Goal: Information Seeking & Learning: Check status

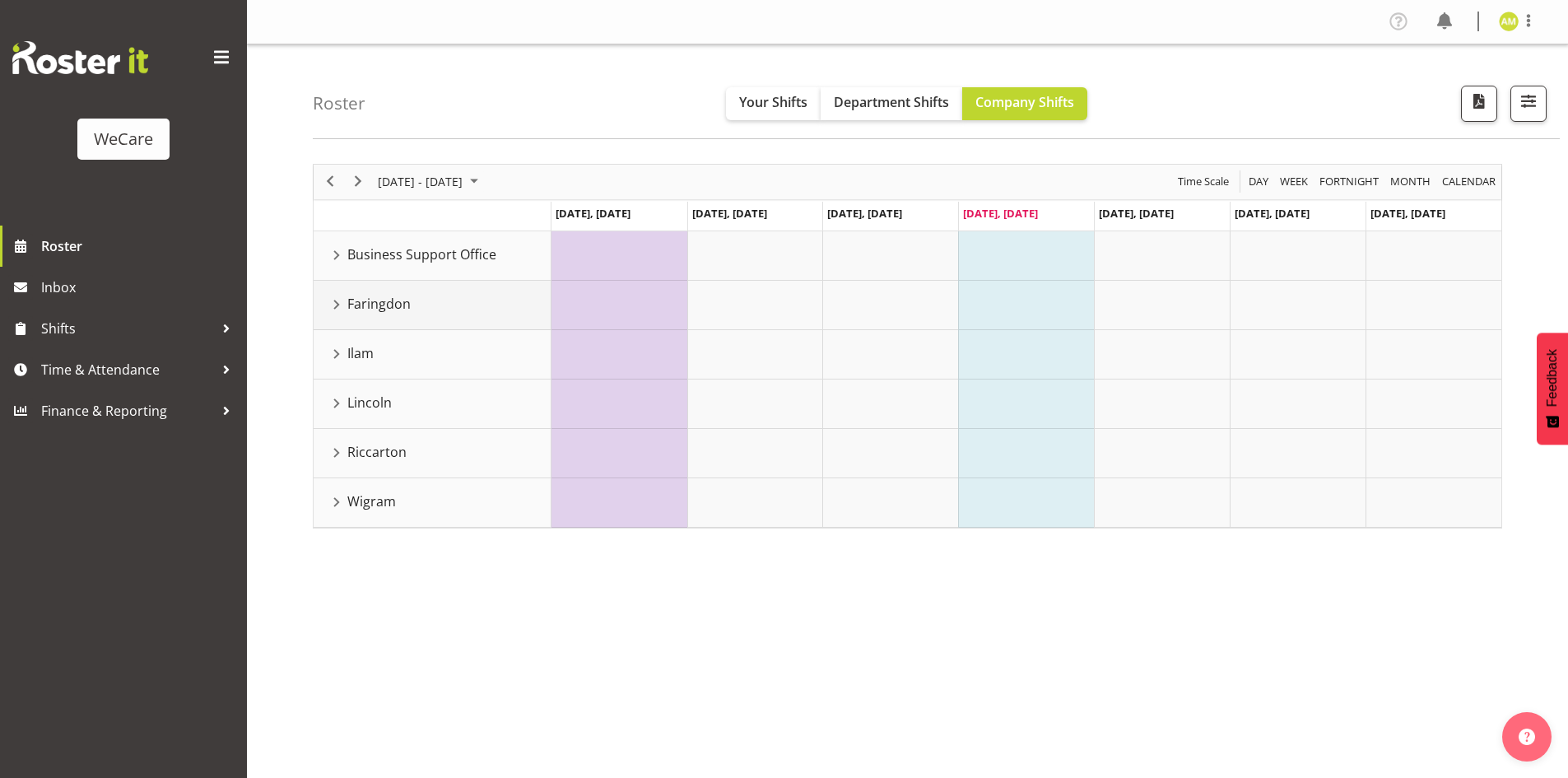
click at [339, 297] on div "Faringdon resource" at bounding box center [337, 305] width 22 height 22
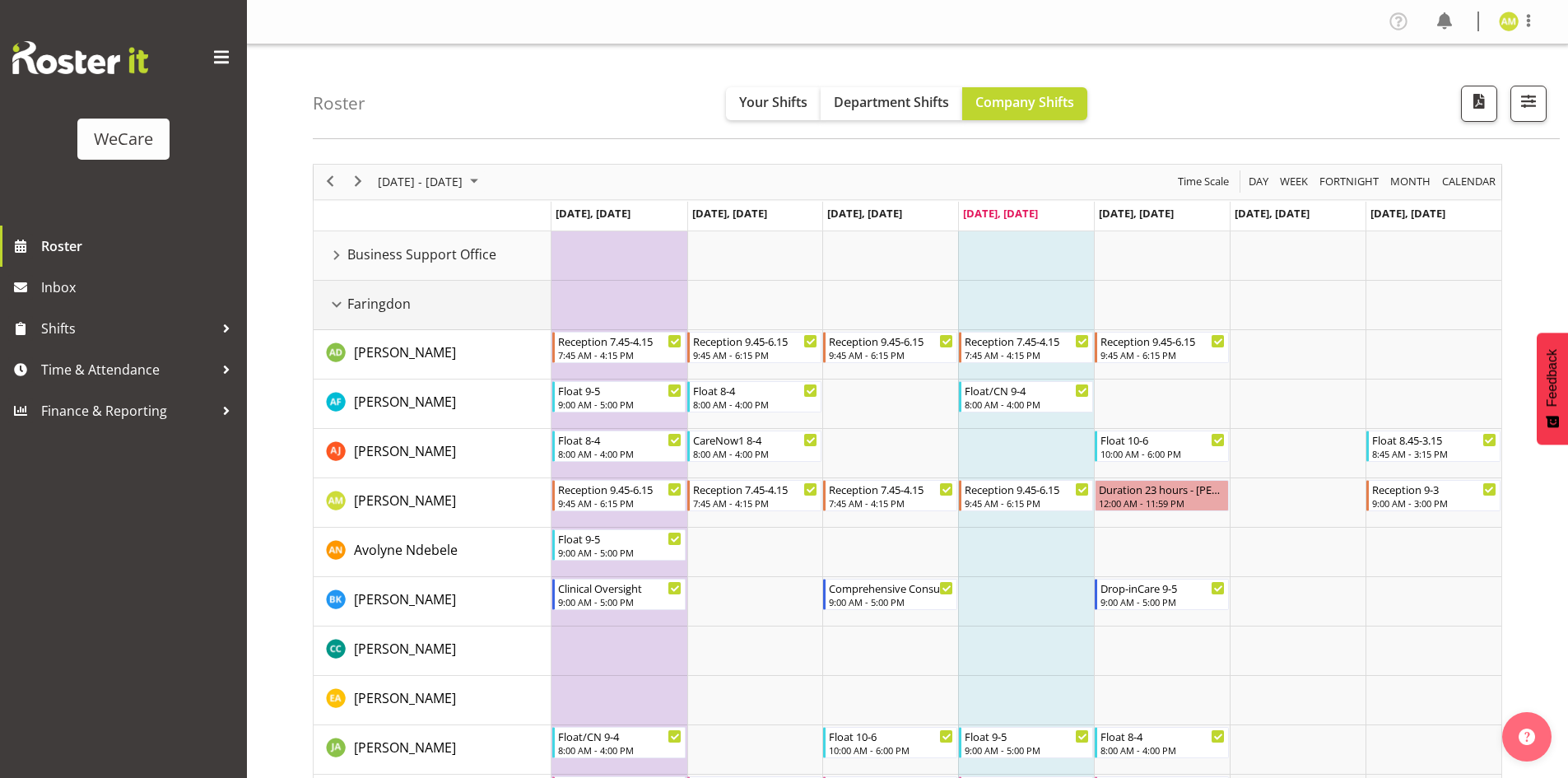
click at [340, 308] on div "Faringdon resource" at bounding box center [337, 305] width 22 height 22
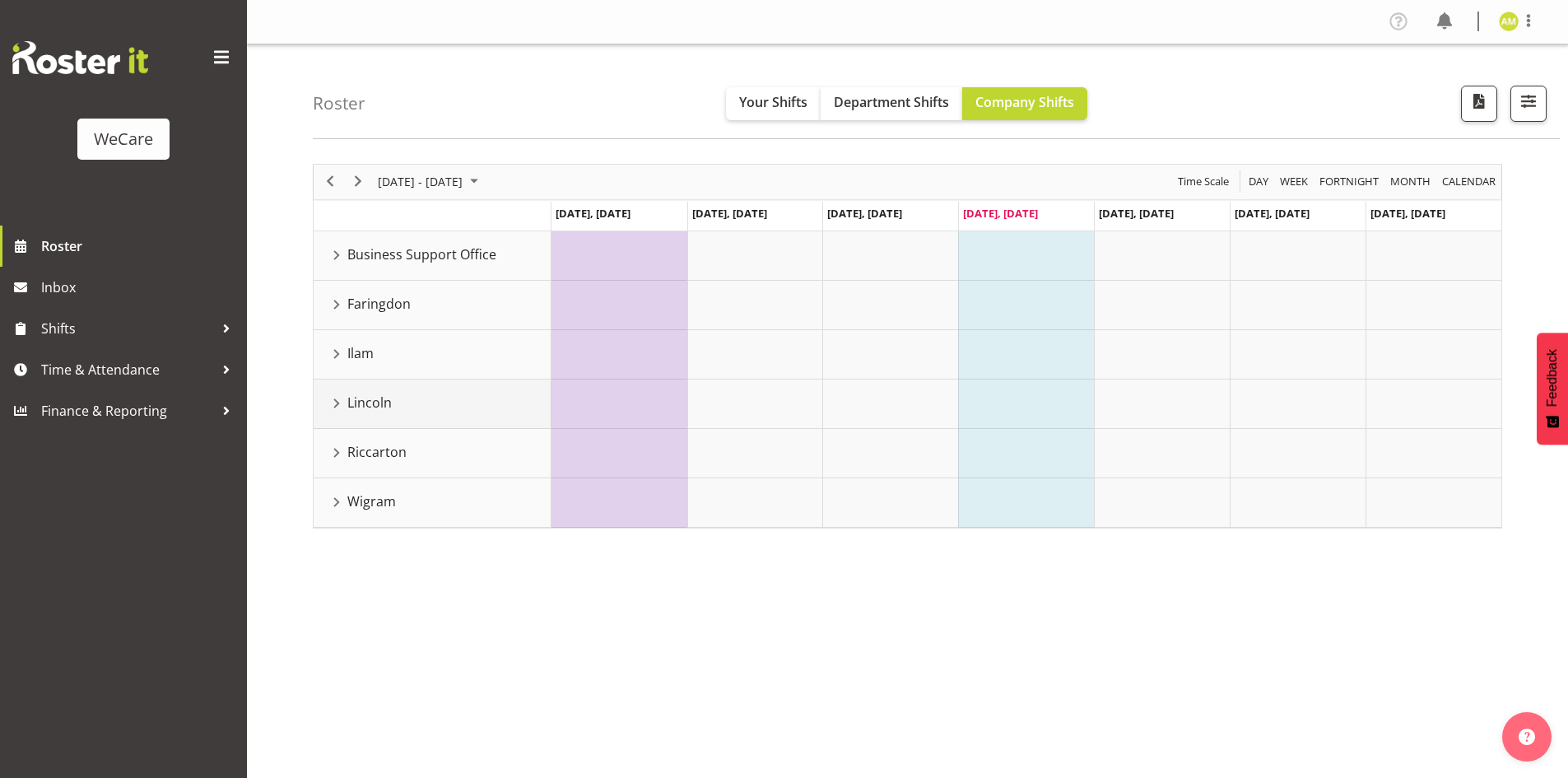
click at [331, 397] on div "Lincoln resource" at bounding box center [337, 403] width 22 height 22
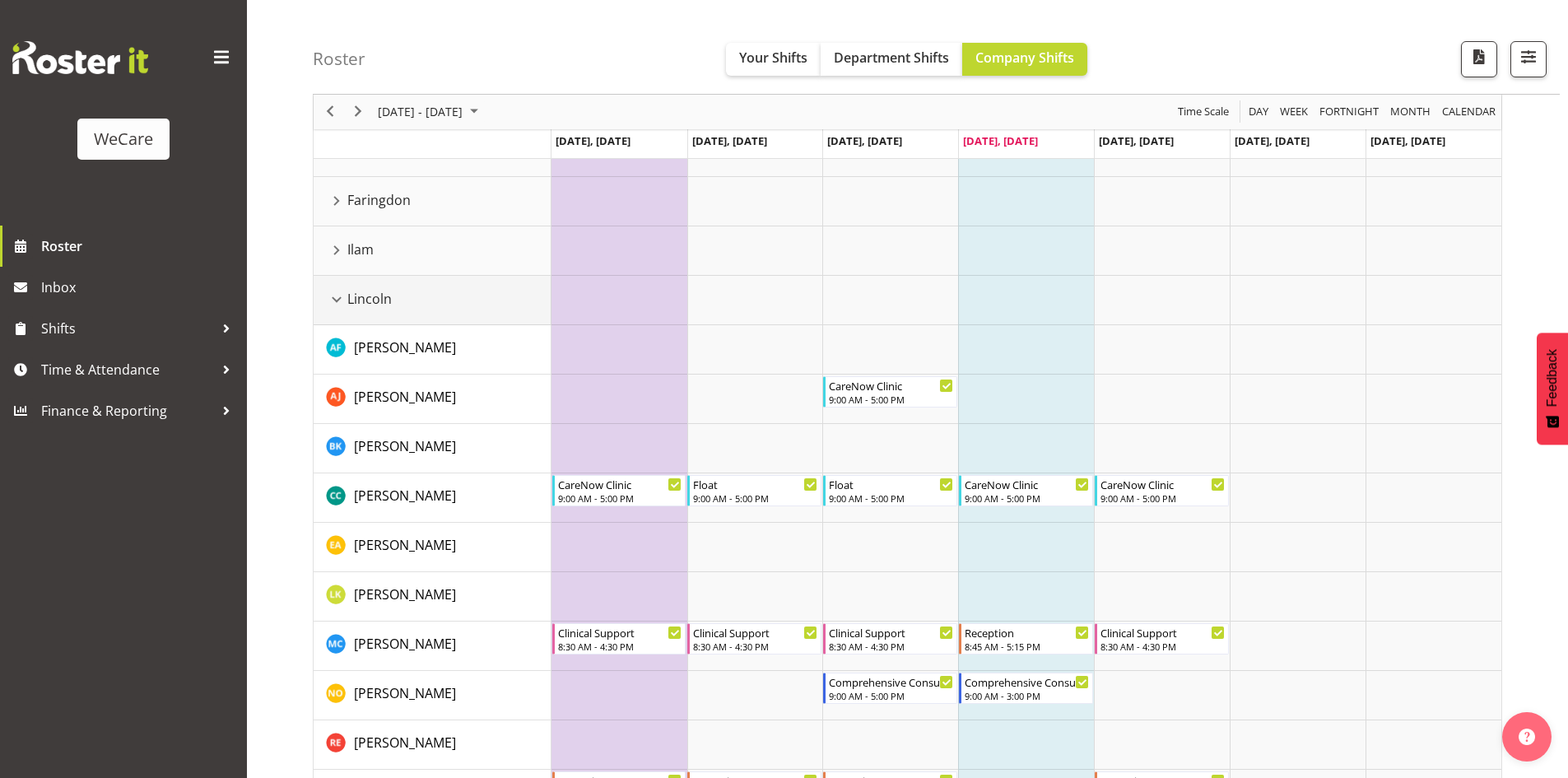
scroll to position [26, 0]
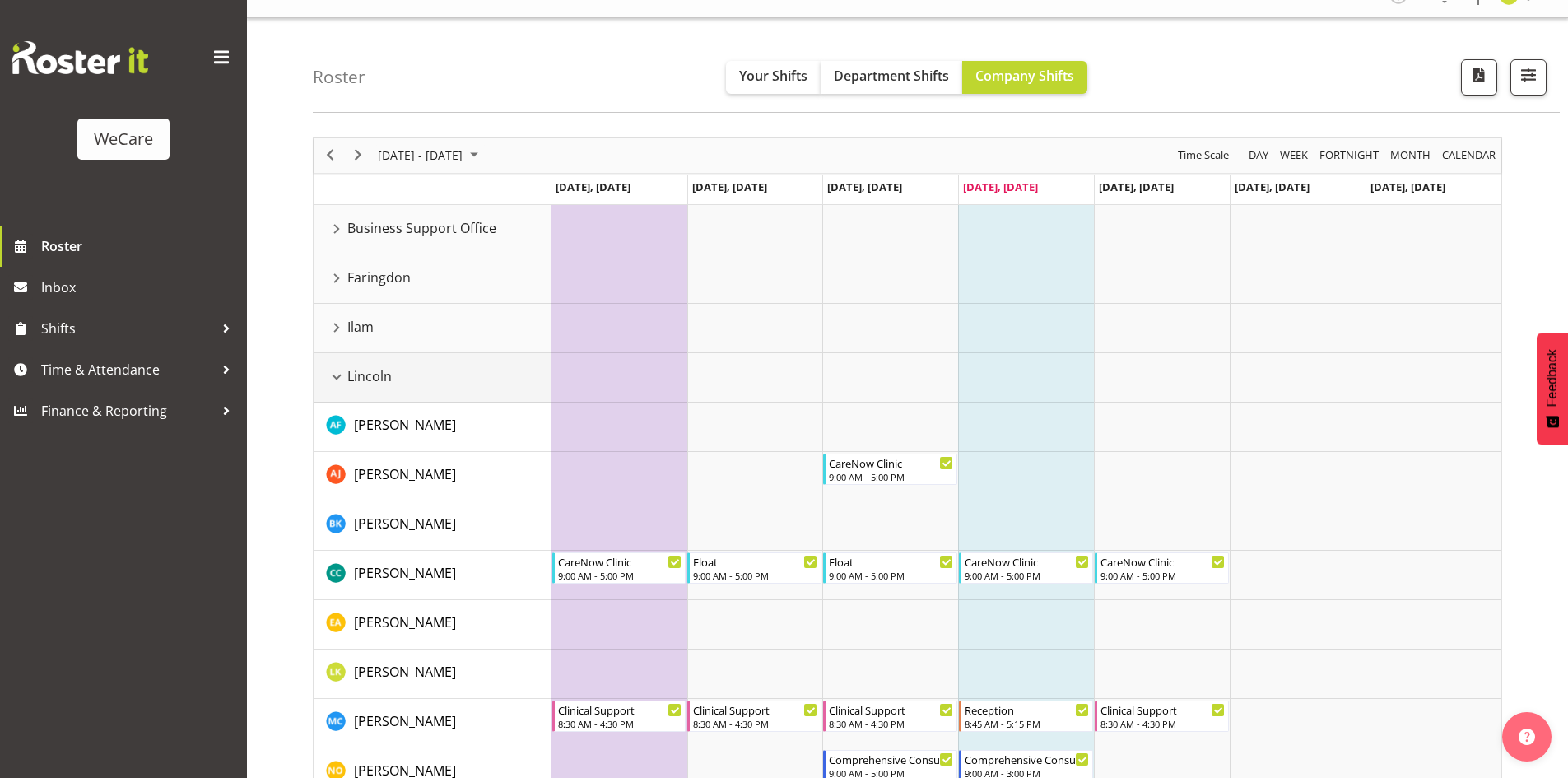
click at [337, 378] on div "Lincoln resource" at bounding box center [337, 376] width 22 height 22
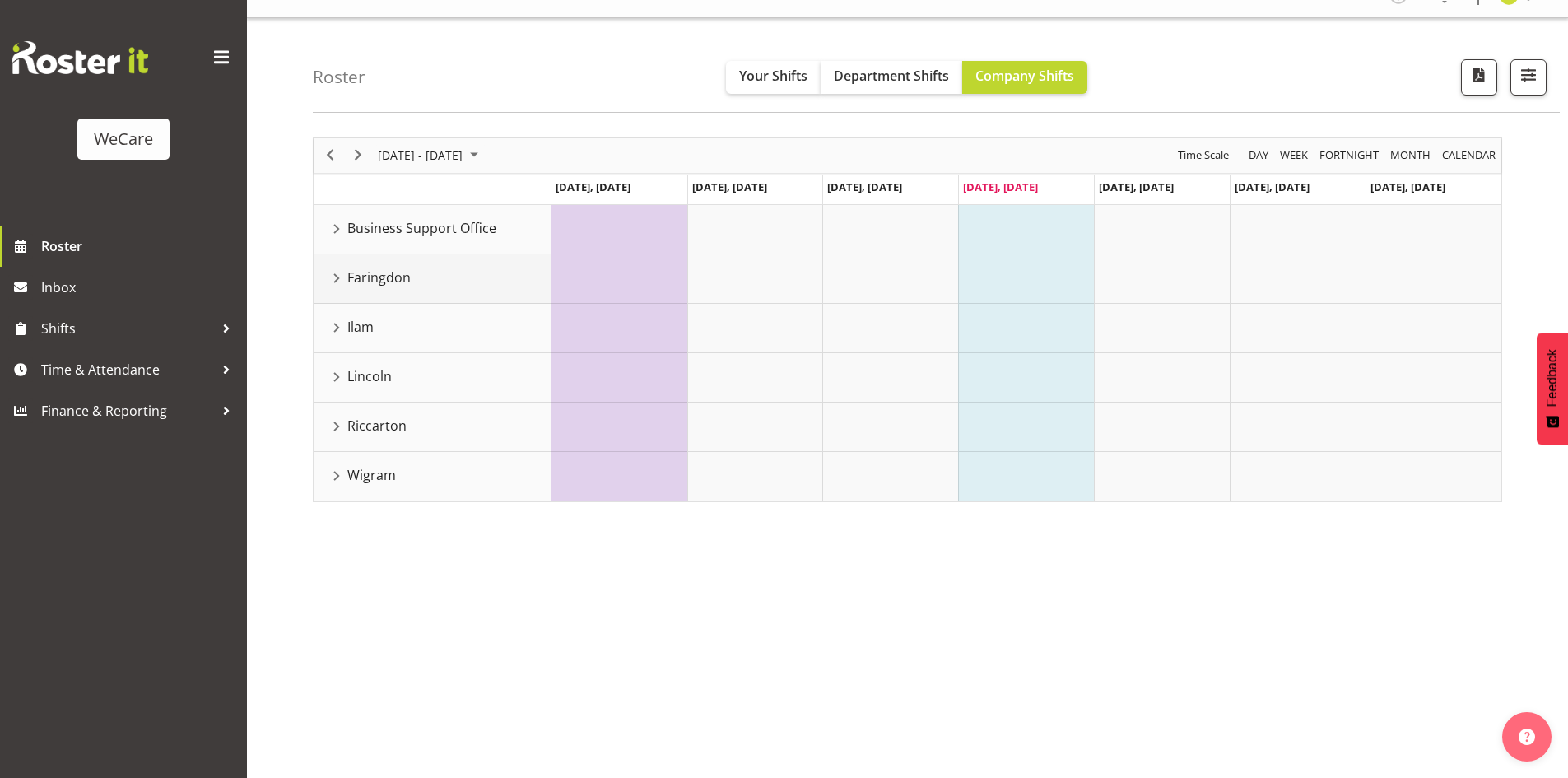
click at [337, 281] on div "Faringdon resource" at bounding box center [337, 278] width 22 height 22
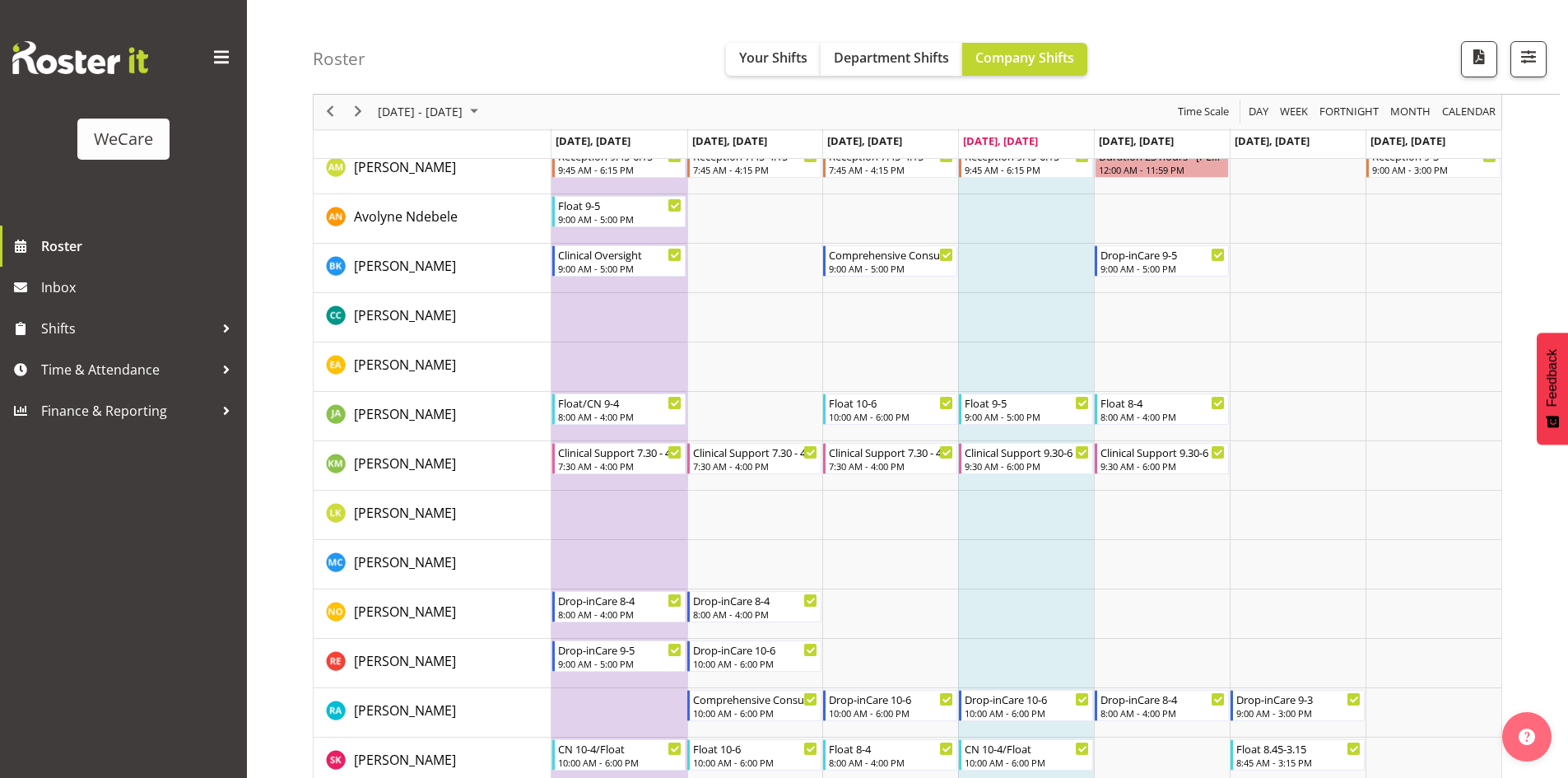
scroll to position [356, 0]
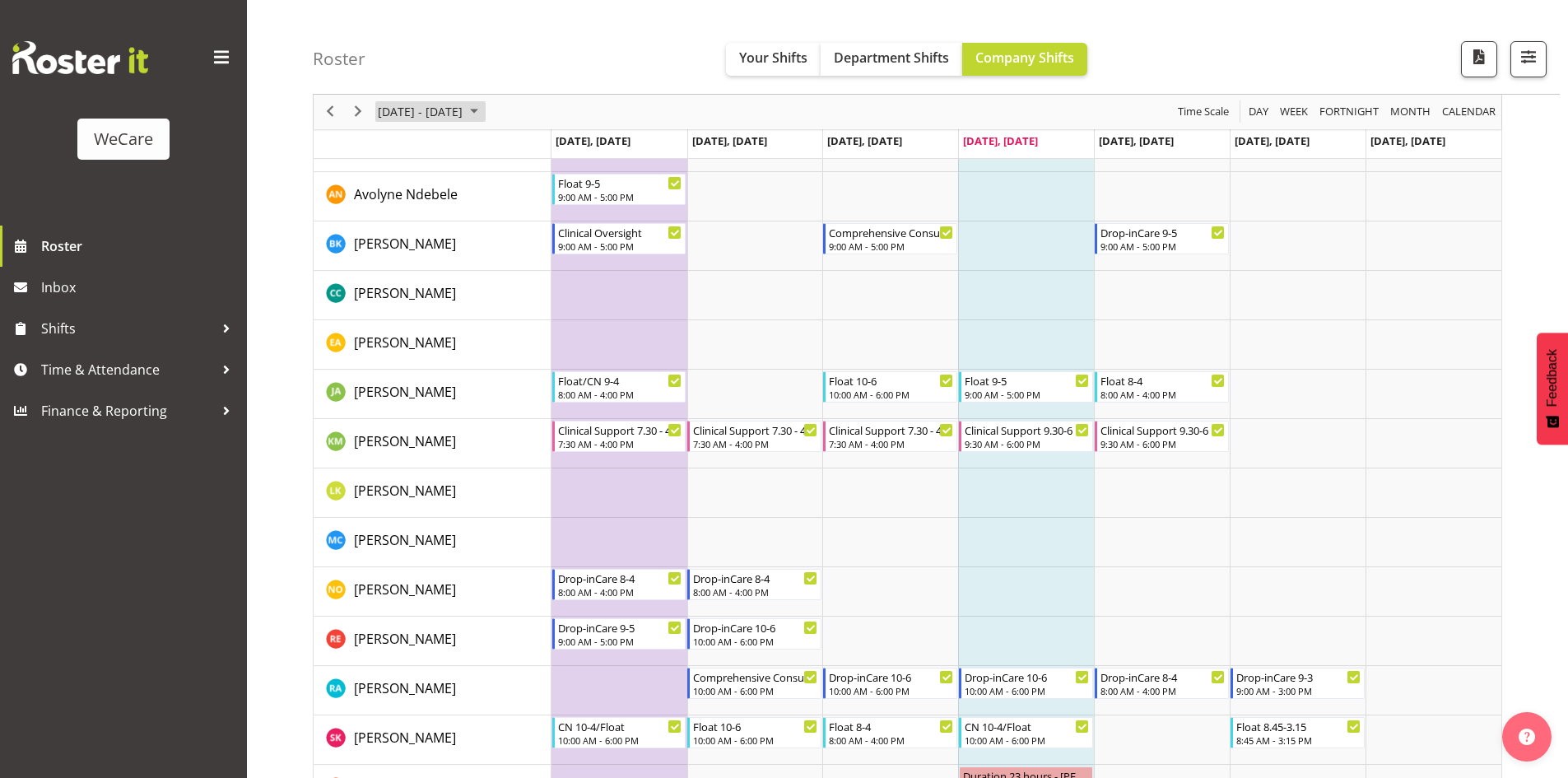
click at [464, 114] on span "[DATE] - [DATE]" at bounding box center [420, 112] width 88 height 21
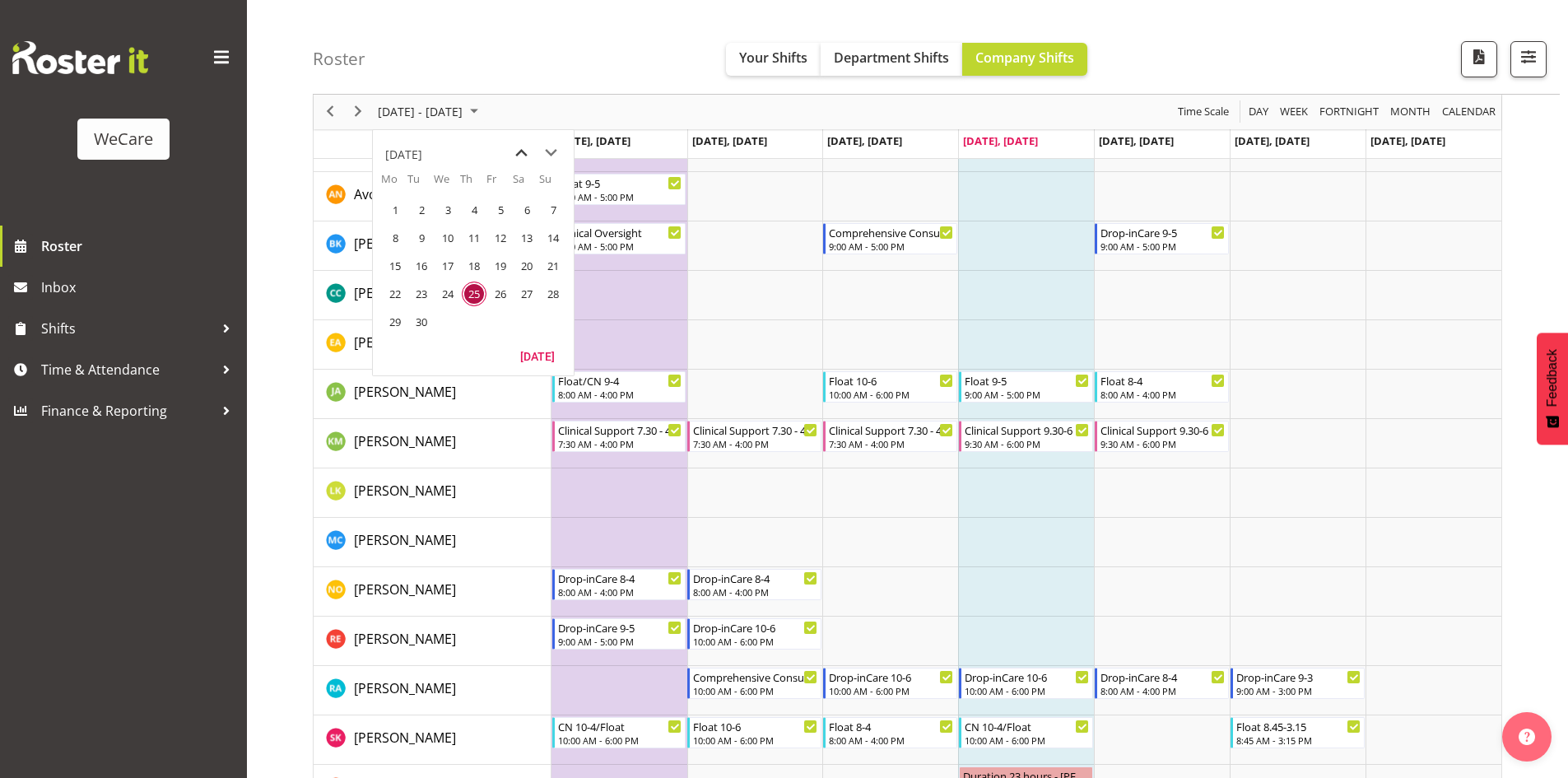
click at [519, 155] on span "previous month" at bounding box center [521, 153] width 29 height 29
click at [523, 152] on span "previous month" at bounding box center [521, 153] width 29 height 29
click at [379, 327] on table "Mo Tu We Th Fr Sa Su 26 27 28 29 30 31 1 2 3 4 5 6 7 8 9 10 11 12 13 14 15 16 1…" at bounding box center [472, 272] width 201 height 201
click at [394, 326] on span "23" at bounding box center [395, 322] width 25 height 25
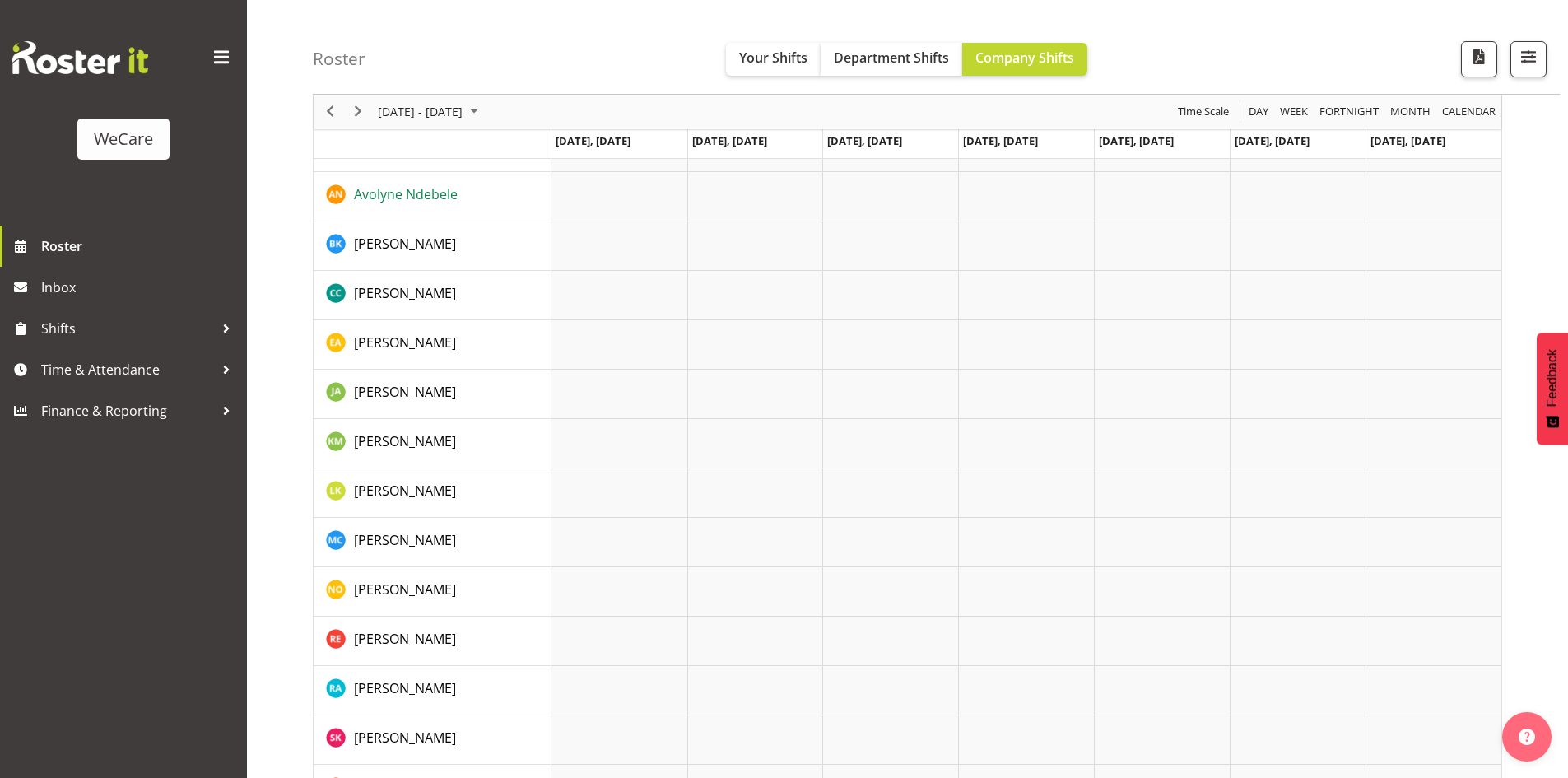
scroll to position [26, 0]
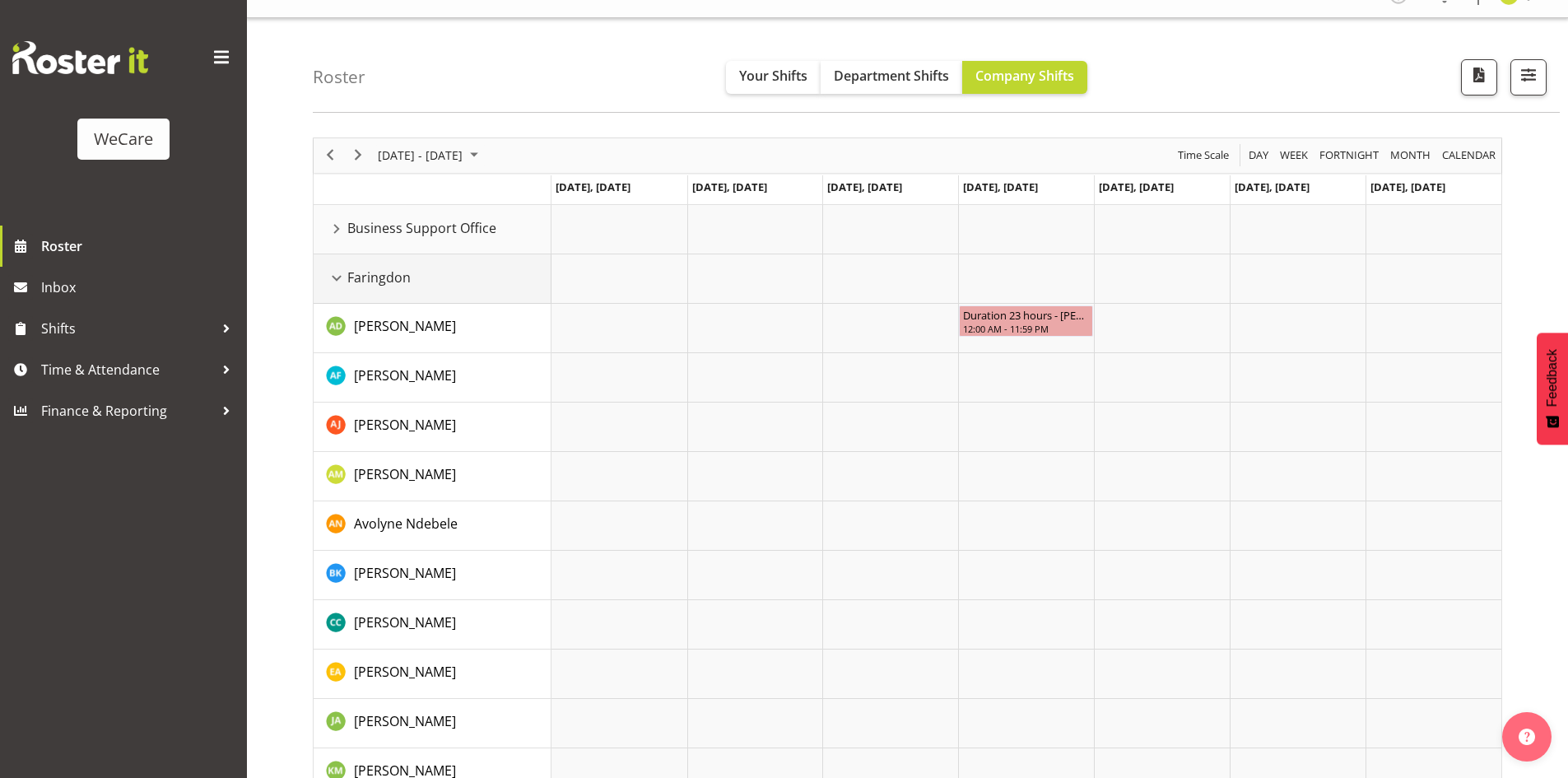
click at [340, 275] on div "Faringdon resource" at bounding box center [337, 278] width 22 height 22
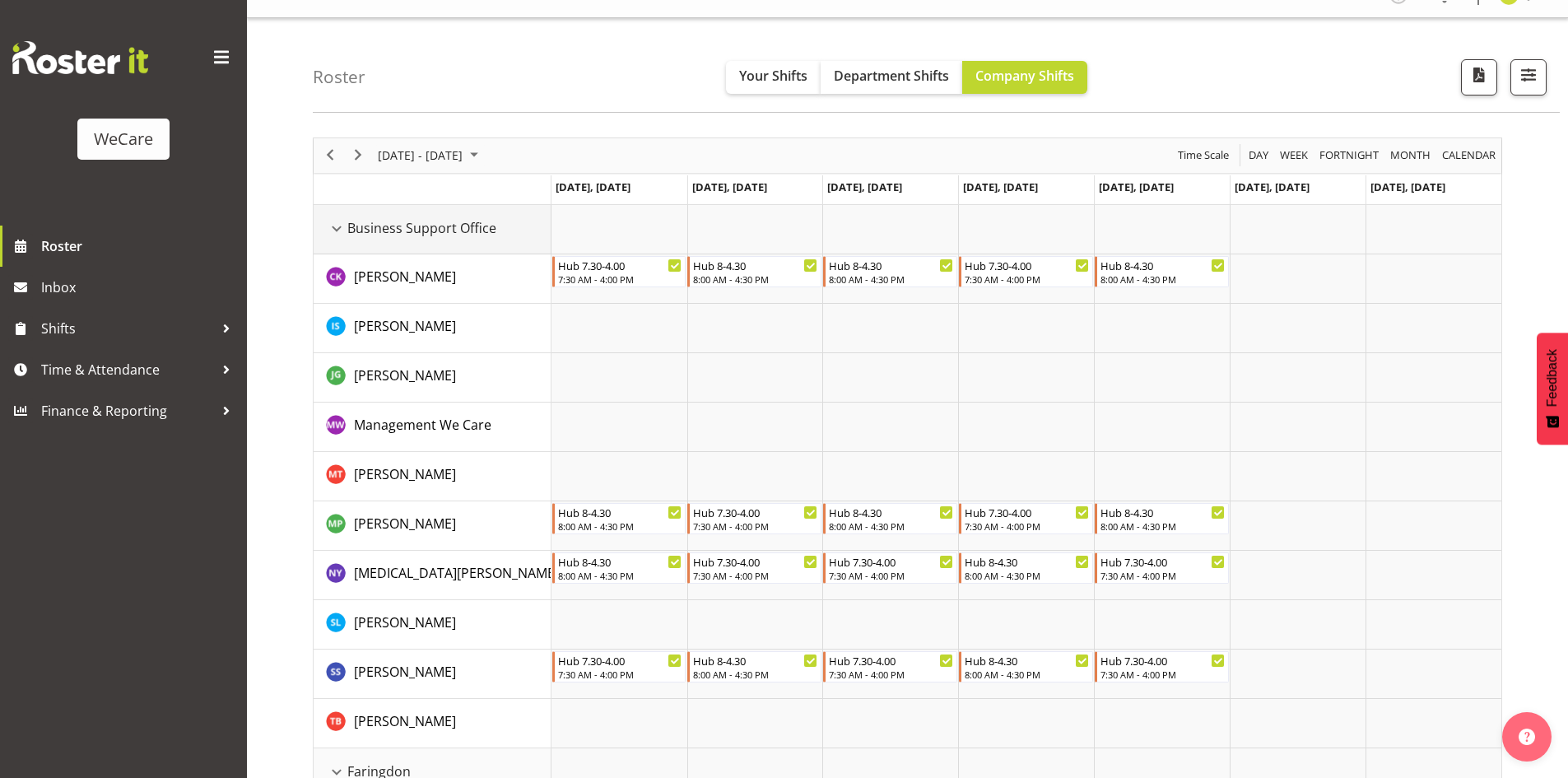
click at [337, 230] on div "Business Support Office resource" at bounding box center [337, 228] width 22 height 22
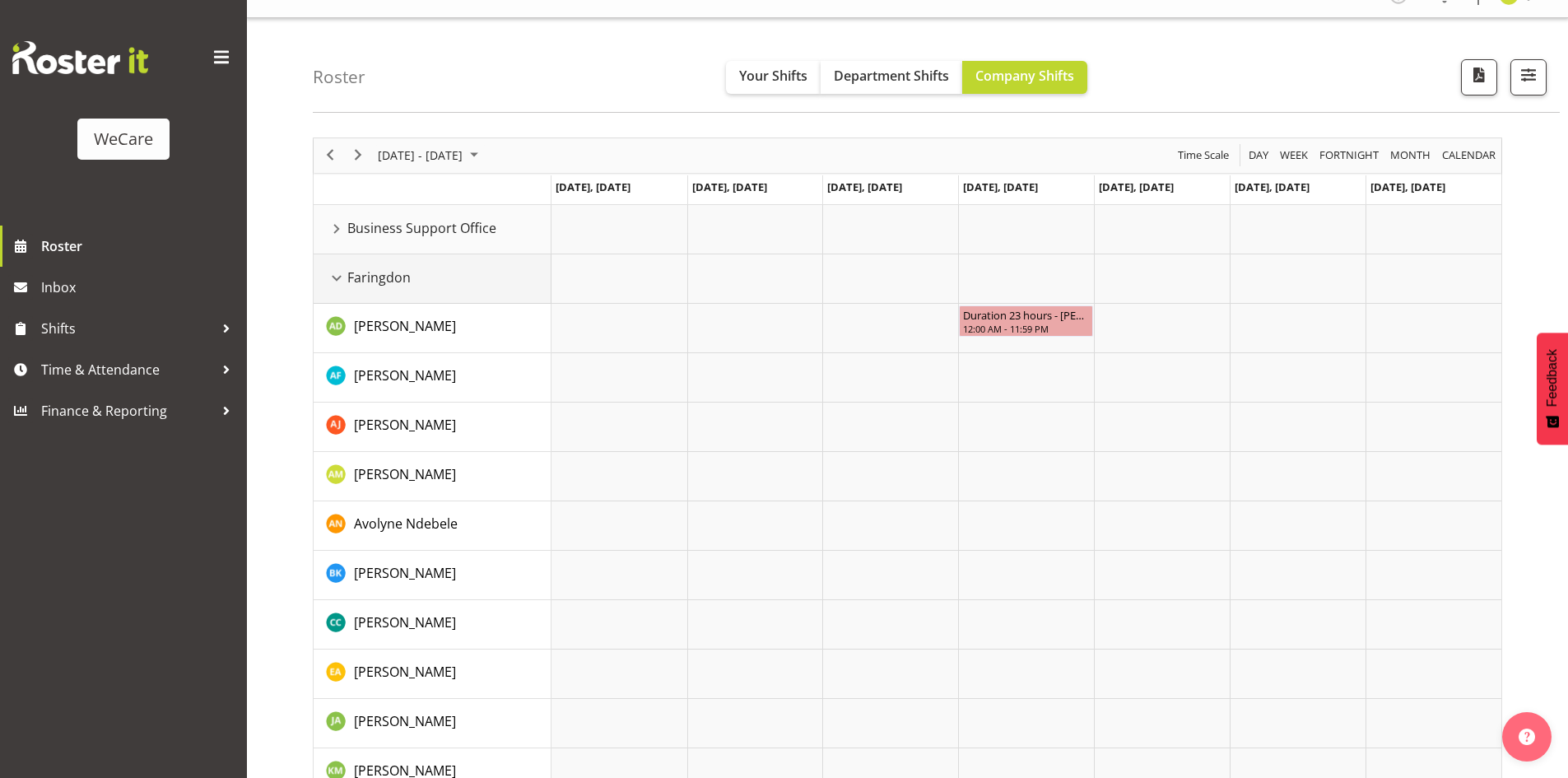
click at [336, 282] on div "Faringdon resource" at bounding box center [337, 278] width 22 height 22
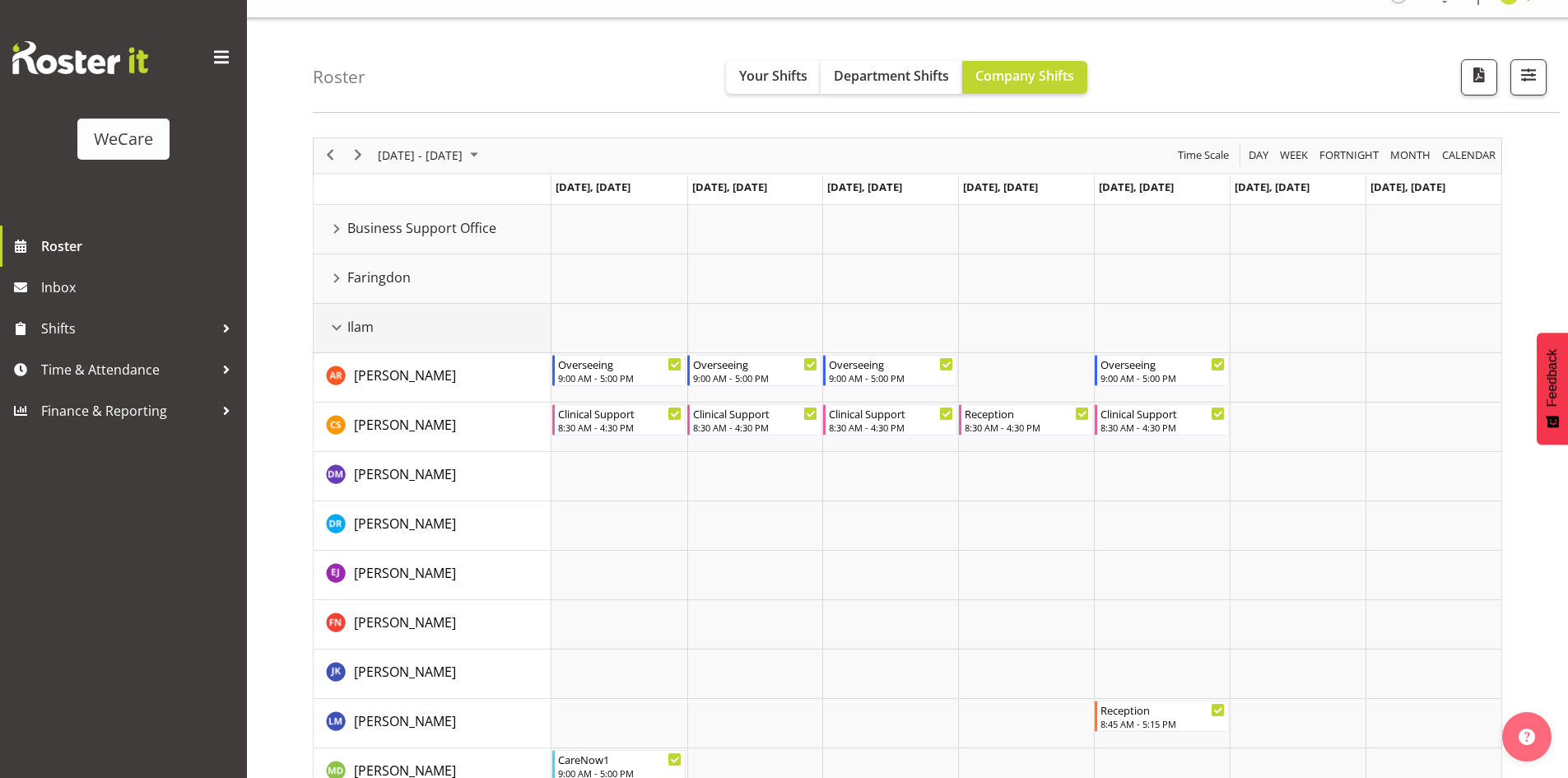
click at [335, 327] on div "Ilam resource" at bounding box center [337, 327] width 22 height 22
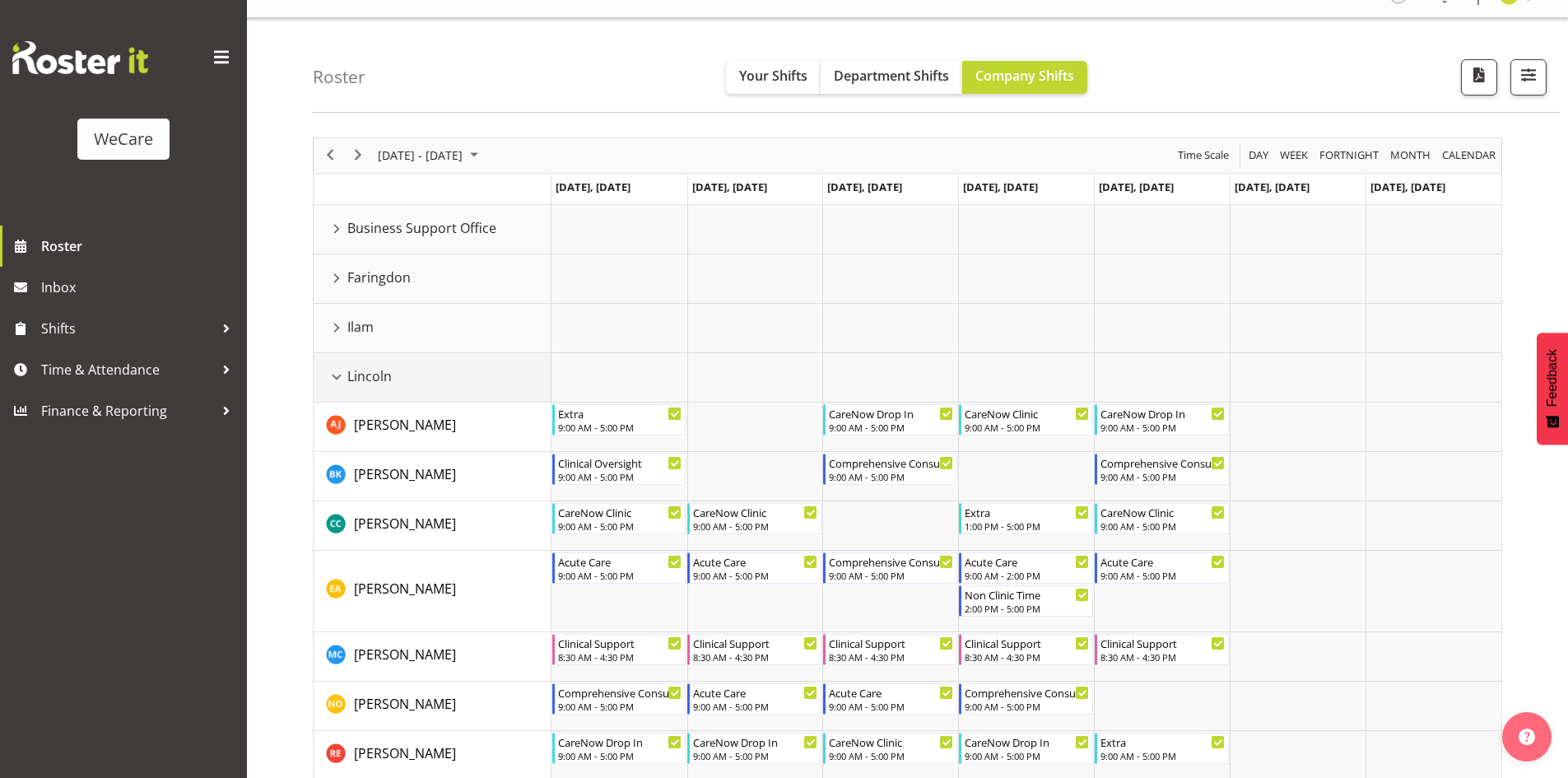
click at [335, 369] on div "Lincoln resource" at bounding box center [337, 376] width 22 height 22
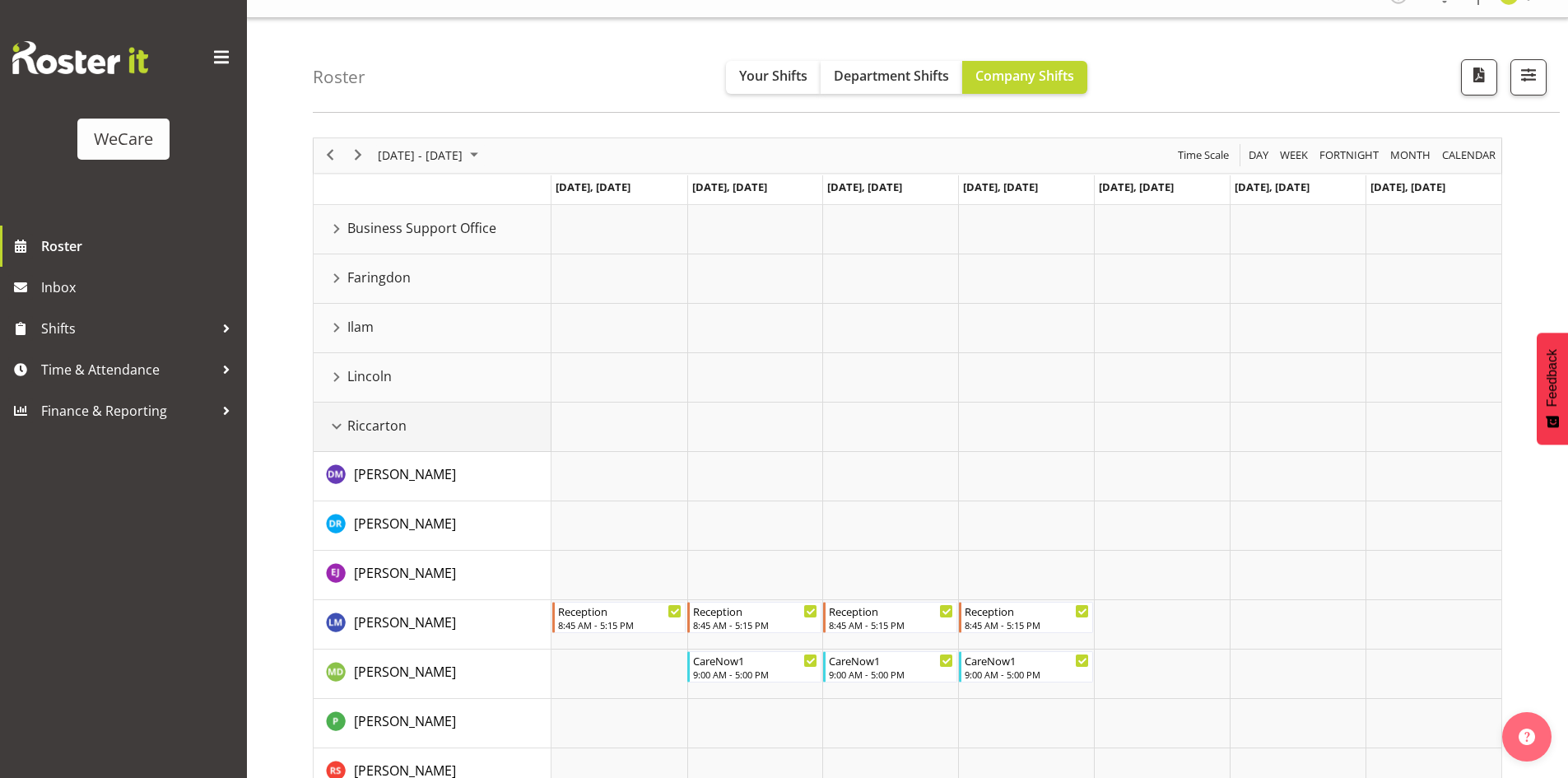
click at [334, 424] on div "Riccarton resource" at bounding box center [337, 426] width 22 height 22
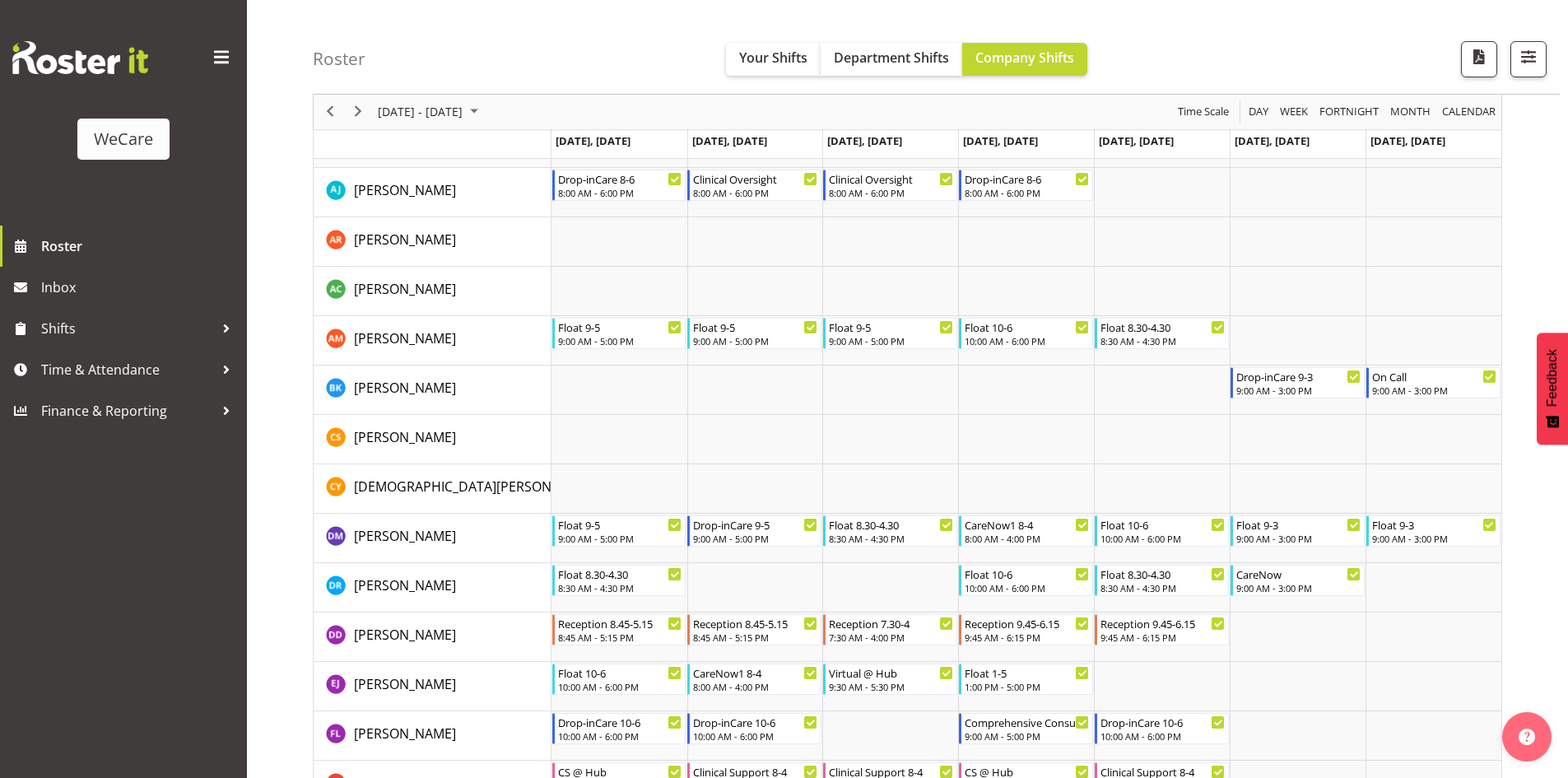
scroll to position [75, 0]
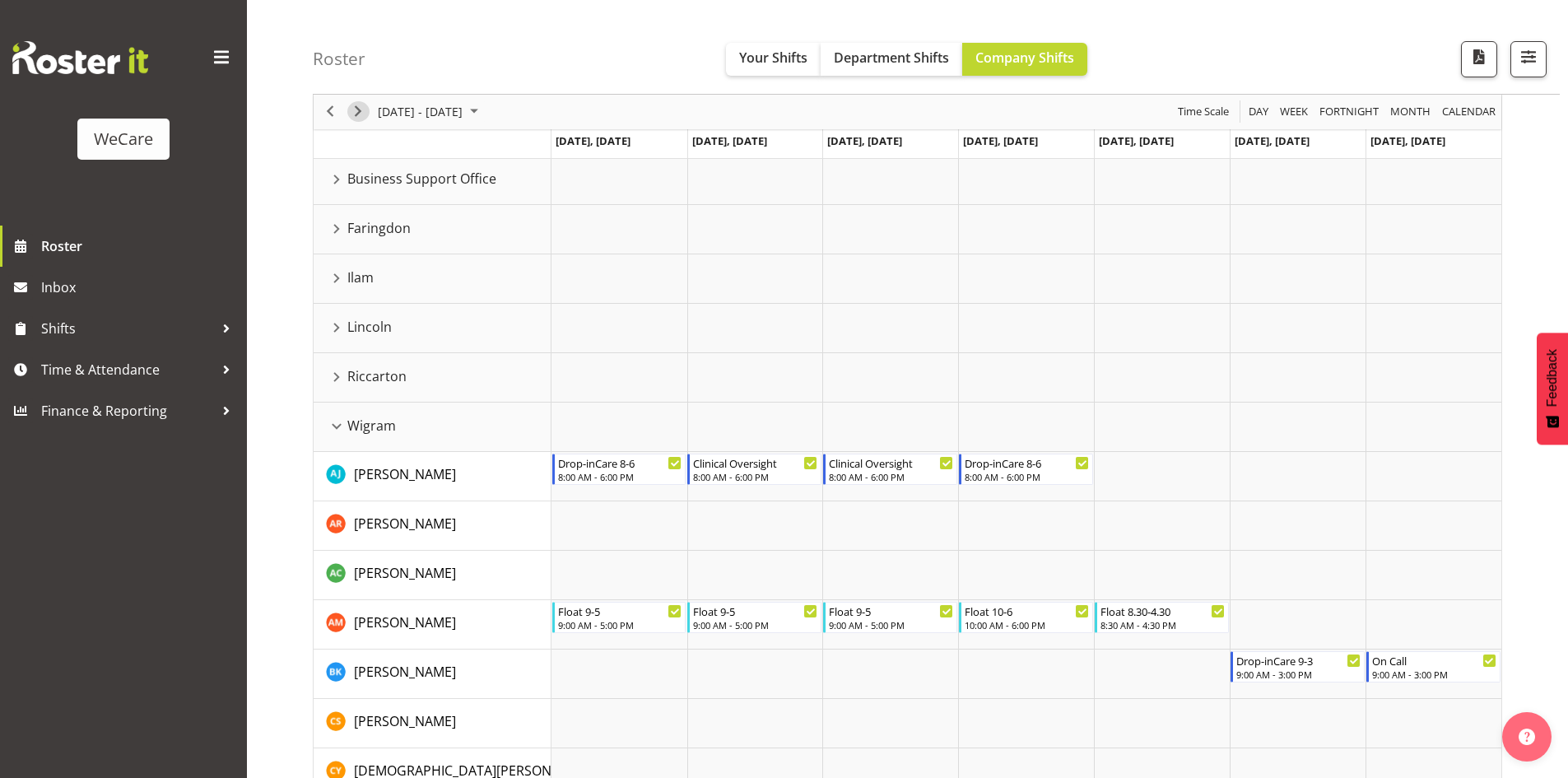
click at [362, 112] on span "Next" at bounding box center [357, 112] width 20 height 21
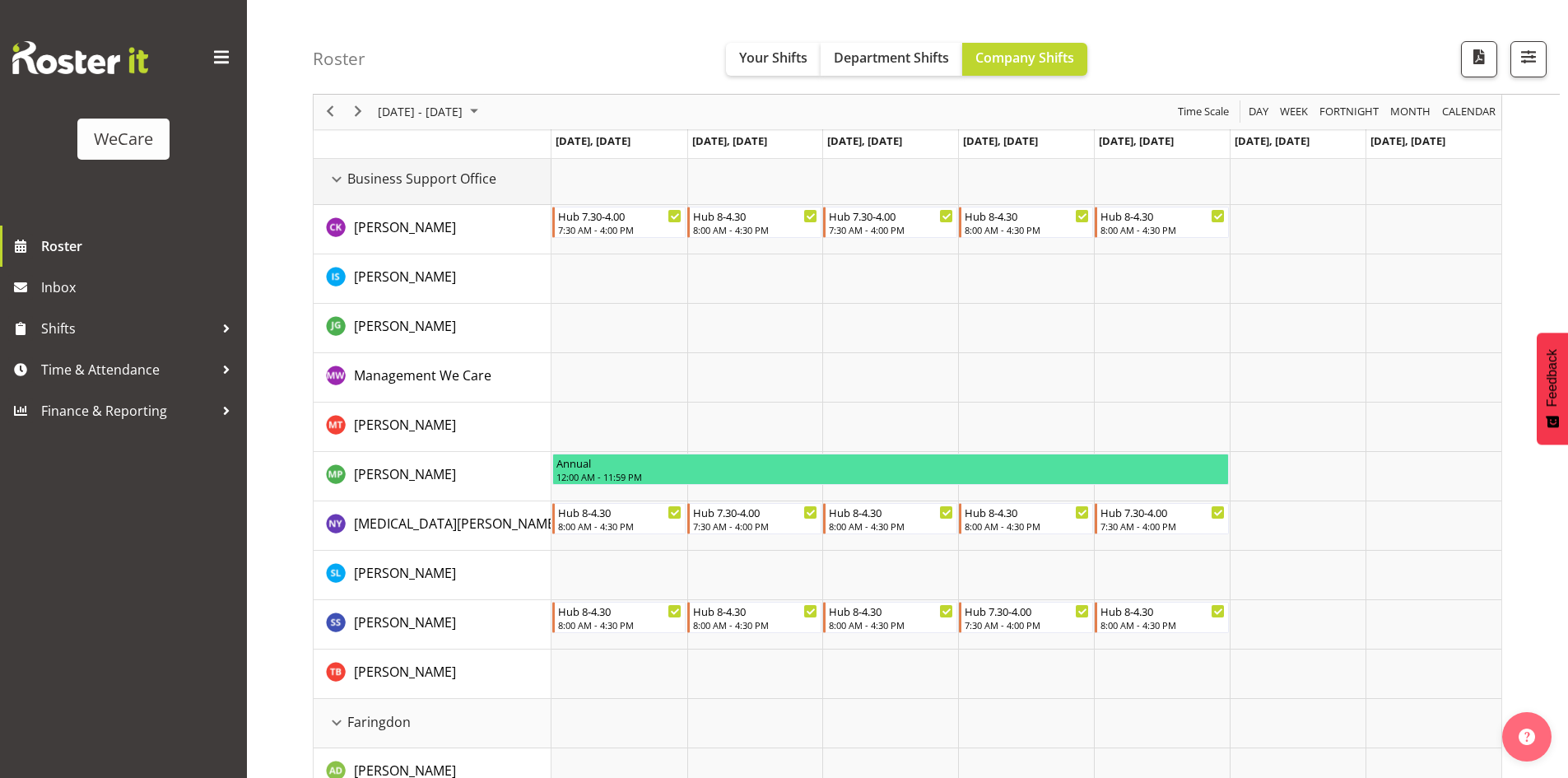
click at [341, 180] on div "Business Support Office resource" at bounding box center [337, 179] width 22 height 22
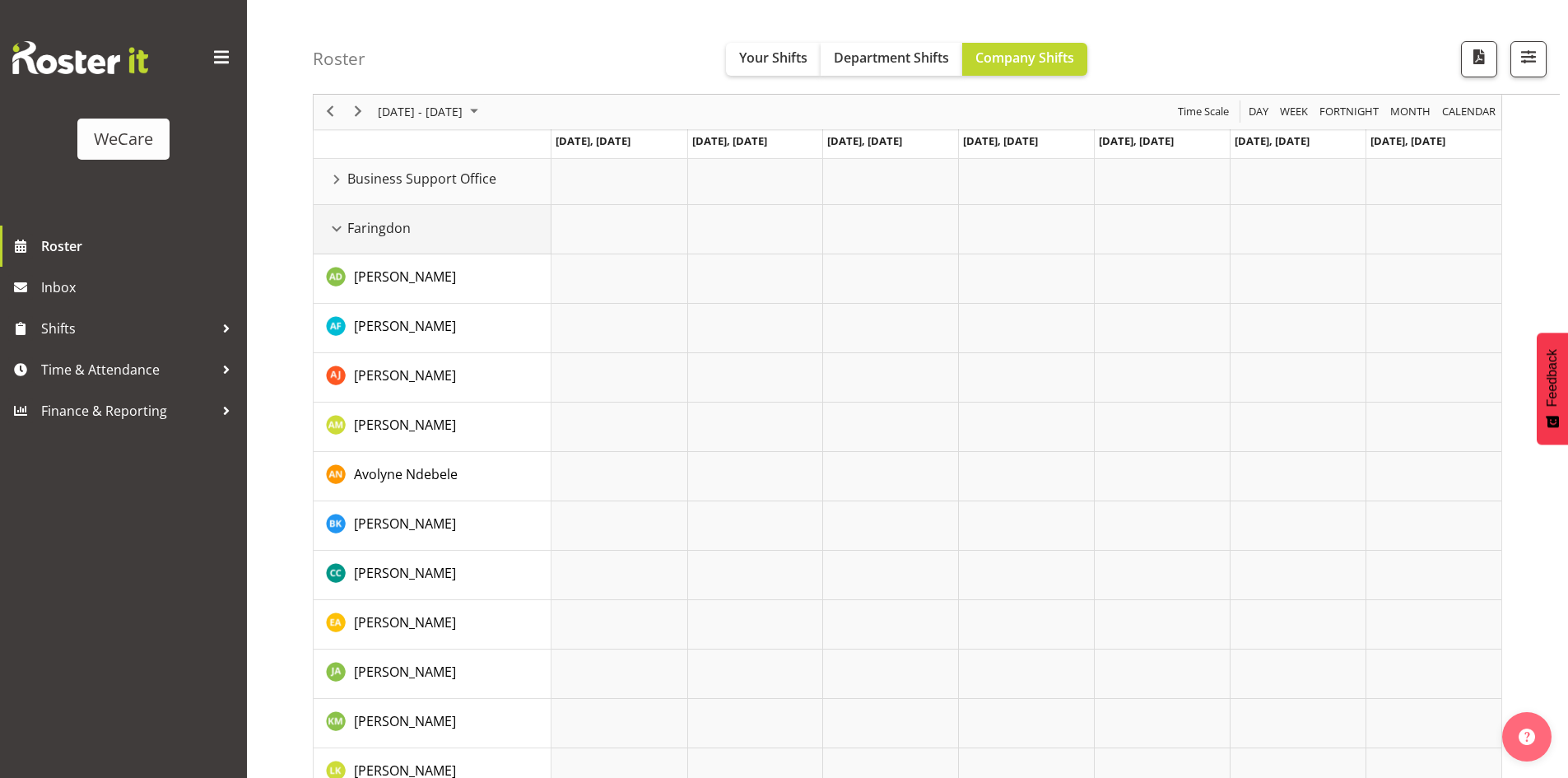
click at [345, 227] on div "Faringdon resource" at bounding box center [337, 228] width 22 height 22
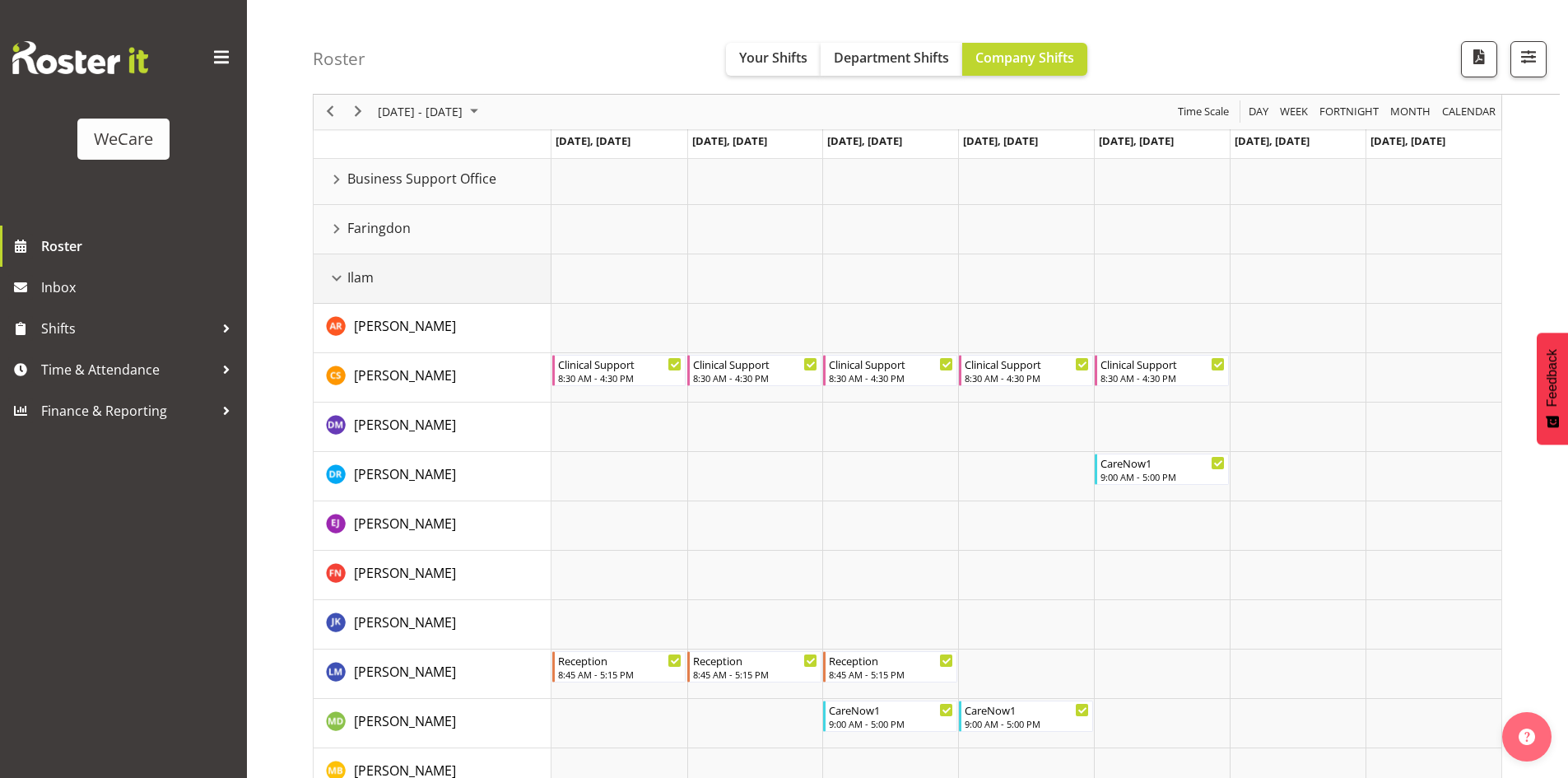
click at [337, 278] on div "Ilam resource" at bounding box center [337, 278] width 22 height 22
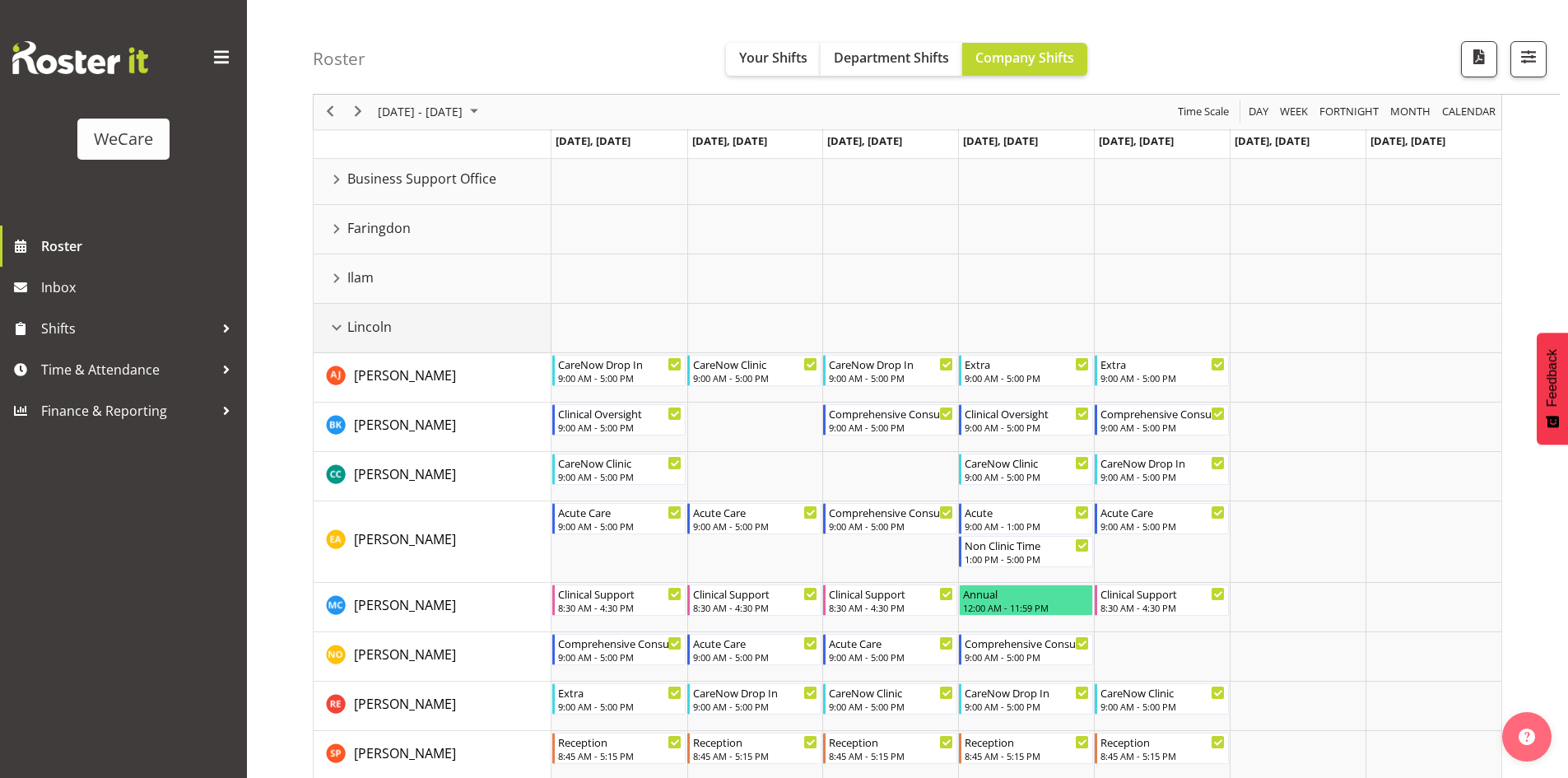
click at [338, 321] on div "Lincoln resource" at bounding box center [337, 327] width 22 height 22
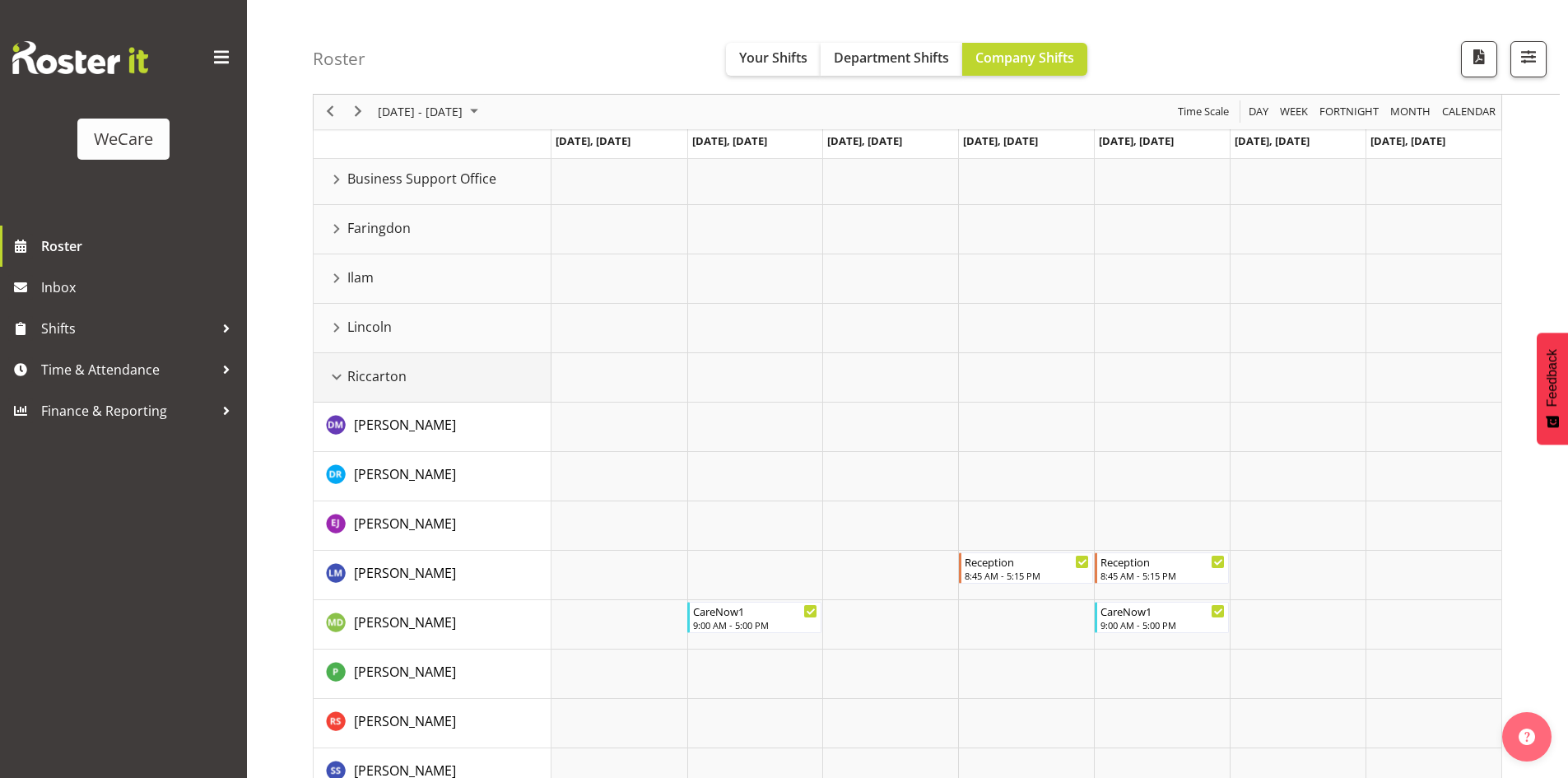
click at [337, 374] on div "Riccarton resource" at bounding box center [337, 376] width 22 height 22
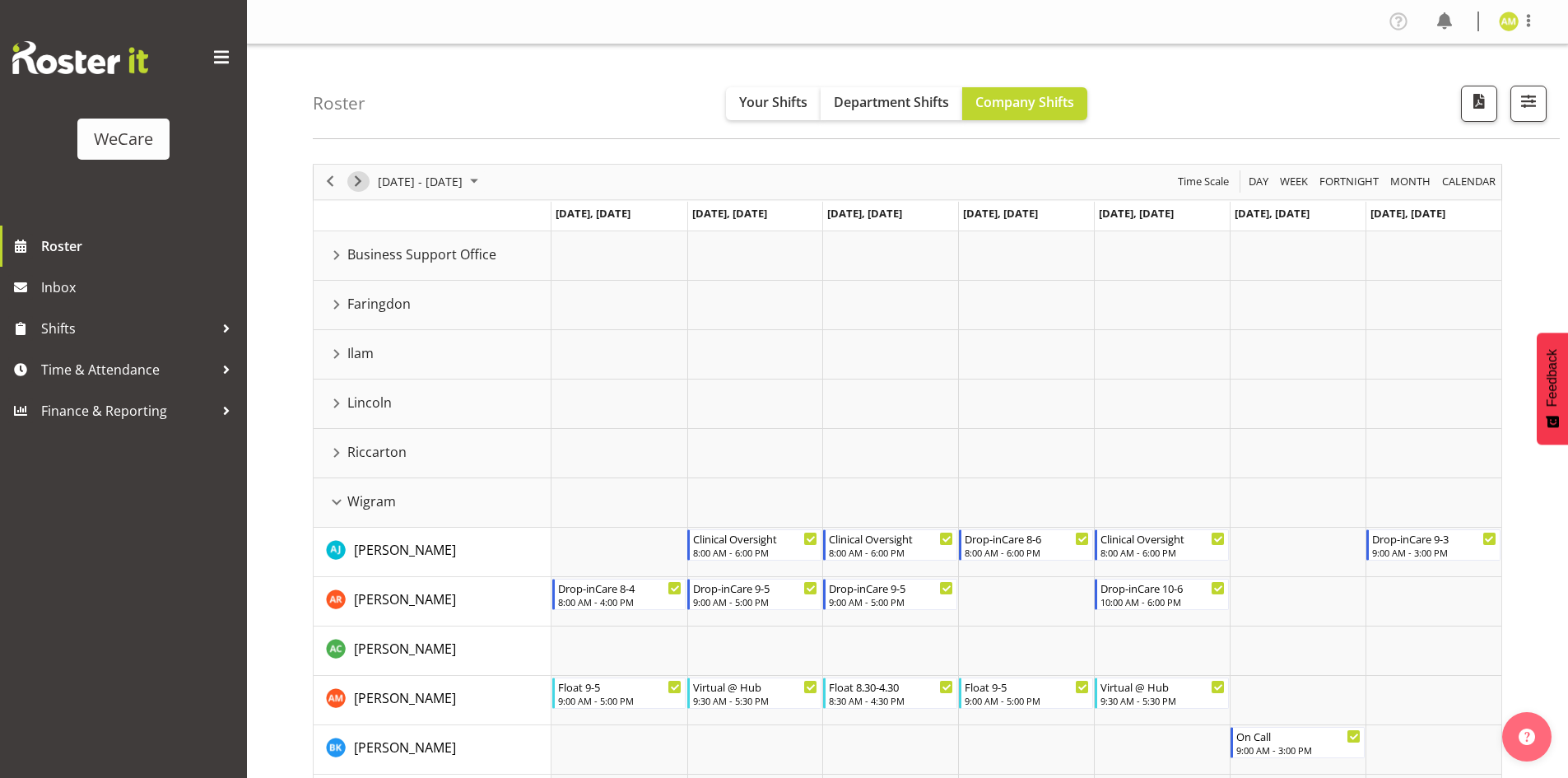
click at [355, 186] on span "Next" at bounding box center [357, 182] width 20 height 21
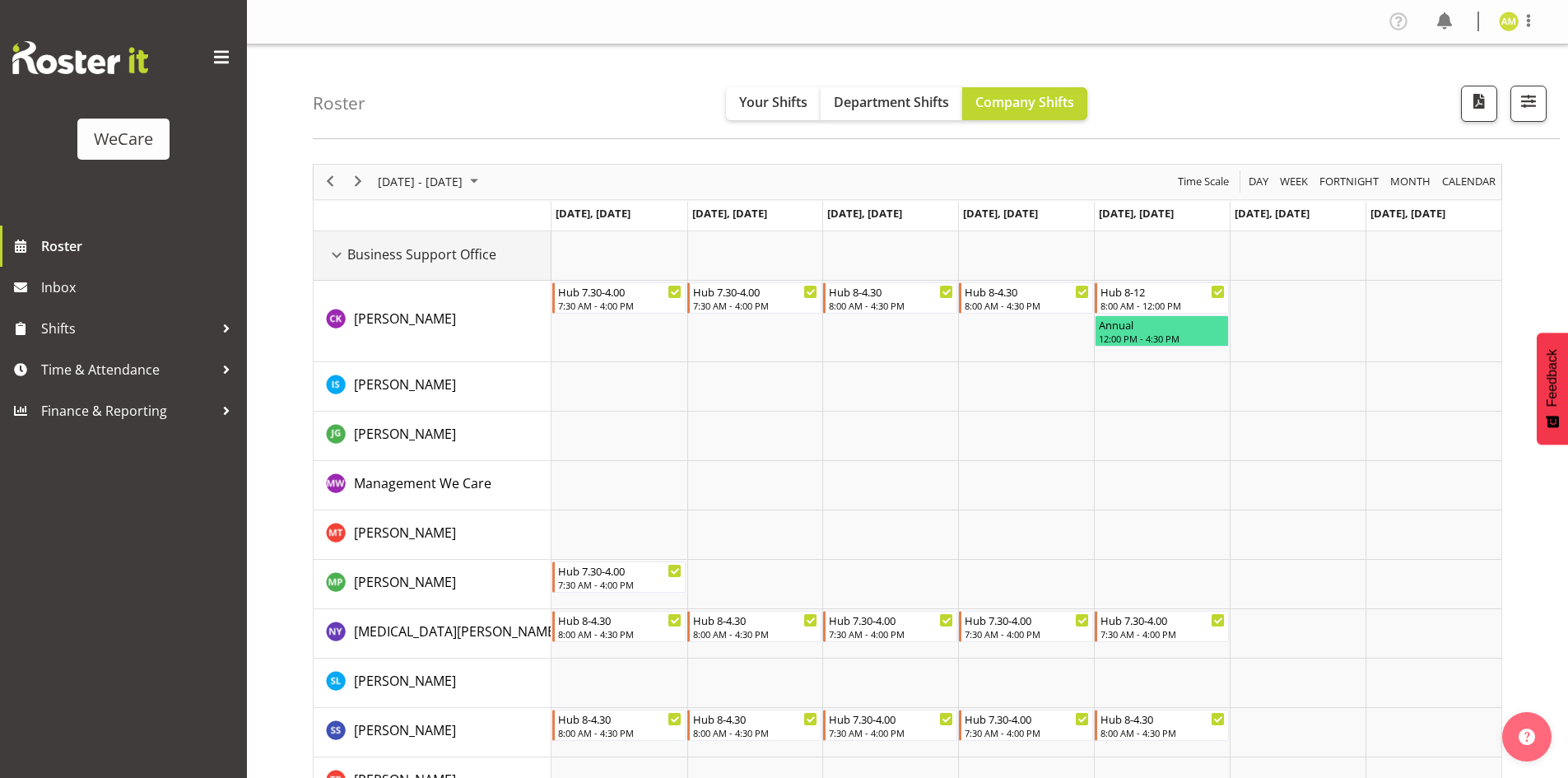
click at [334, 257] on div "Business Support Office resource" at bounding box center [337, 255] width 22 height 22
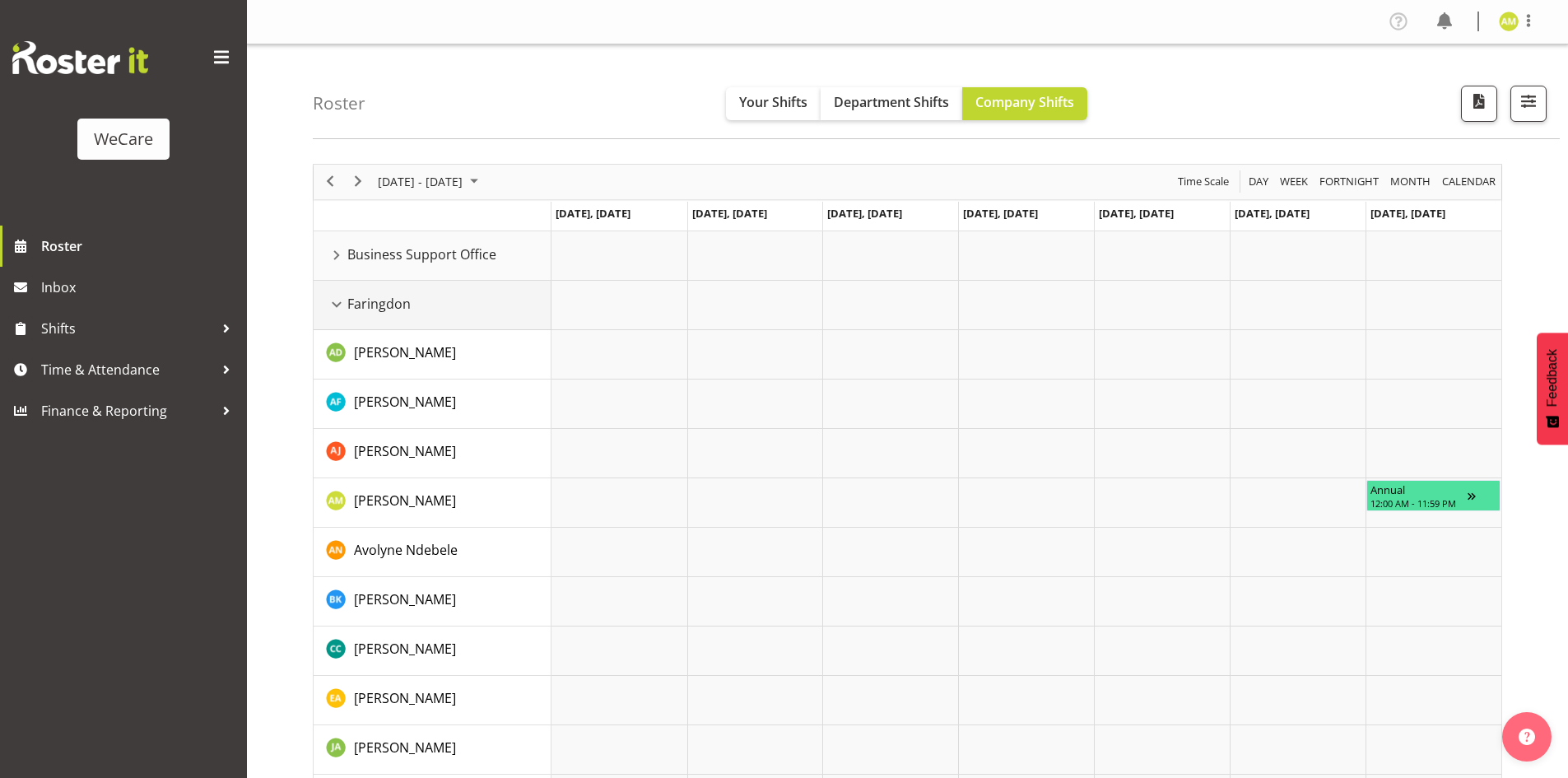
click at [340, 308] on div "Faringdon resource" at bounding box center [337, 305] width 22 height 22
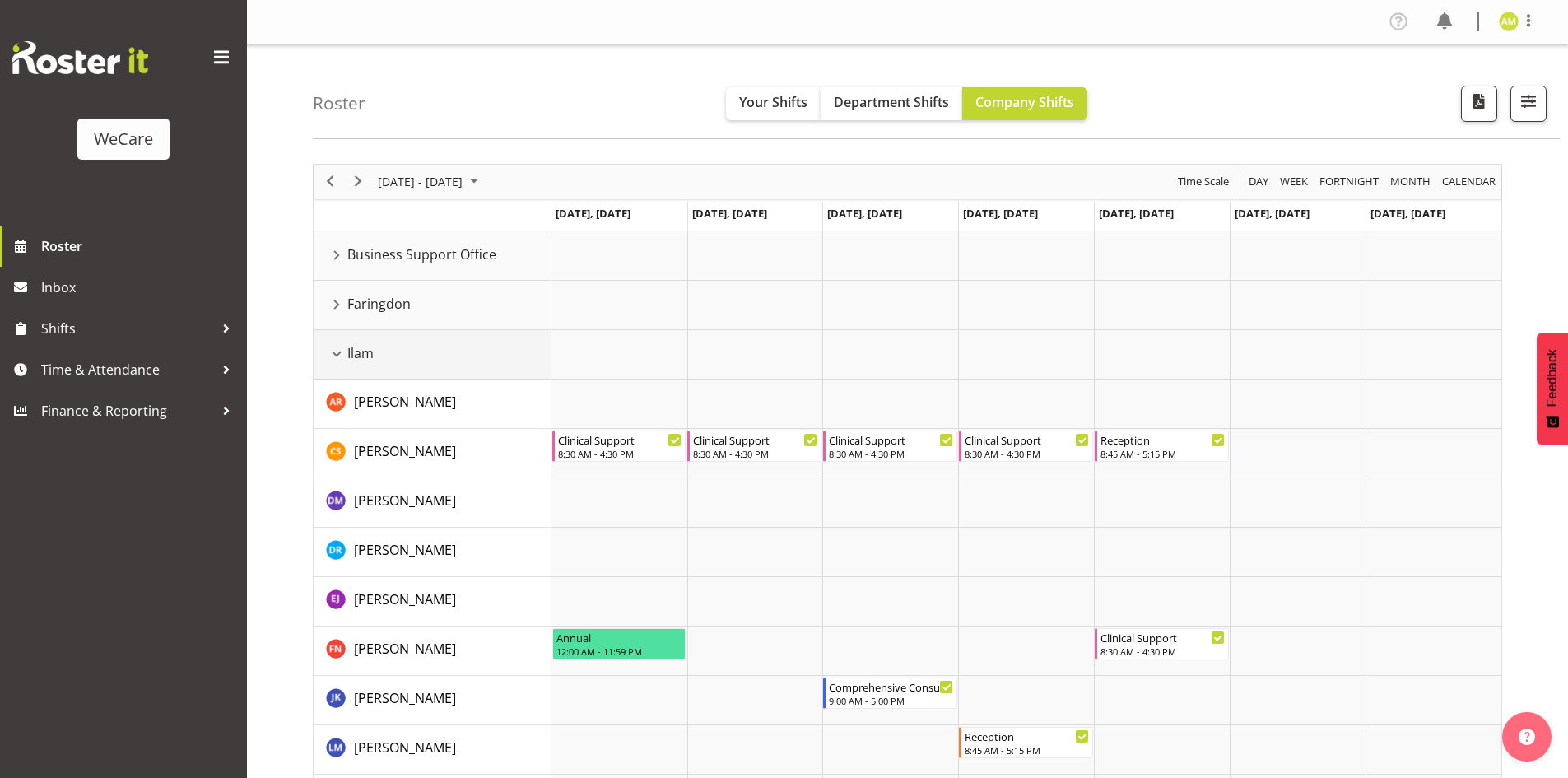
click at [338, 347] on div "Ilam resource" at bounding box center [337, 354] width 22 height 22
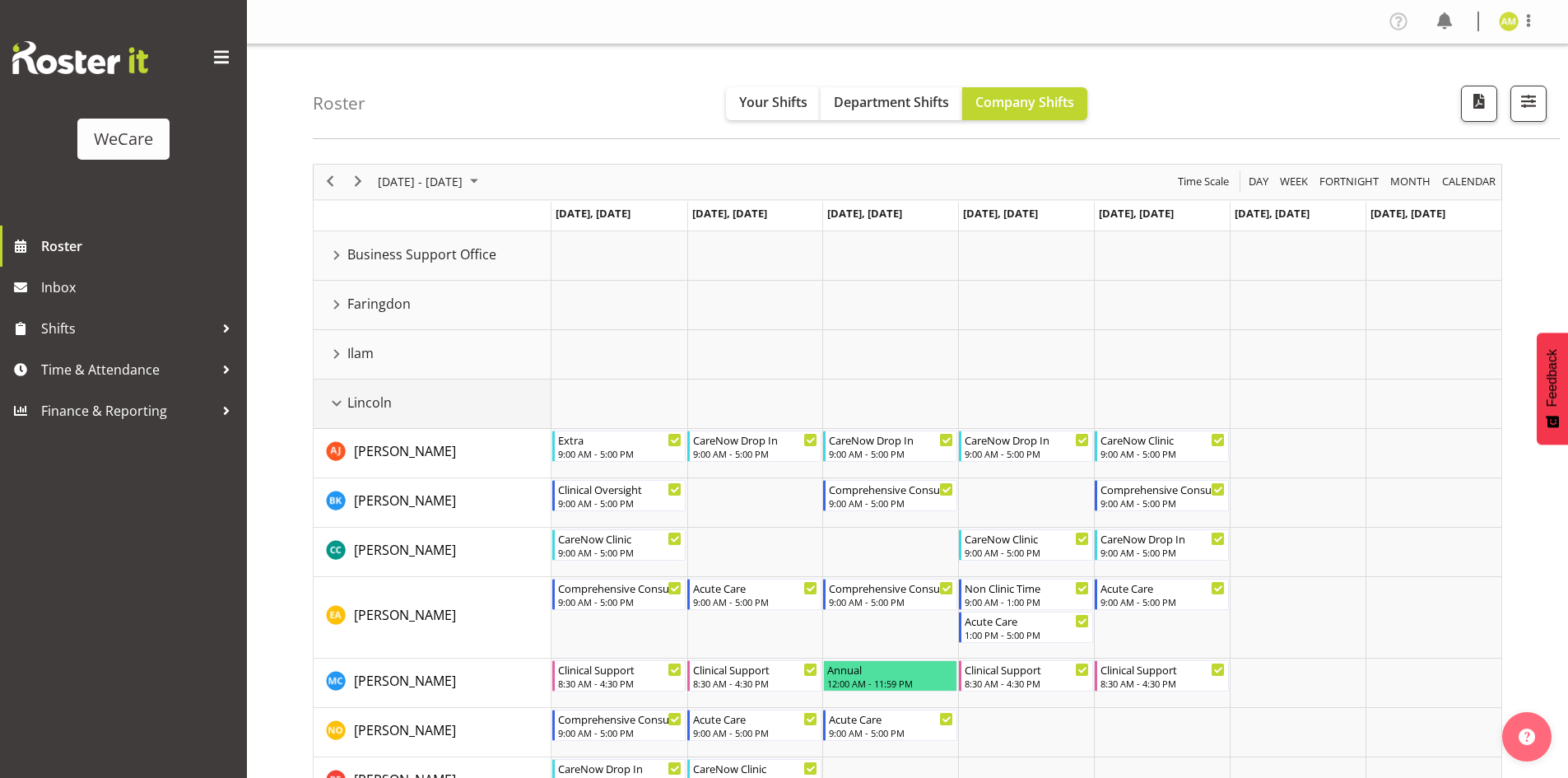
click at [333, 396] on div "Lincoln resource" at bounding box center [337, 403] width 22 height 22
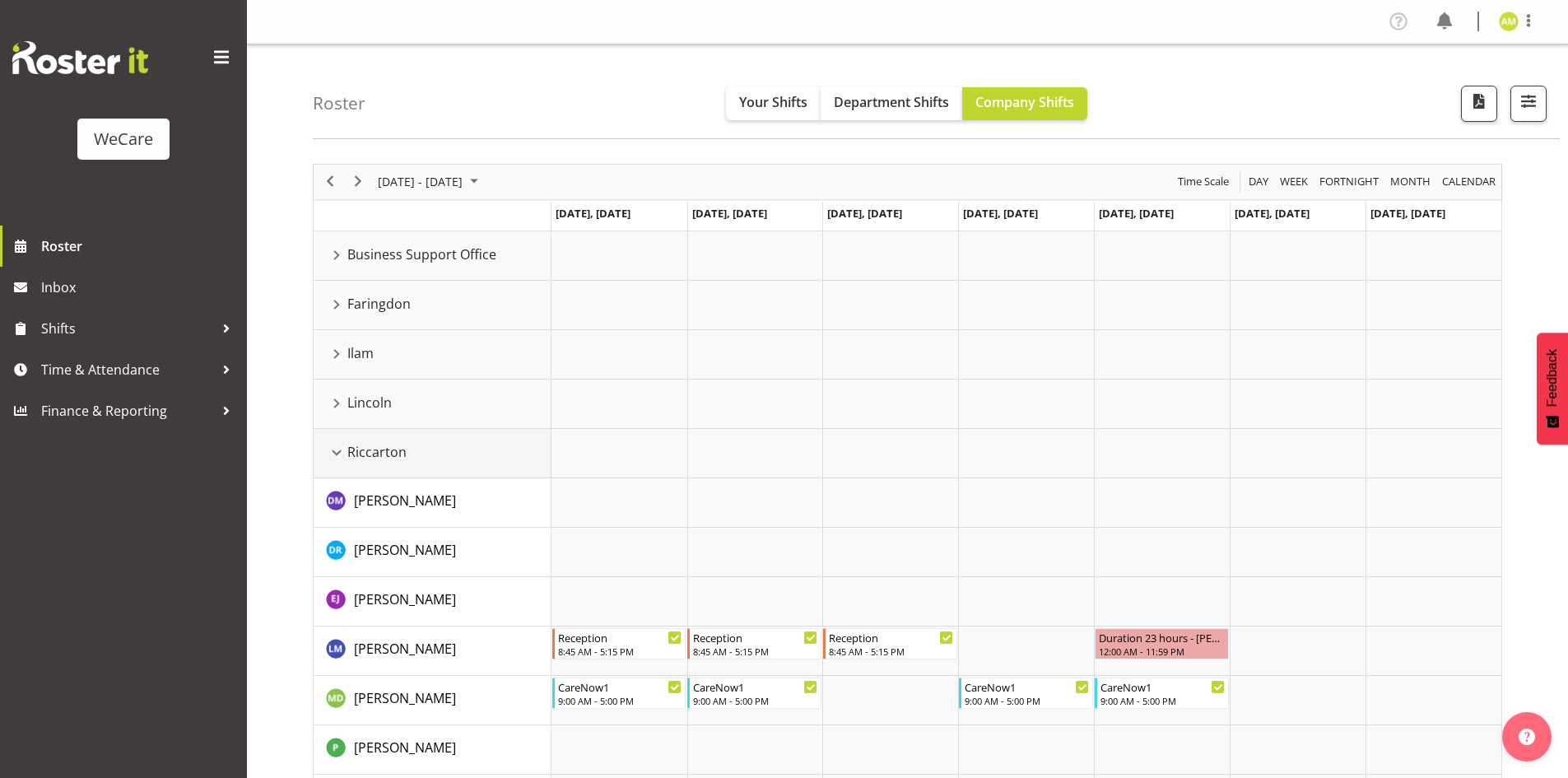
click at [332, 450] on div "Riccarton resource" at bounding box center [337, 453] width 22 height 22
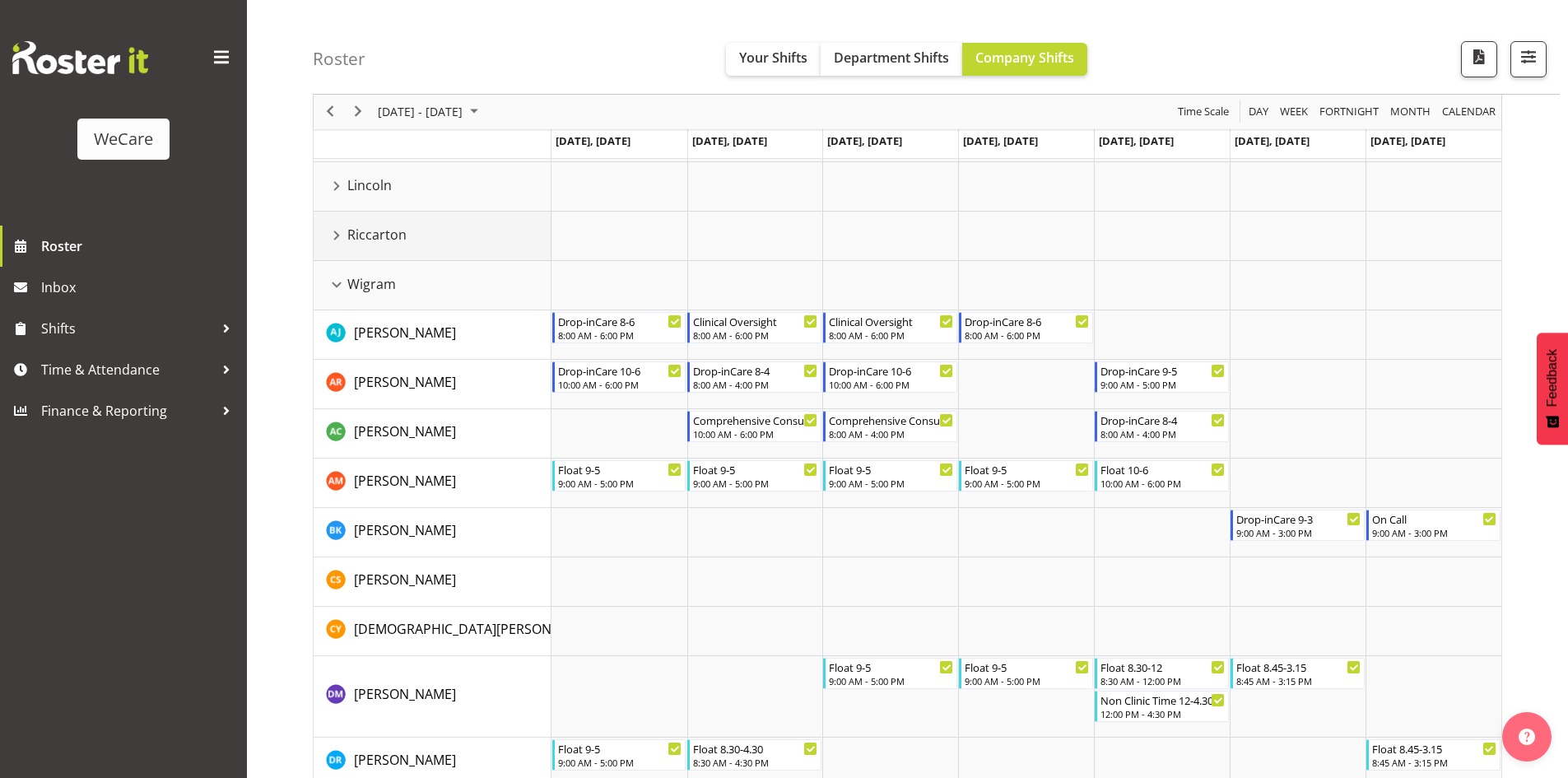
scroll to position [190, 0]
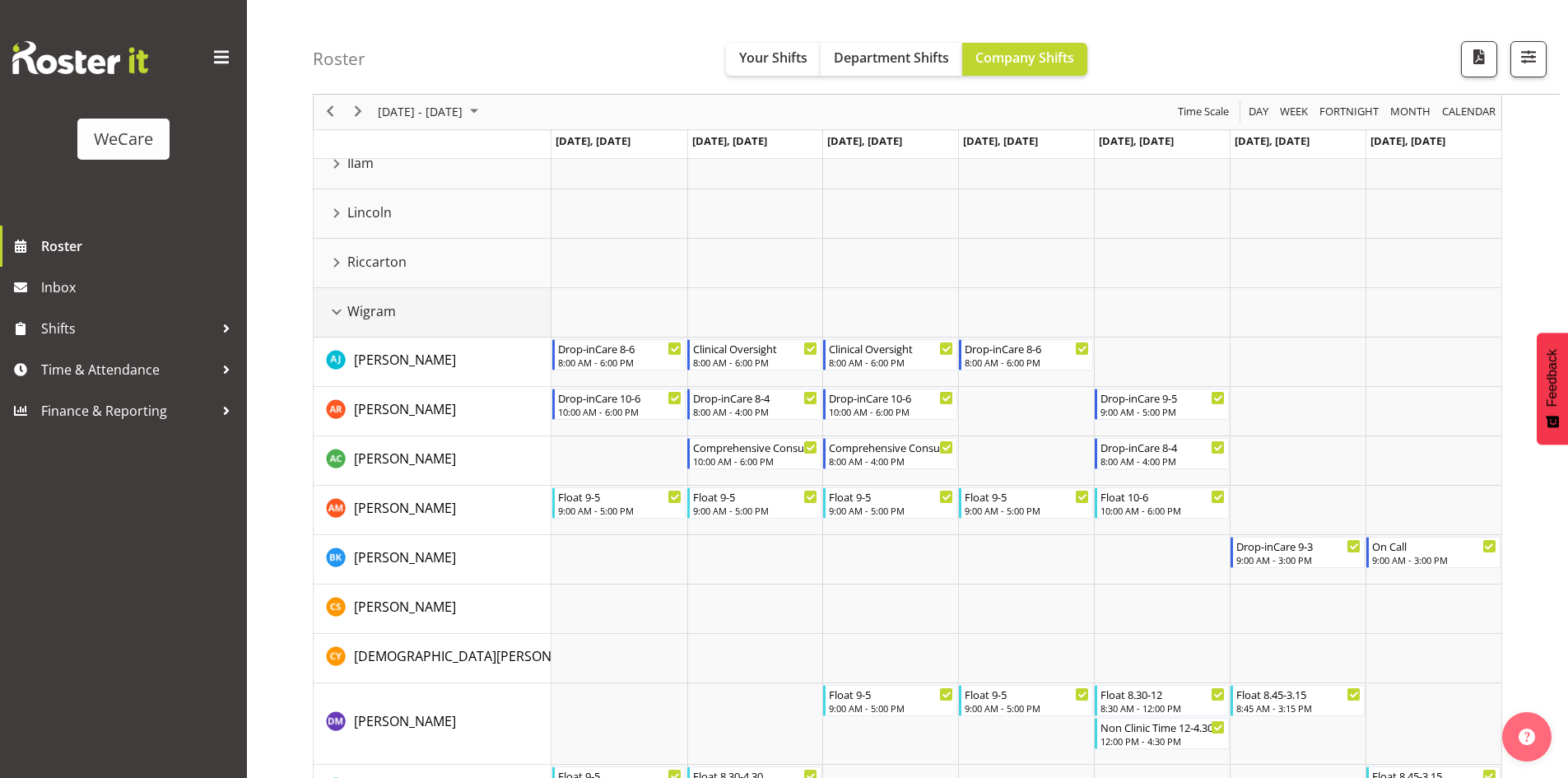
drag, startPoint x: 335, startPoint y: 307, endPoint x: 346, endPoint y: 338, distance: 32.9
click at [335, 307] on div "Wigram resource" at bounding box center [337, 312] width 22 height 22
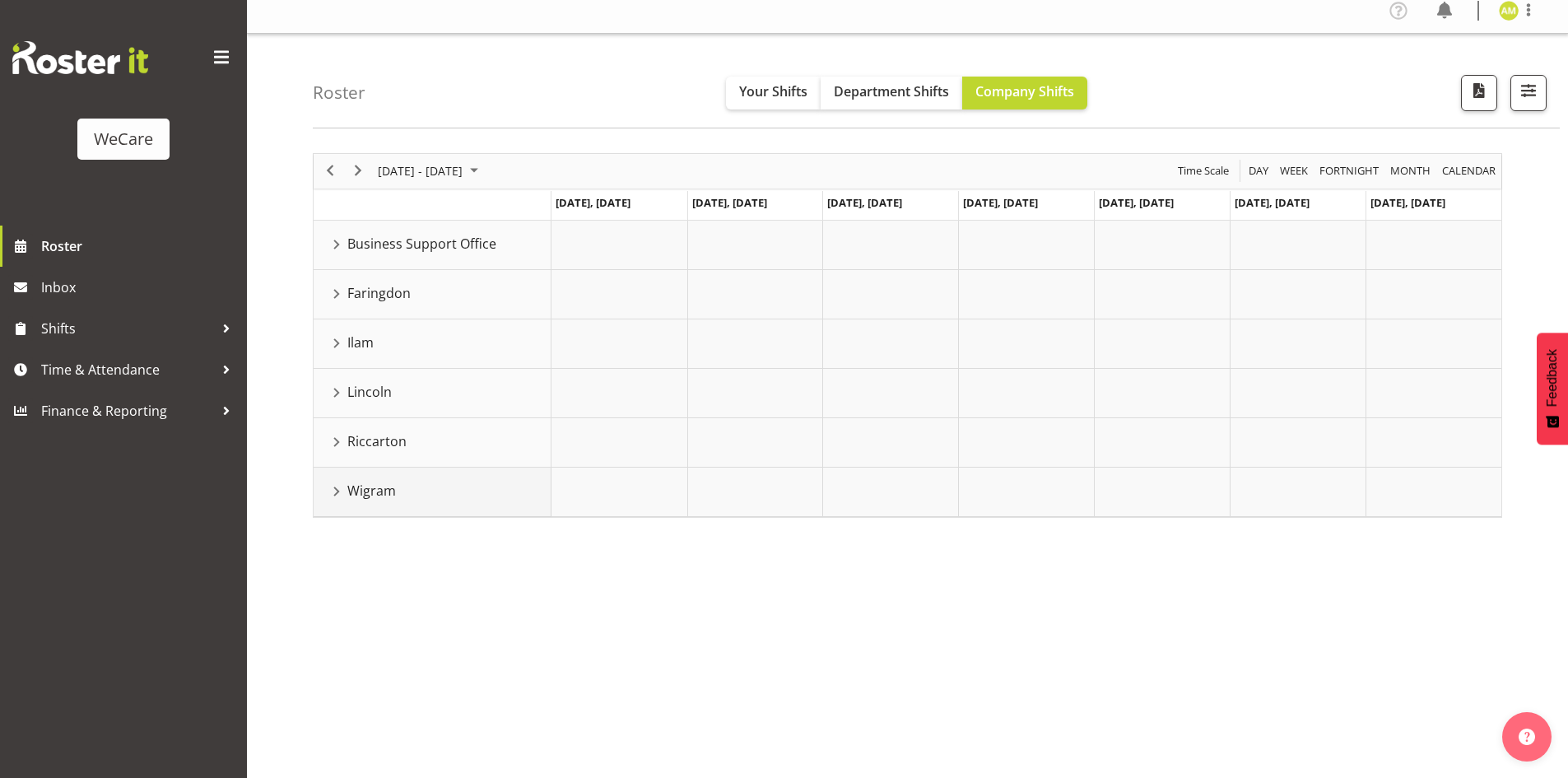
scroll to position [0, 0]
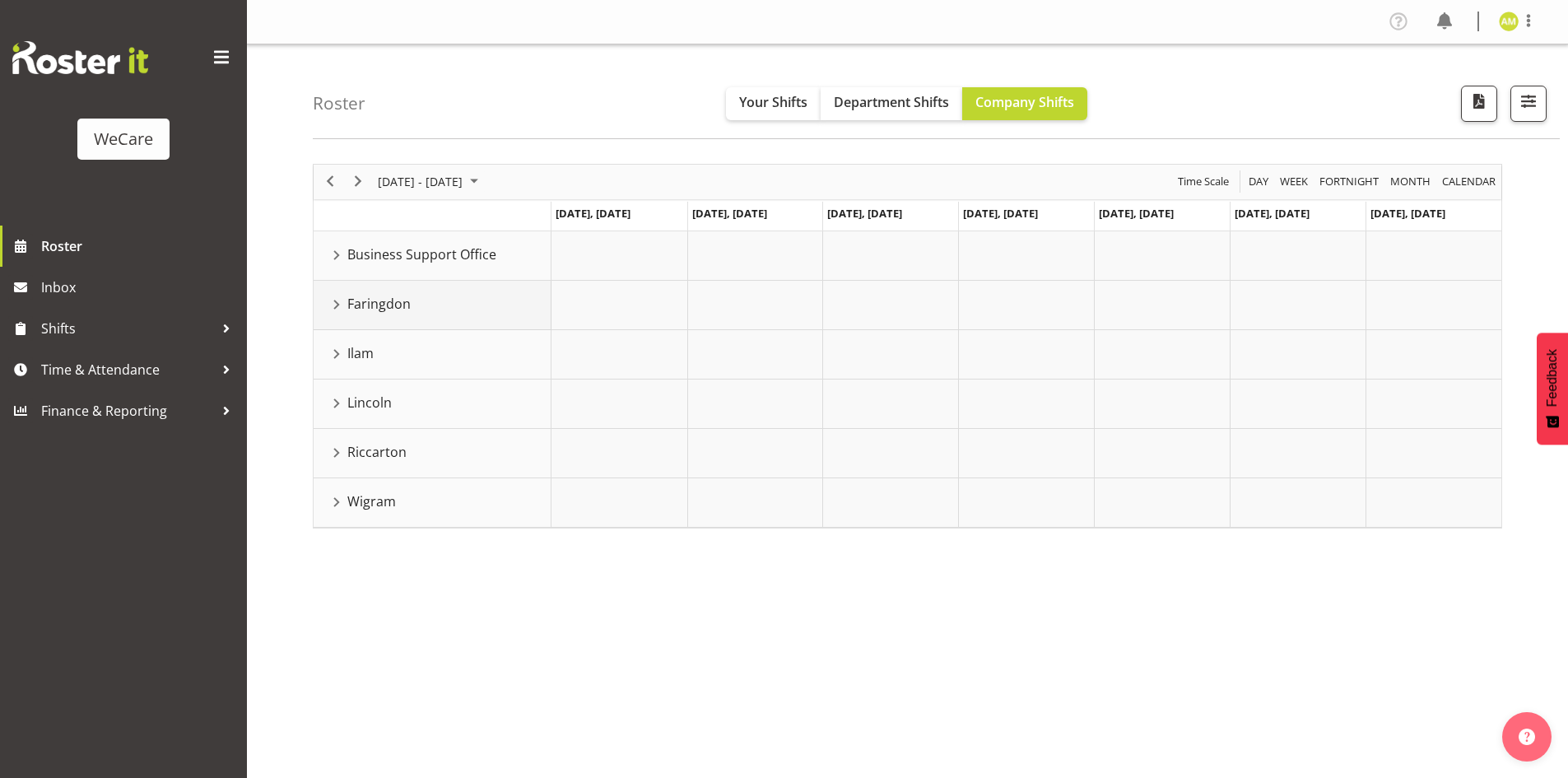
click at [340, 304] on div "Faringdon resource" at bounding box center [337, 305] width 22 height 22
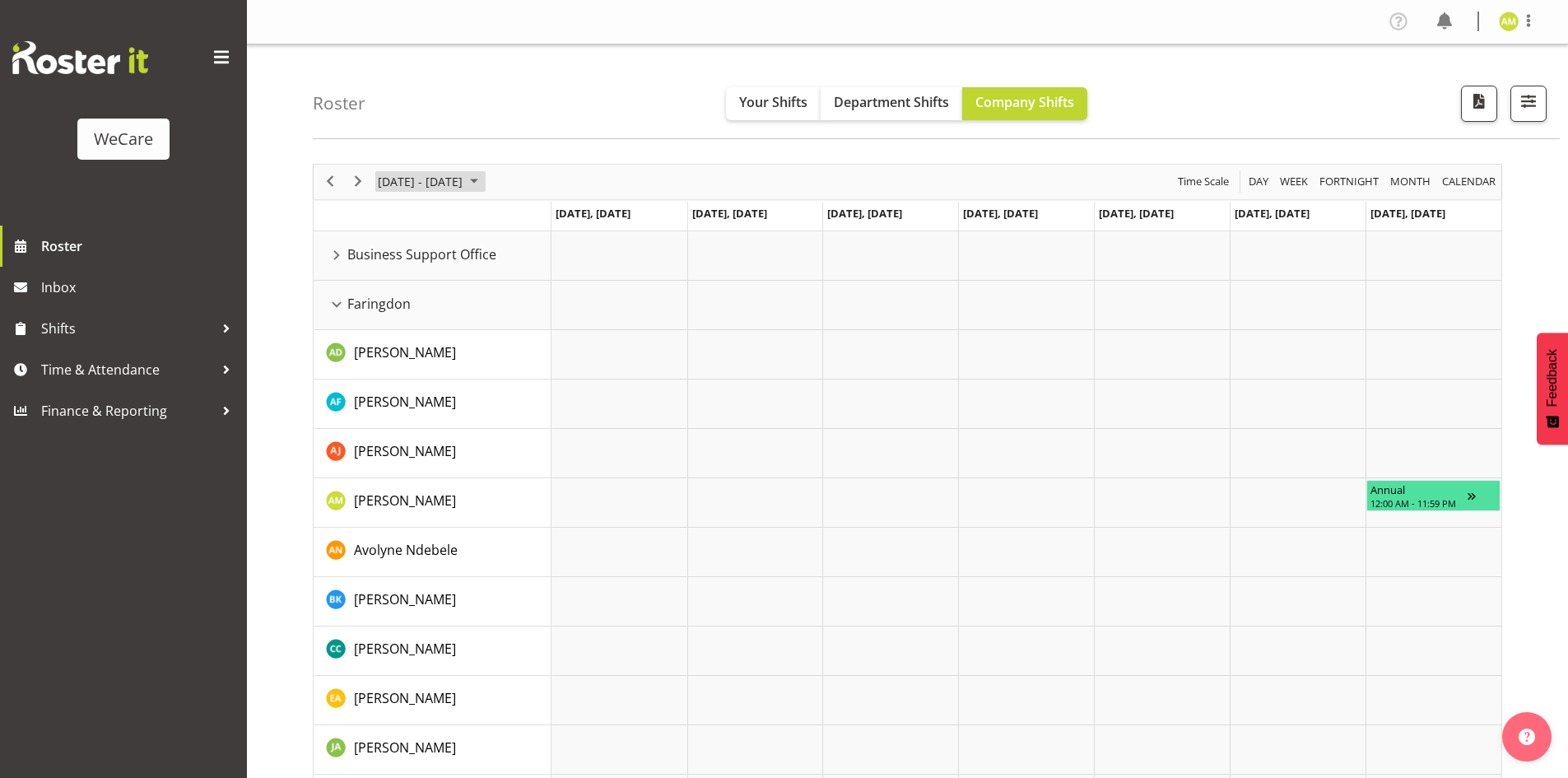
click at [426, 182] on span "[DATE] - [DATE]" at bounding box center [420, 182] width 88 height 21
click at [561, 218] on span "next month" at bounding box center [551, 223] width 29 height 29
click at [476, 368] on span "25" at bounding box center [474, 364] width 25 height 25
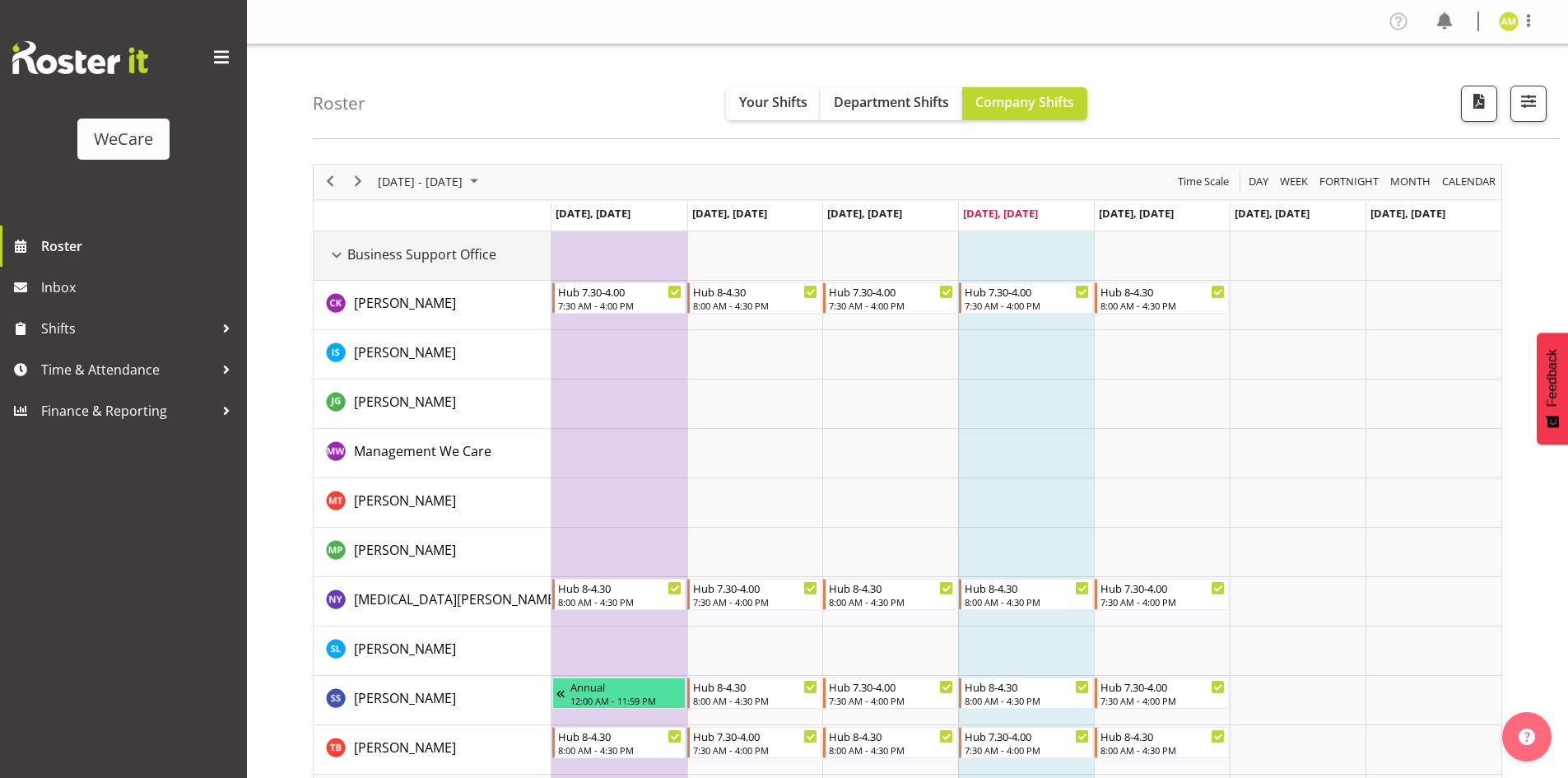
click at [334, 255] on div "Business Support Office resource" at bounding box center [337, 255] width 22 height 22
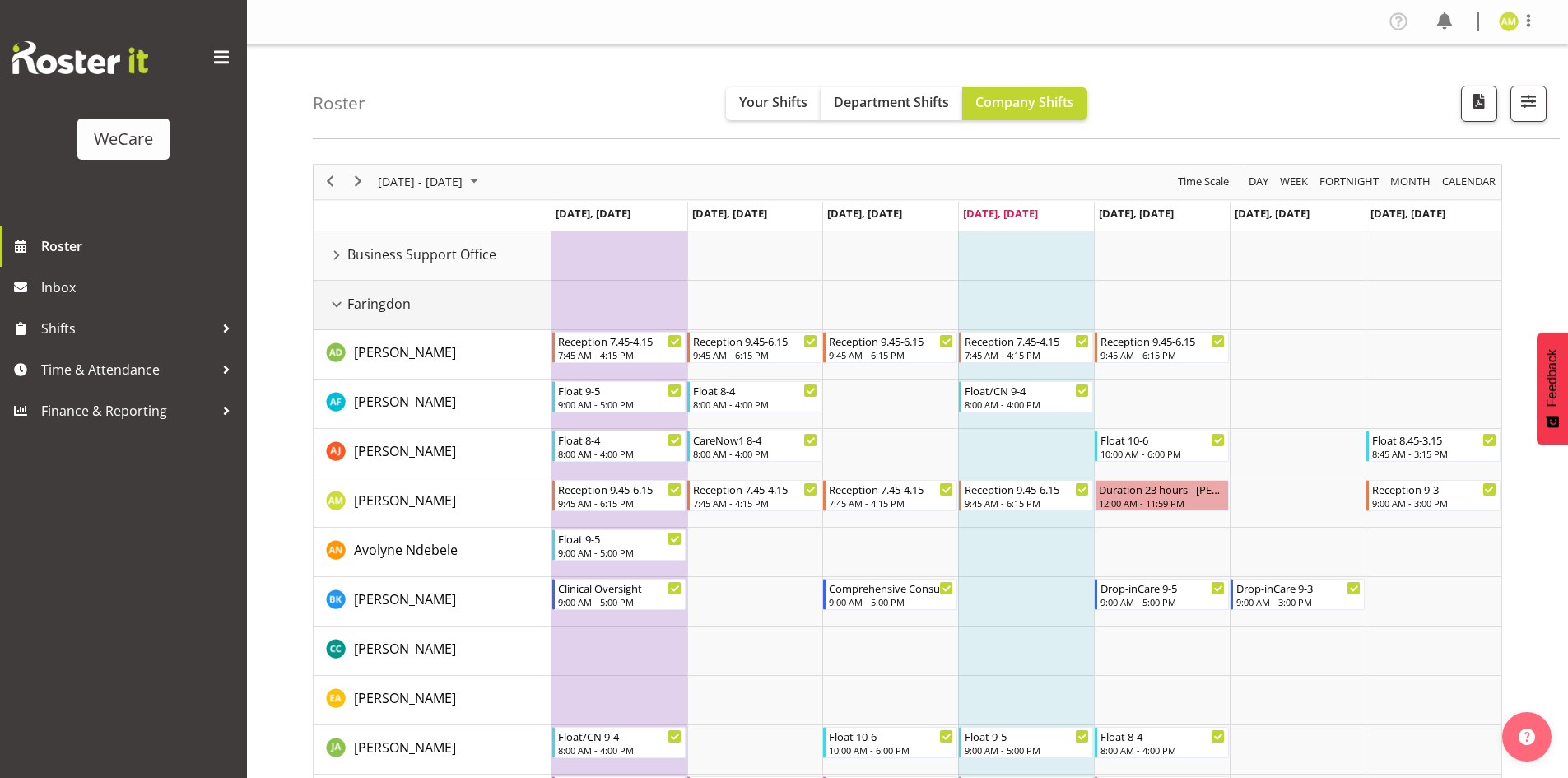
click at [337, 305] on div "Faringdon resource" at bounding box center [337, 305] width 22 height 22
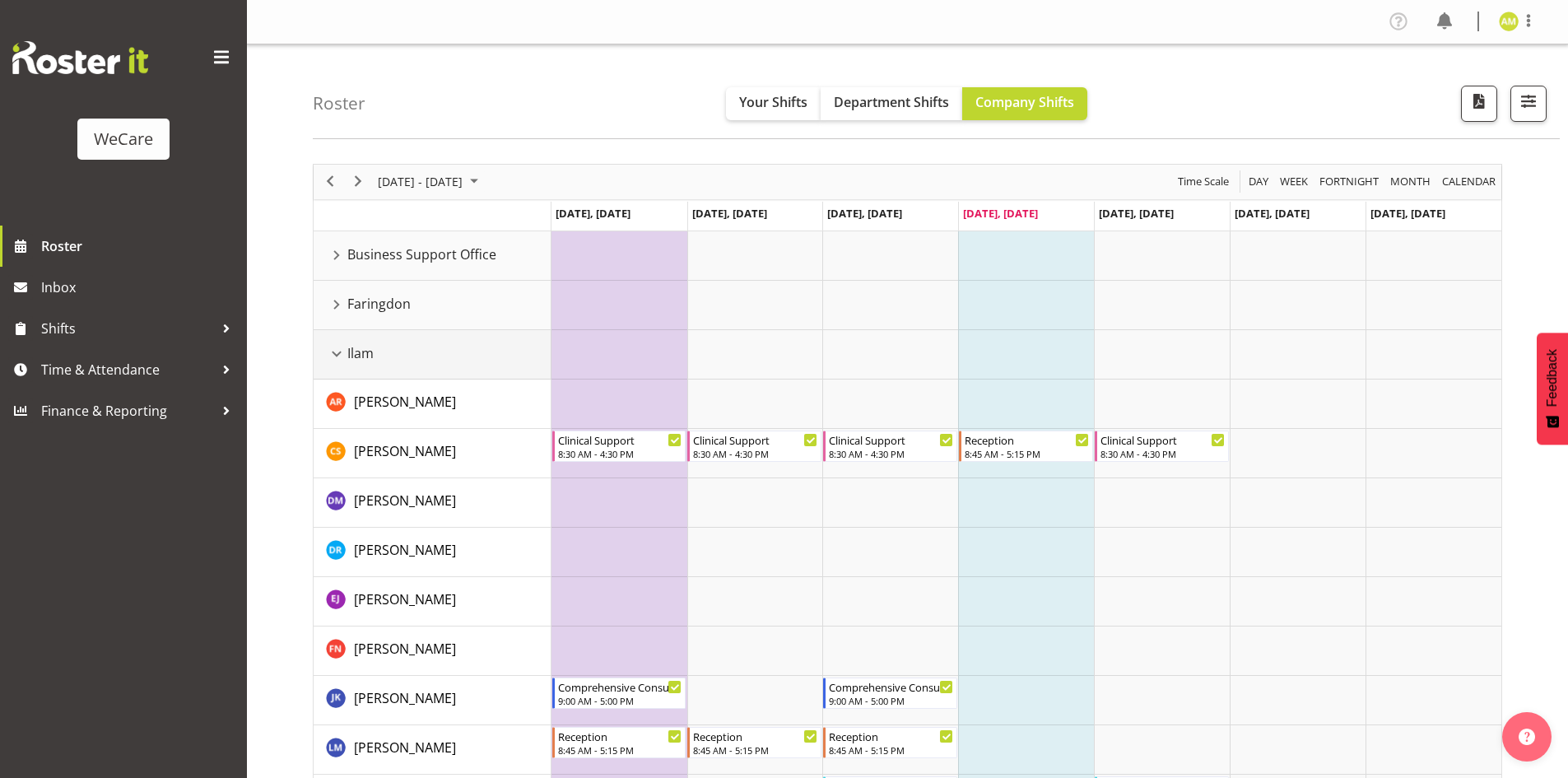
click at [339, 366] on td "Ilam" at bounding box center [433, 355] width 238 height 49
click at [337, 359] on div "Ilam resource" at bounding box center [337, 354] width 22 height 22
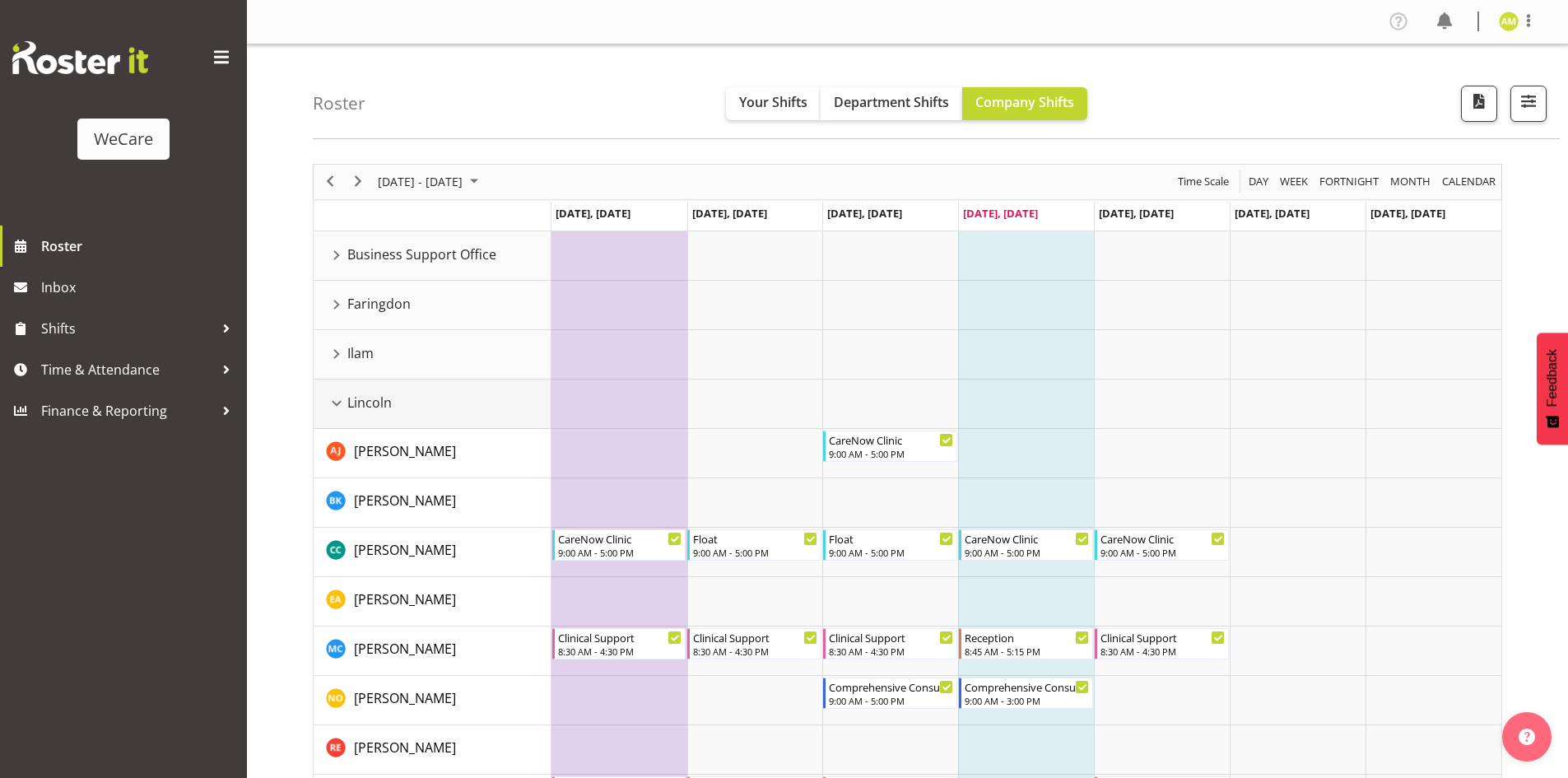
click at [344, 402] on div "Lincoln resource" at bounding box center [337, 403] width 22 height 22
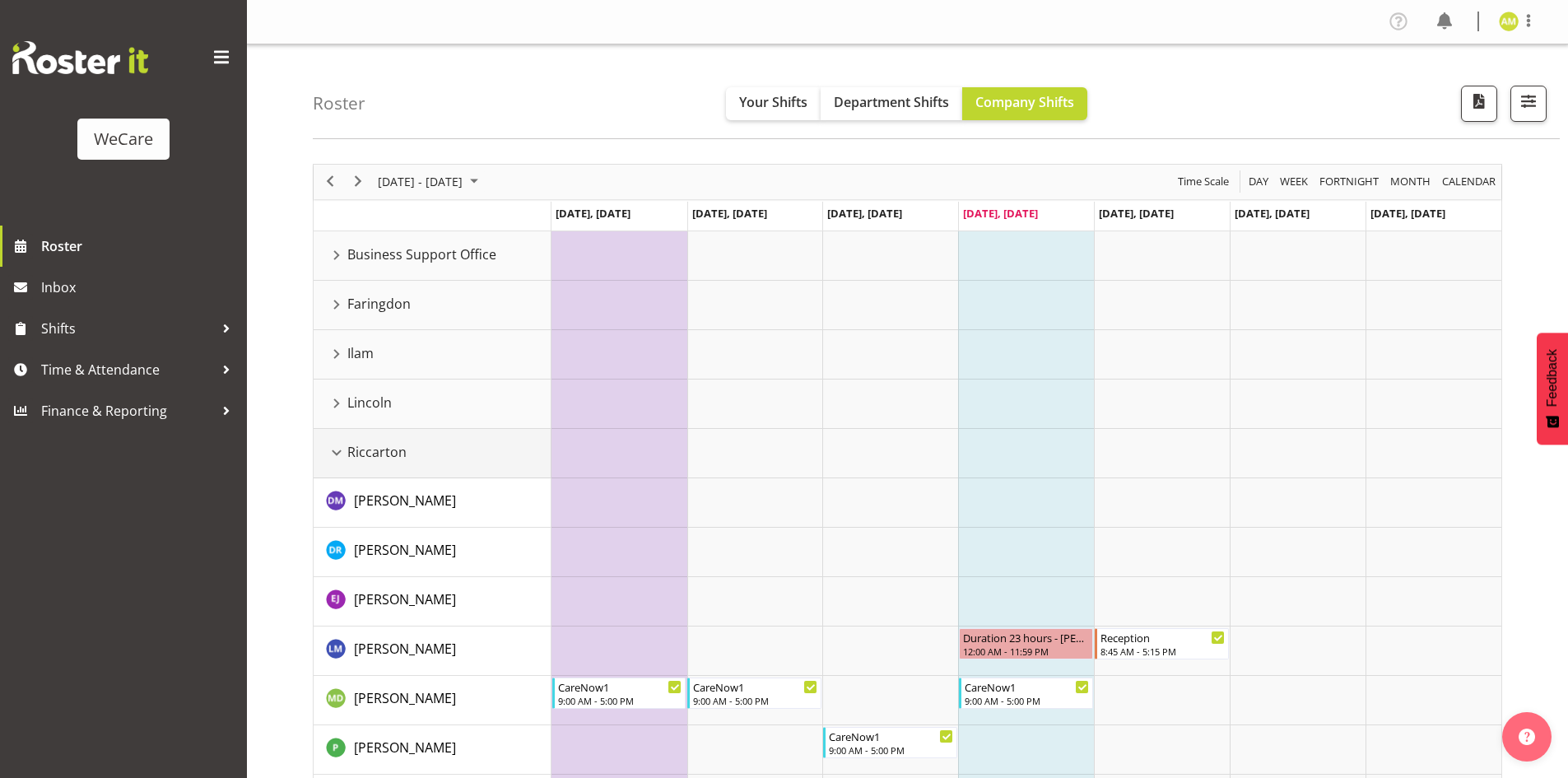
click at [342, 456] on div "Riccarton resource" at bounding box center [337, 453] width 22 height 22
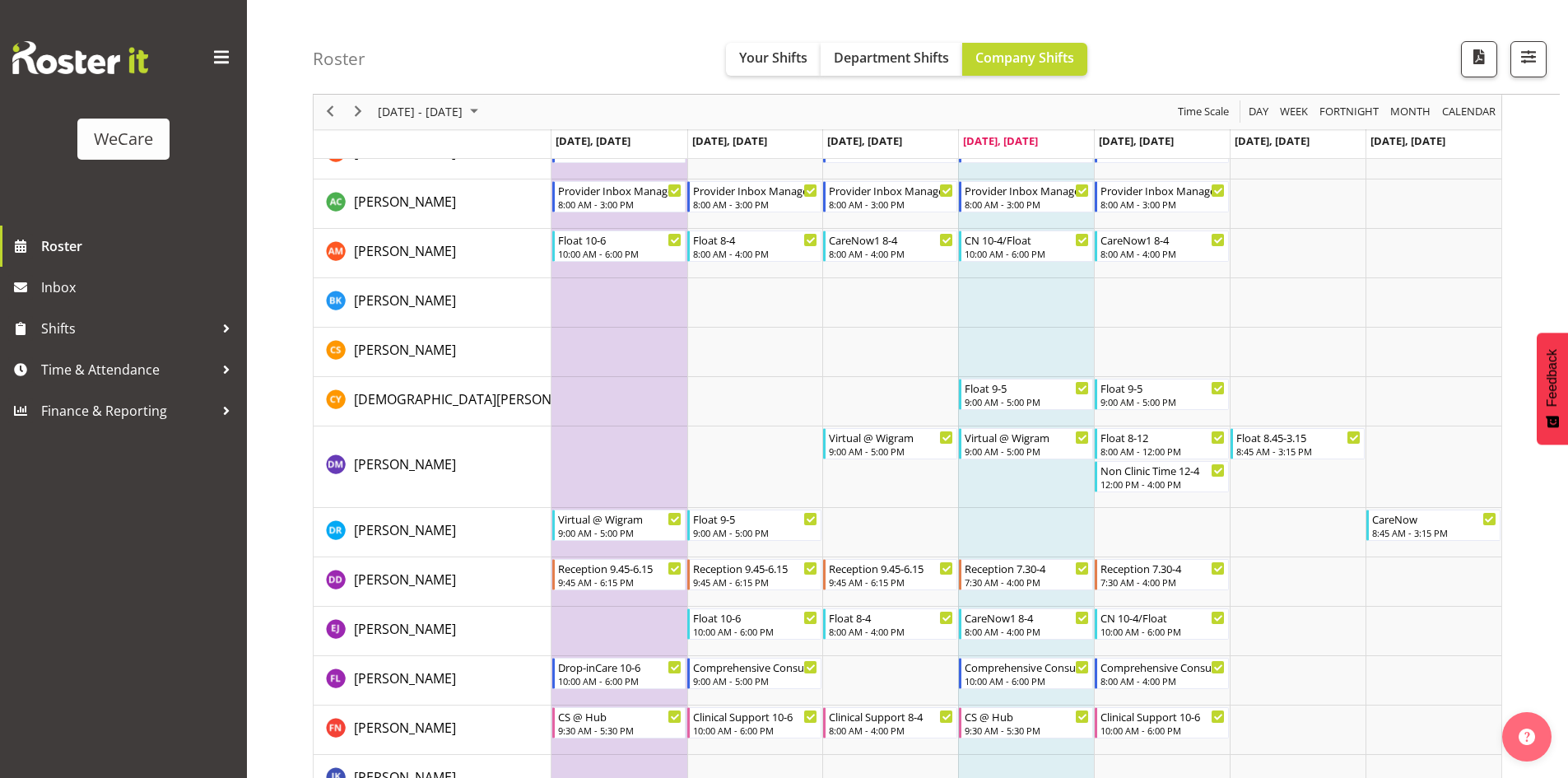
scroll to position [273, 0]
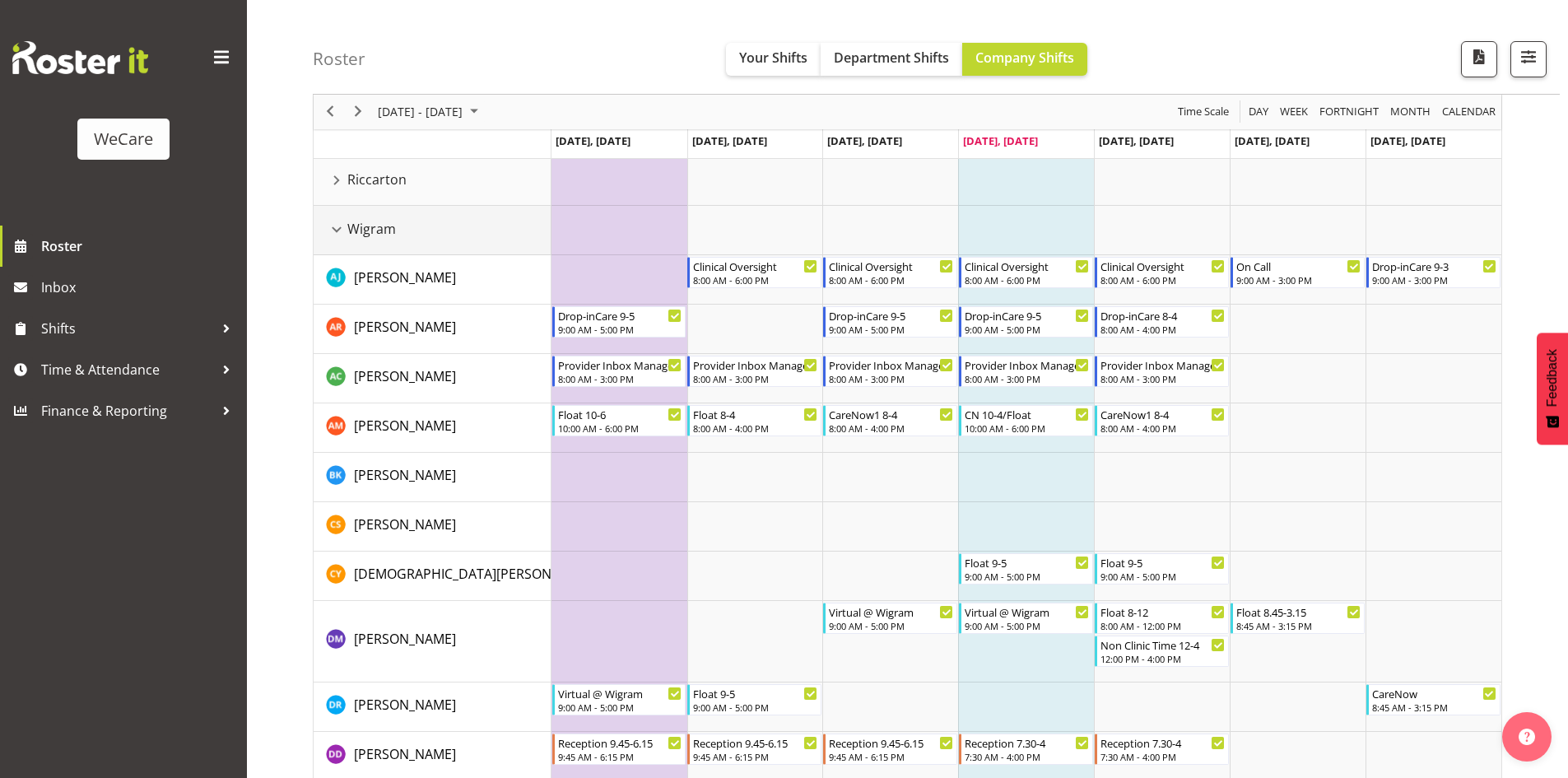
click at [334, 236] on div "Wigram resource" at bounding box center [337, 229] width 22 height 22
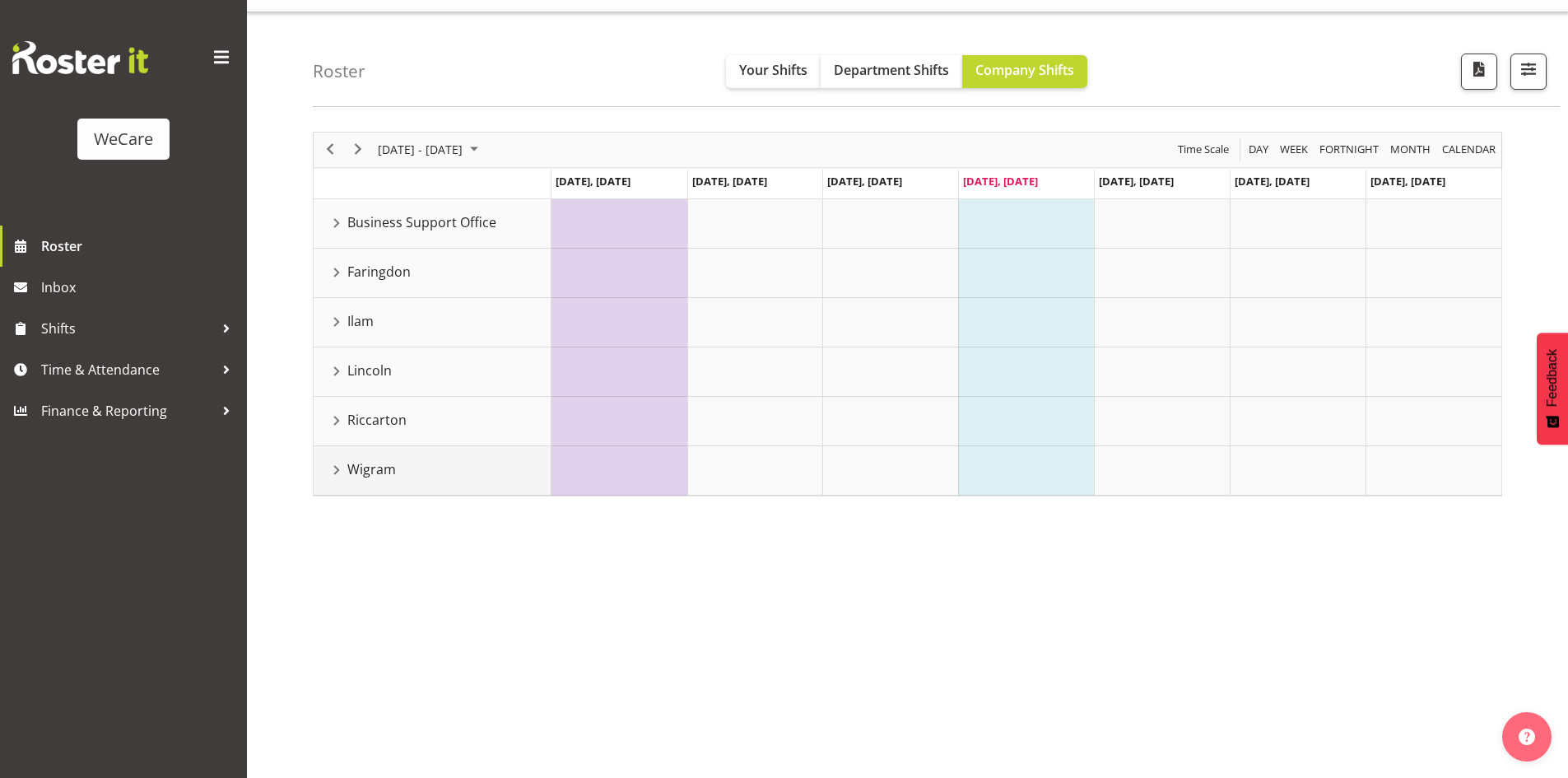
scroll to position [32, 0]
click at [337, 273] on div "Faringdon resource" at bounding box center [337, 273] width 22 height 22
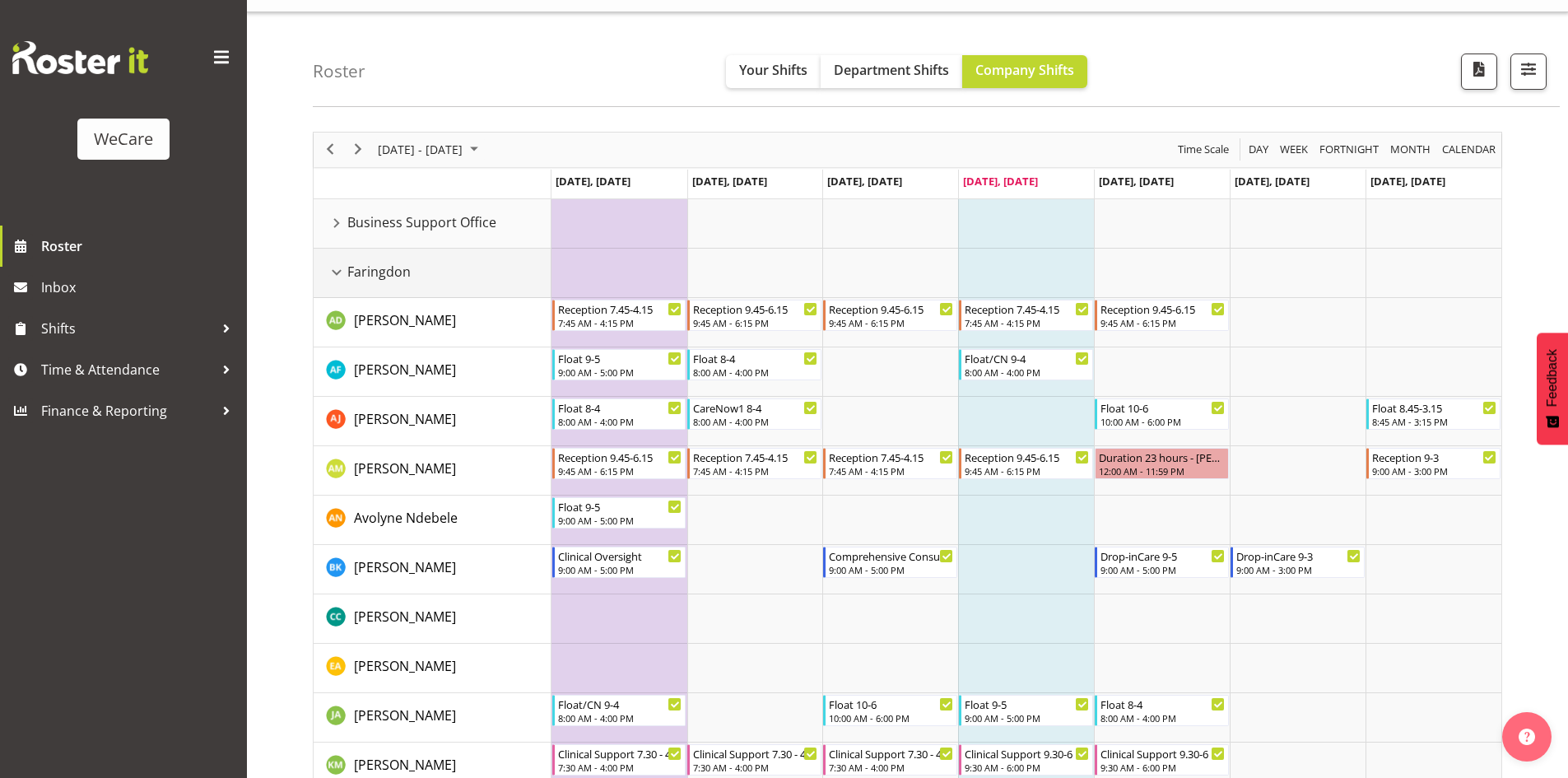
click at [337, 273] on div "Faringdon resource" at bounding box center [337, 273] width 22 height 22
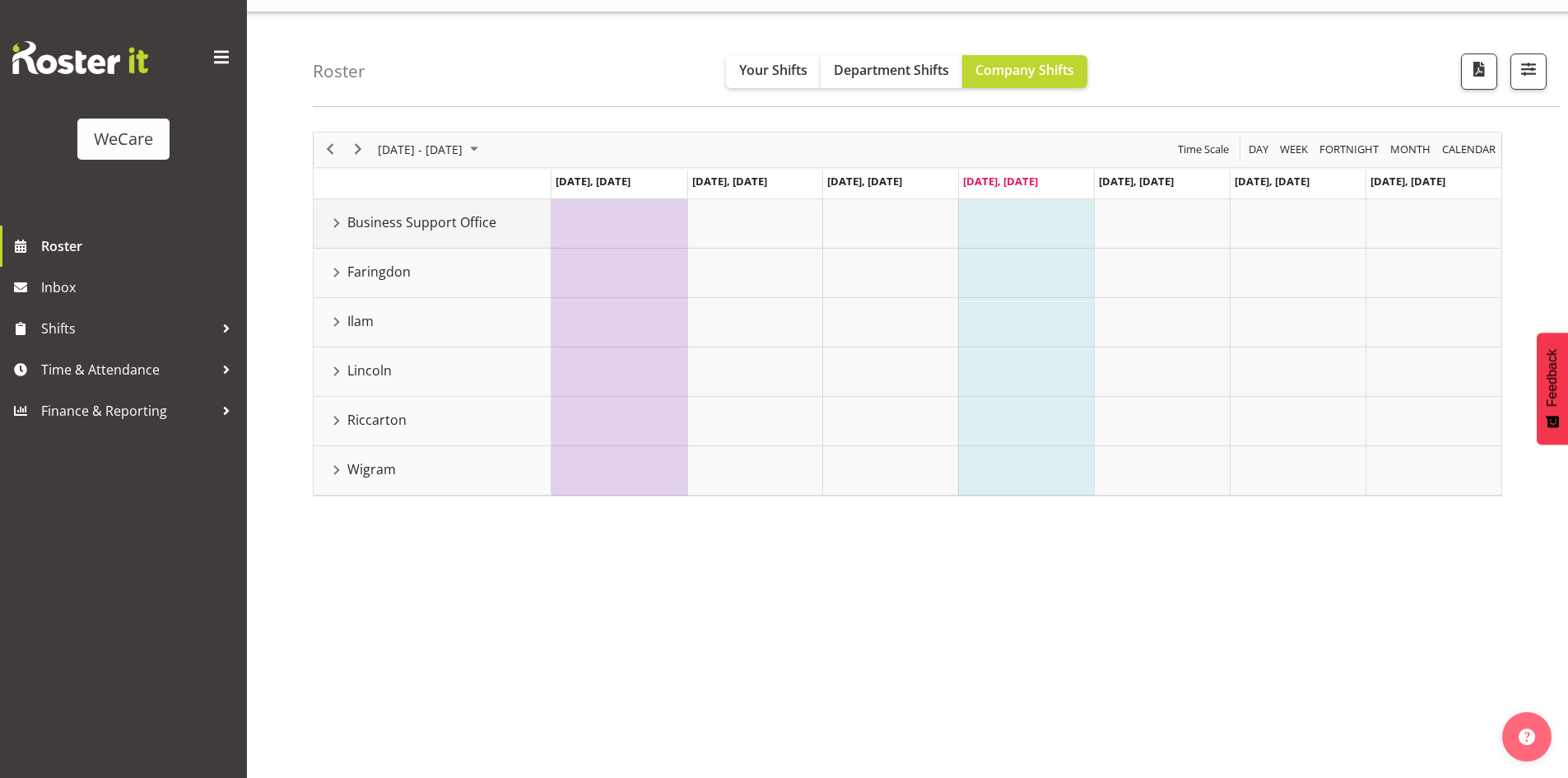
click at [338, 218] on div "Business Support Office resource" at bounding box center [337, 223] width 22 height 22
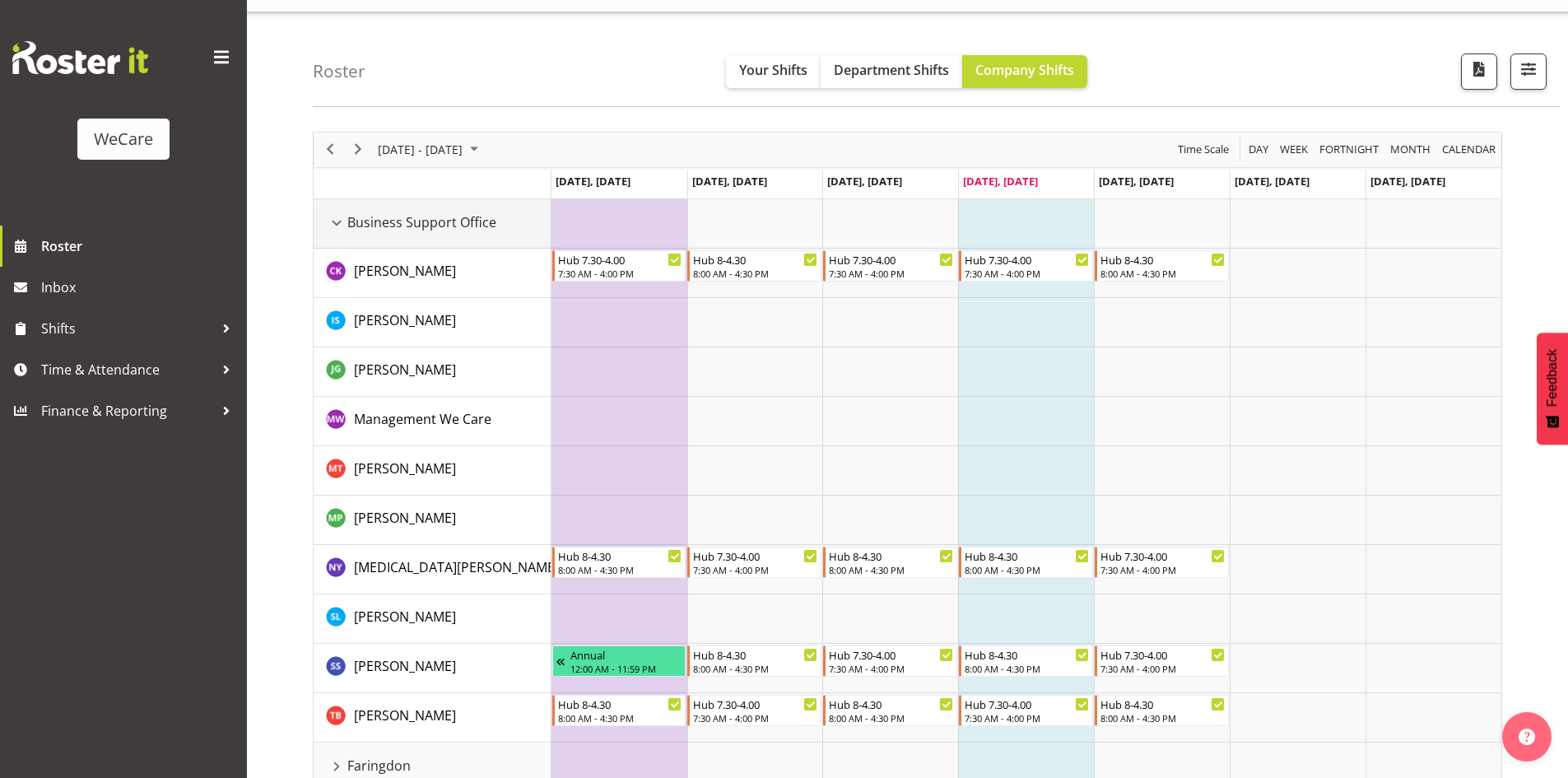
click at [338, 218] on div "Business Support Office resource" at bounding box center [337, 223] width 22 height 22
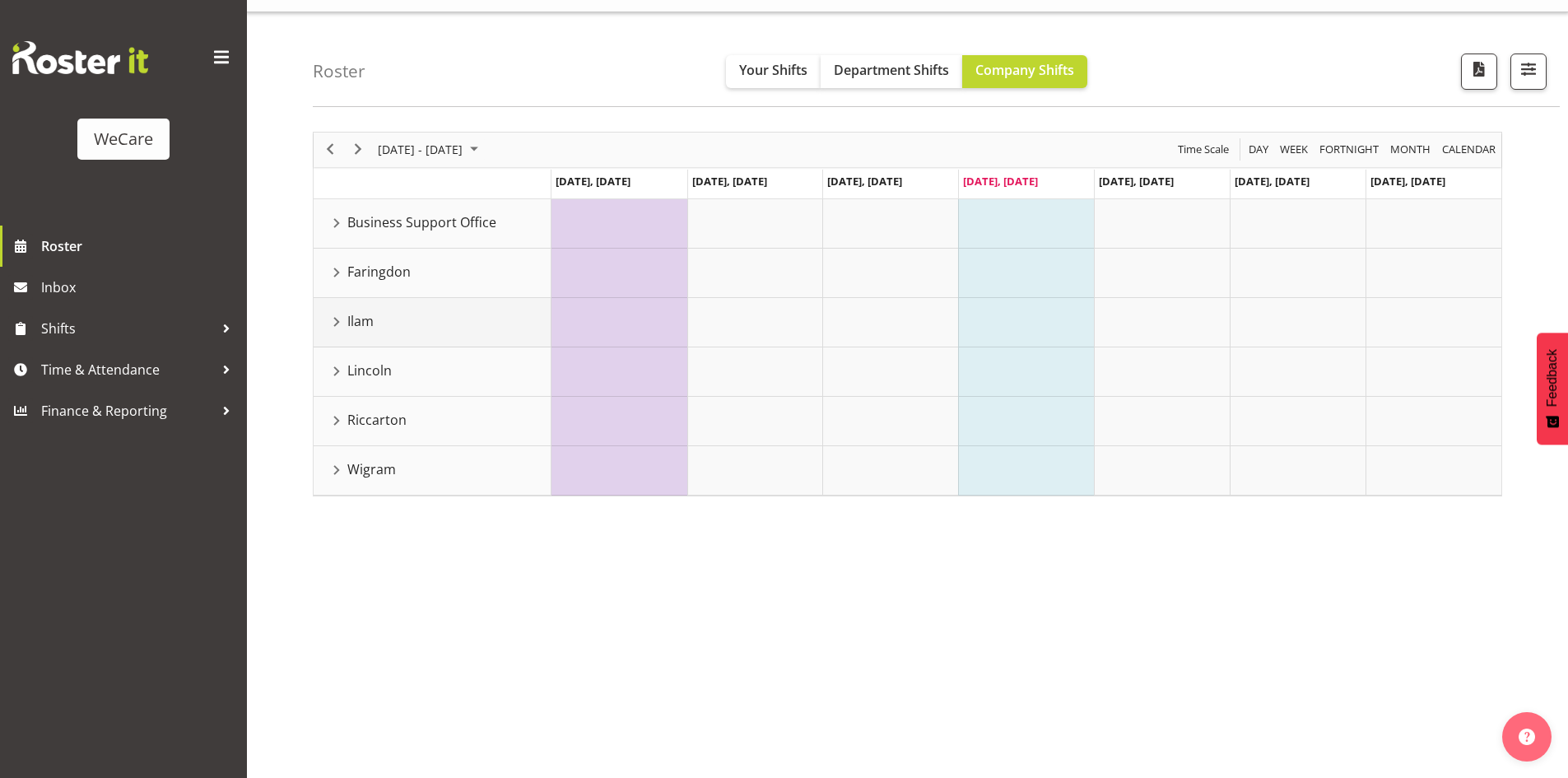
click at [334, 319] on div "Ilam resource" at bounding box center [337, 322] width 22 height 22
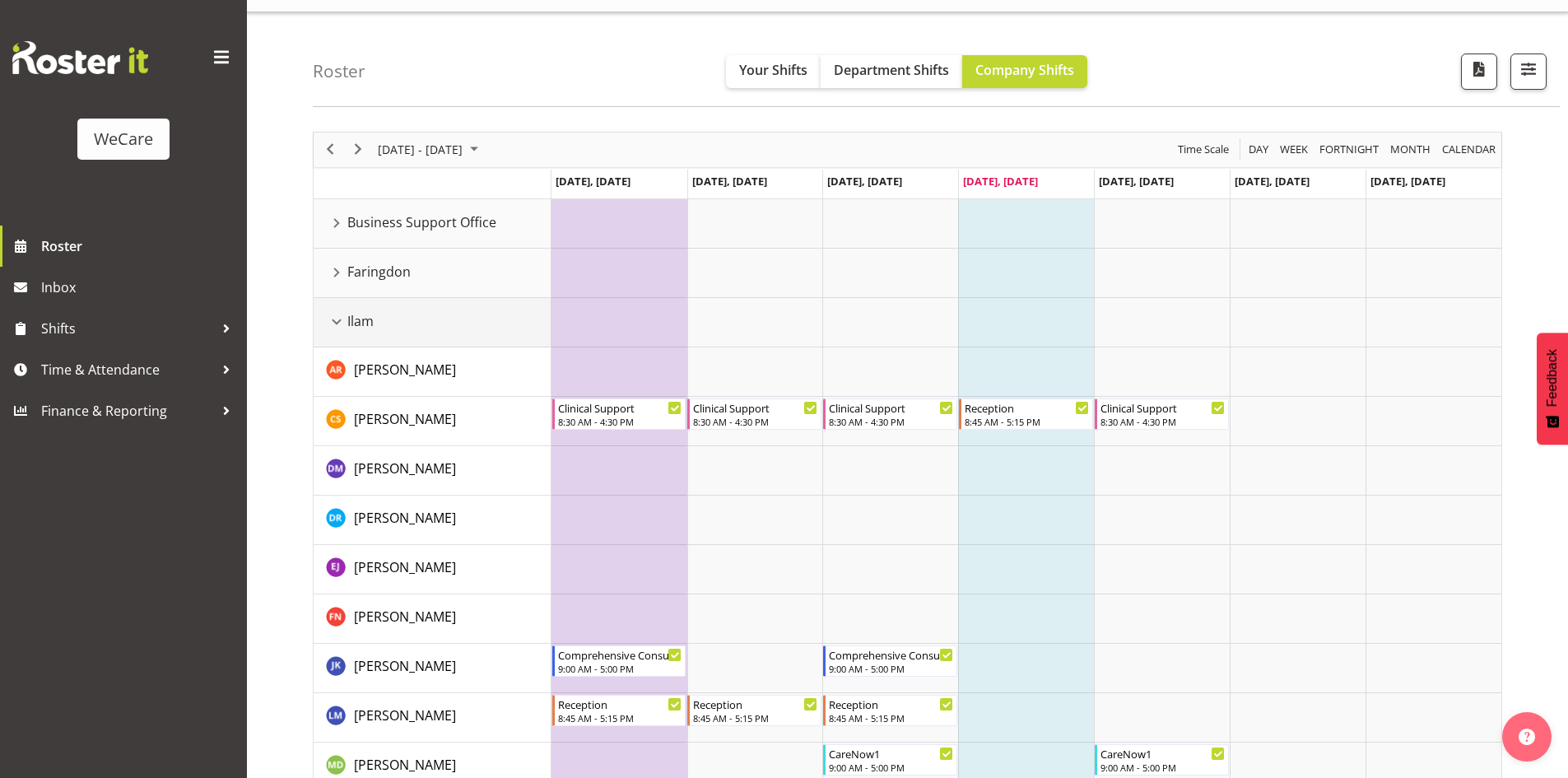
click at [334, 319] on div "Ilam resource" at bounding box center [337, 322] width 22 height 22
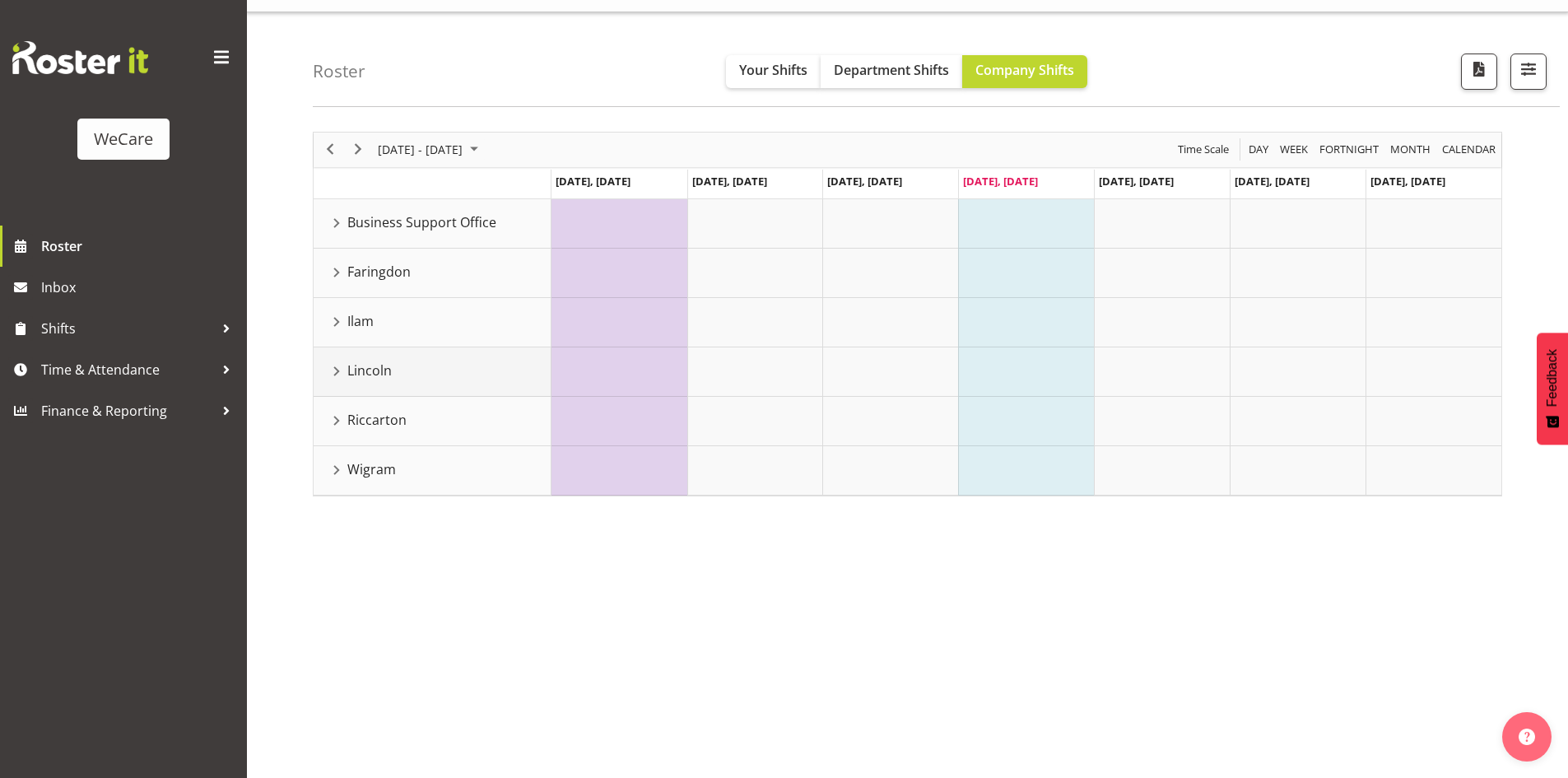
click at [337, 369] on div "Lincoln resource" at bounding box center [337, 371] width 22 height 22
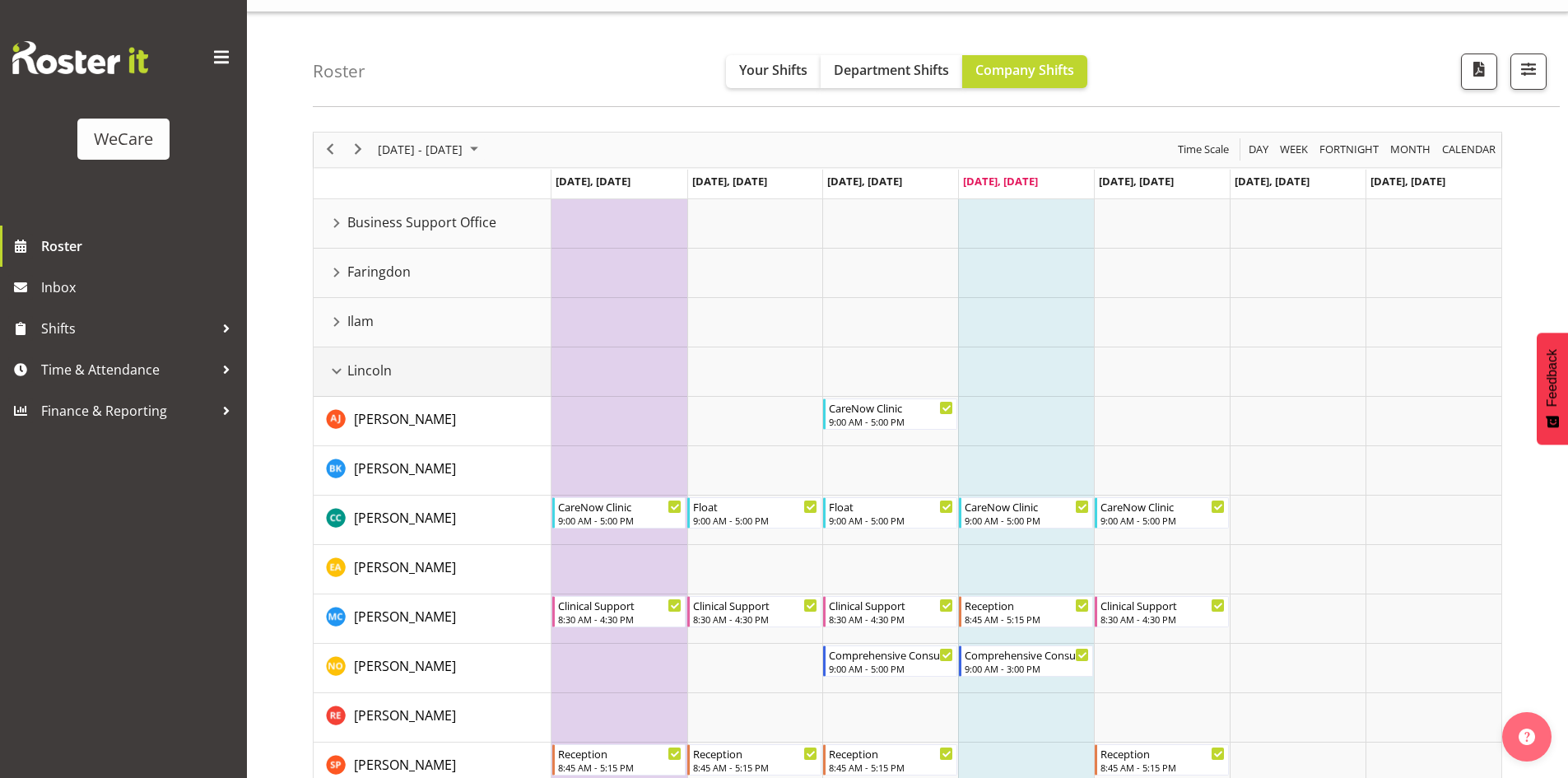
click at [337, 369] on div "Lincoln resource" at bounding box center [337, 371] width 22 height 22
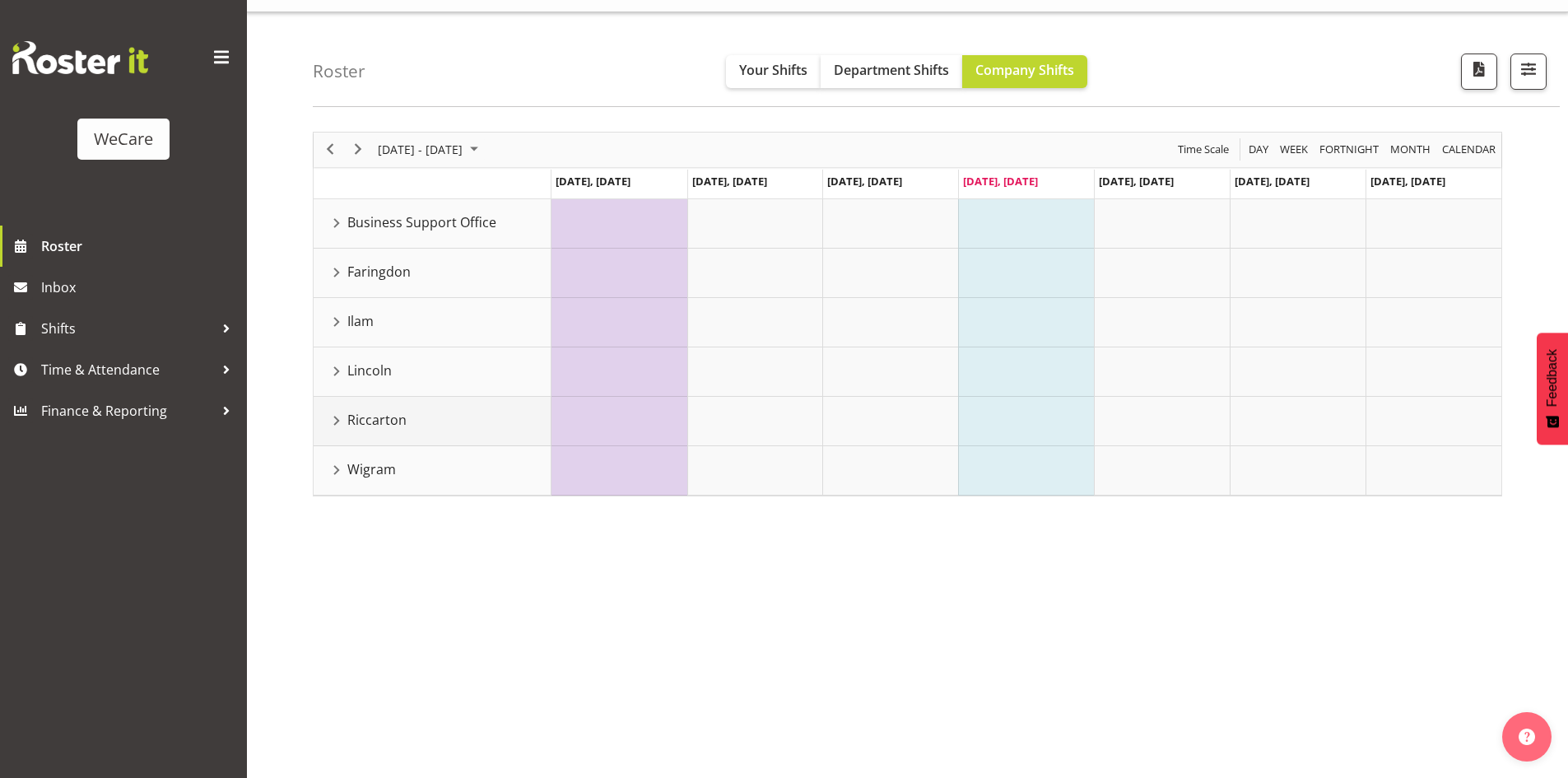
click at [338, 419] on div "Riccarton resource" at bounding box center [337, 421] width 22 height 22
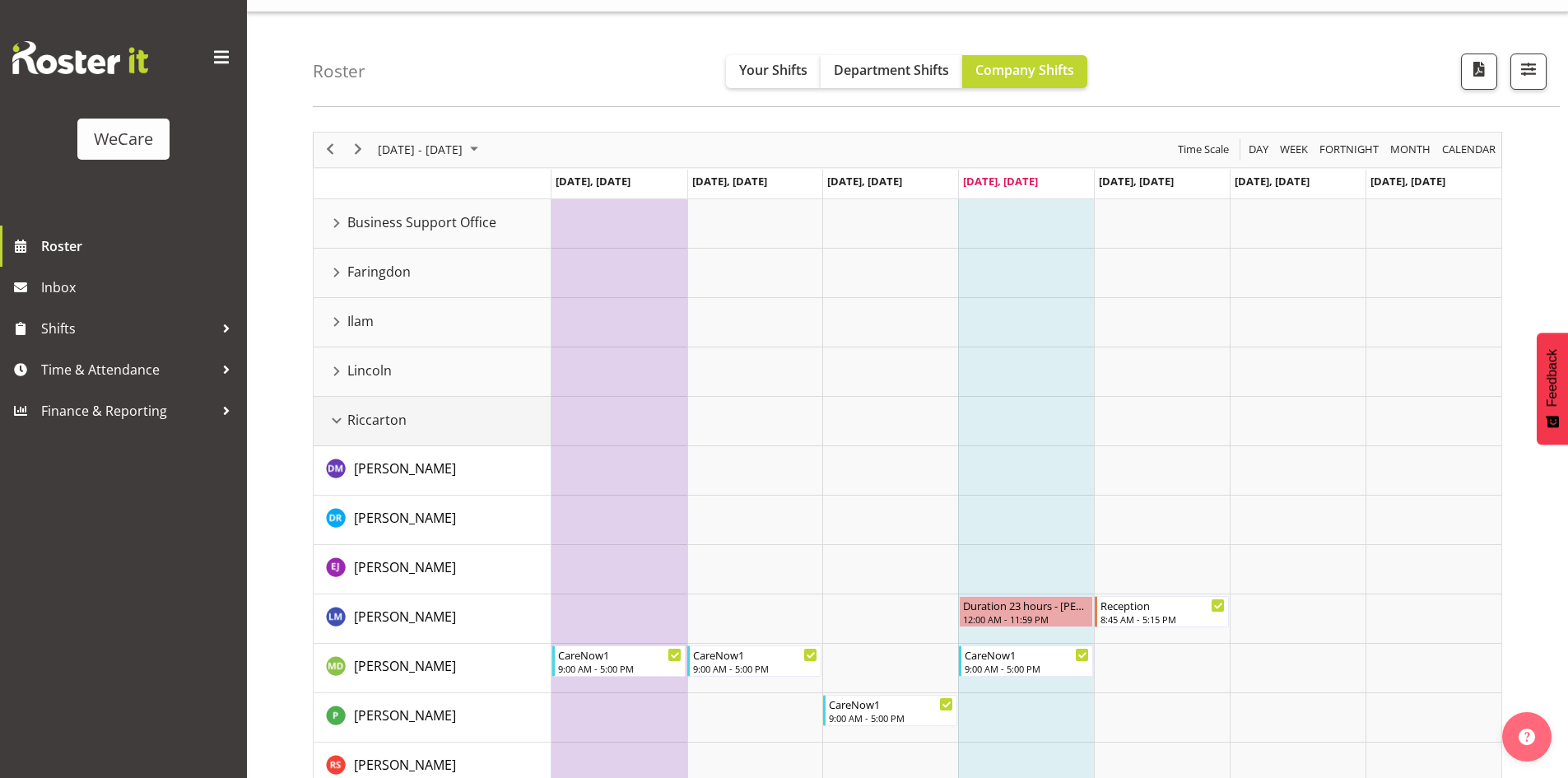
click at [339, 419] on div "Riccarton resource" at bounding box center [337, 421] width 22 height 22
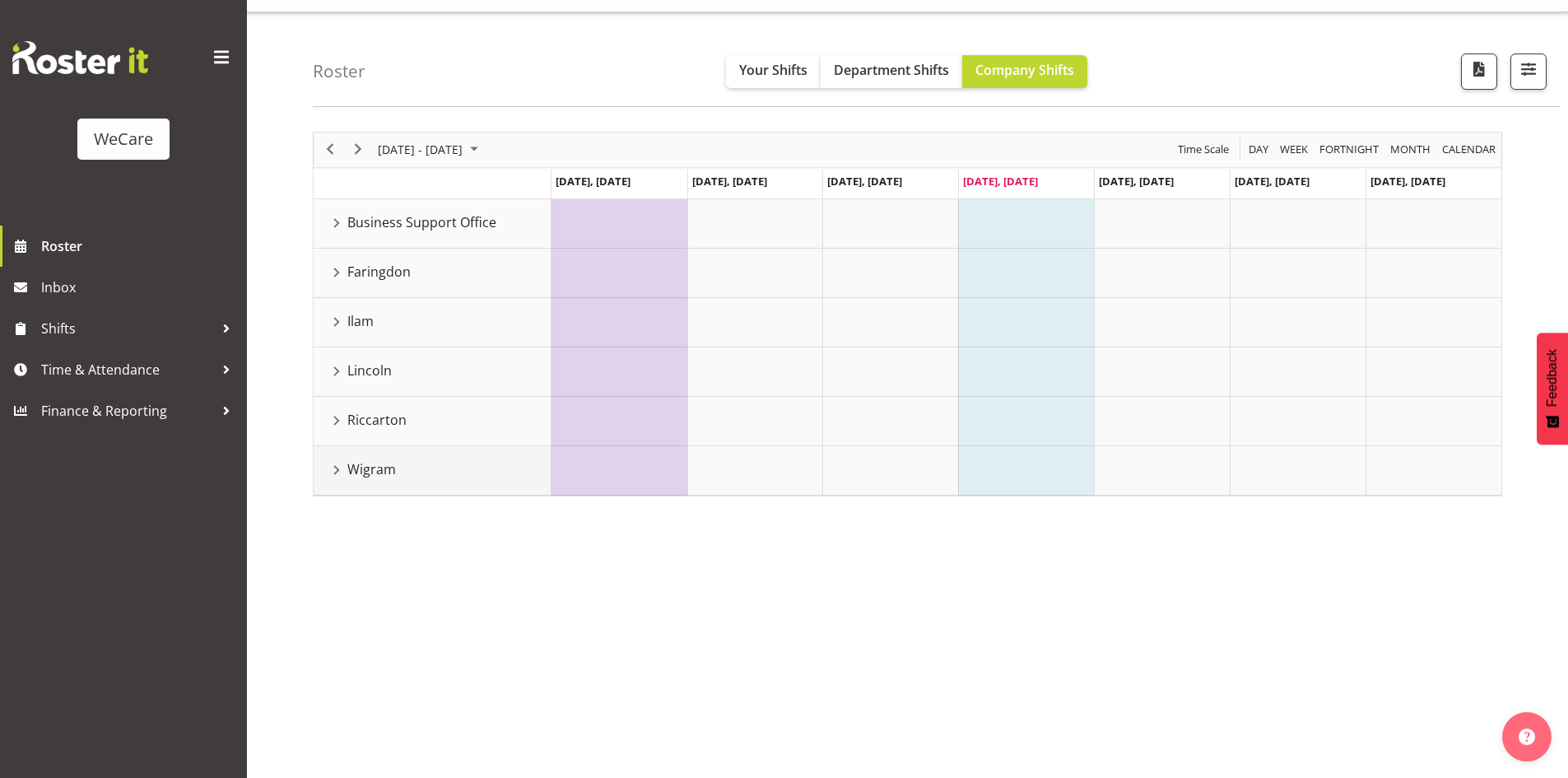
click at [338, 469] on div "Wigram resource" at bounding box center [337, 470] width 22 height 22
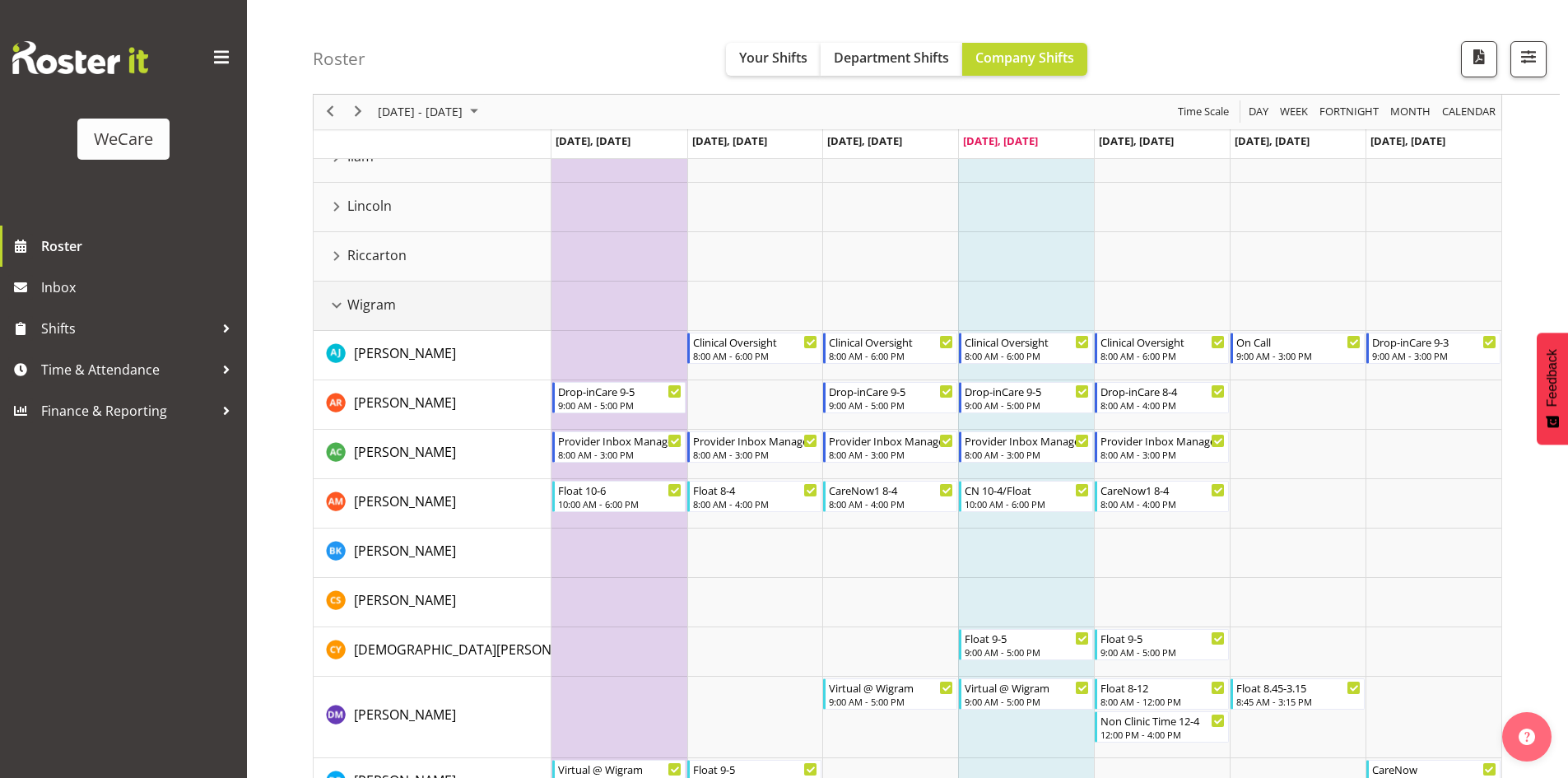
scroll to position [0, 0]
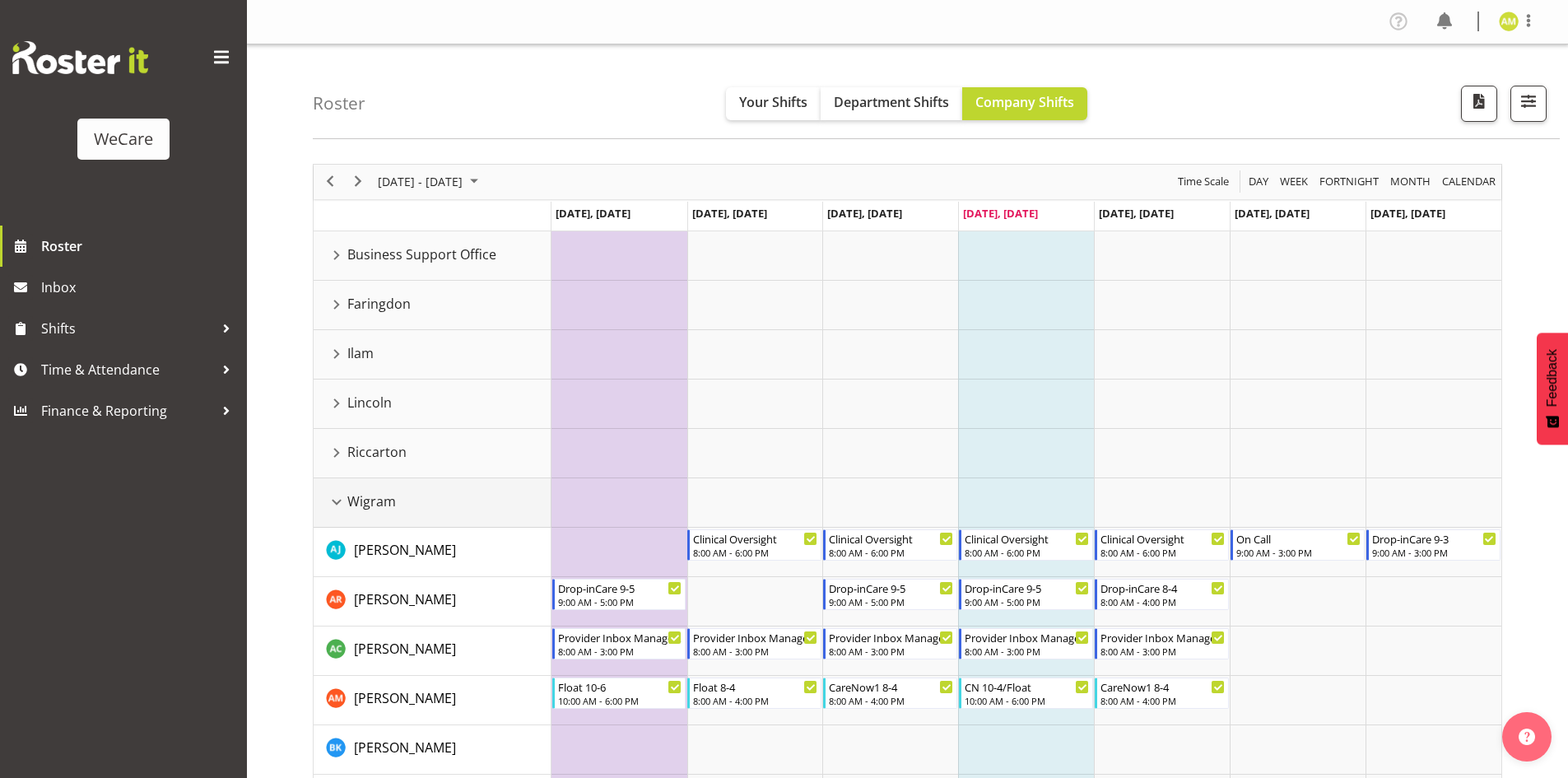
drag, startPoint x: 329, startPoint y: 500, endPoint x: 351, endPoint y: 393, distance: 109.2
click at [329, 501] on div "Wigram resource" at bounding box center [337, 502] width 22 height 22
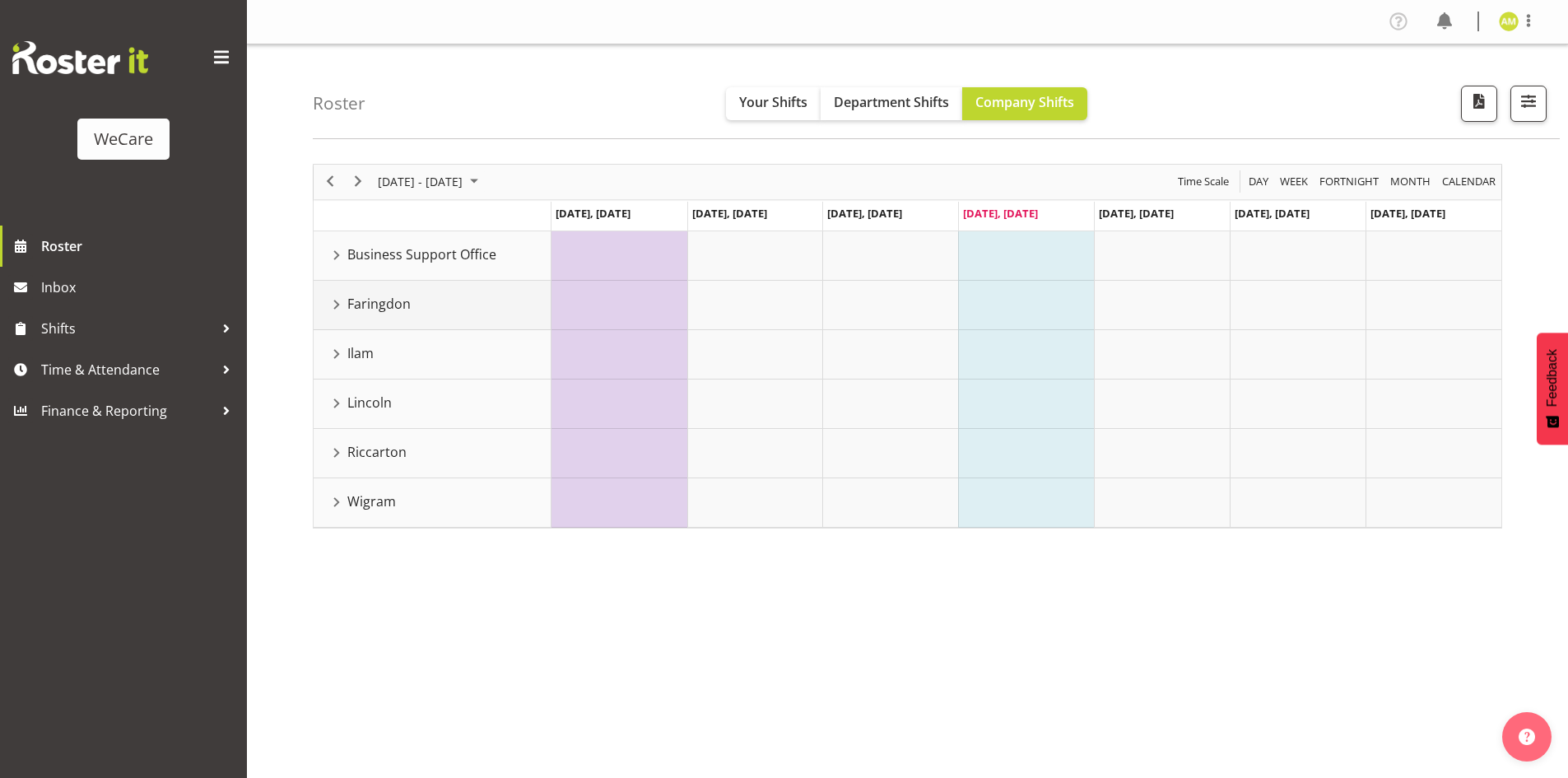
click at [334, 308] on div "Faringdon resource" at bounding box center [337, 305] width 22 height 22
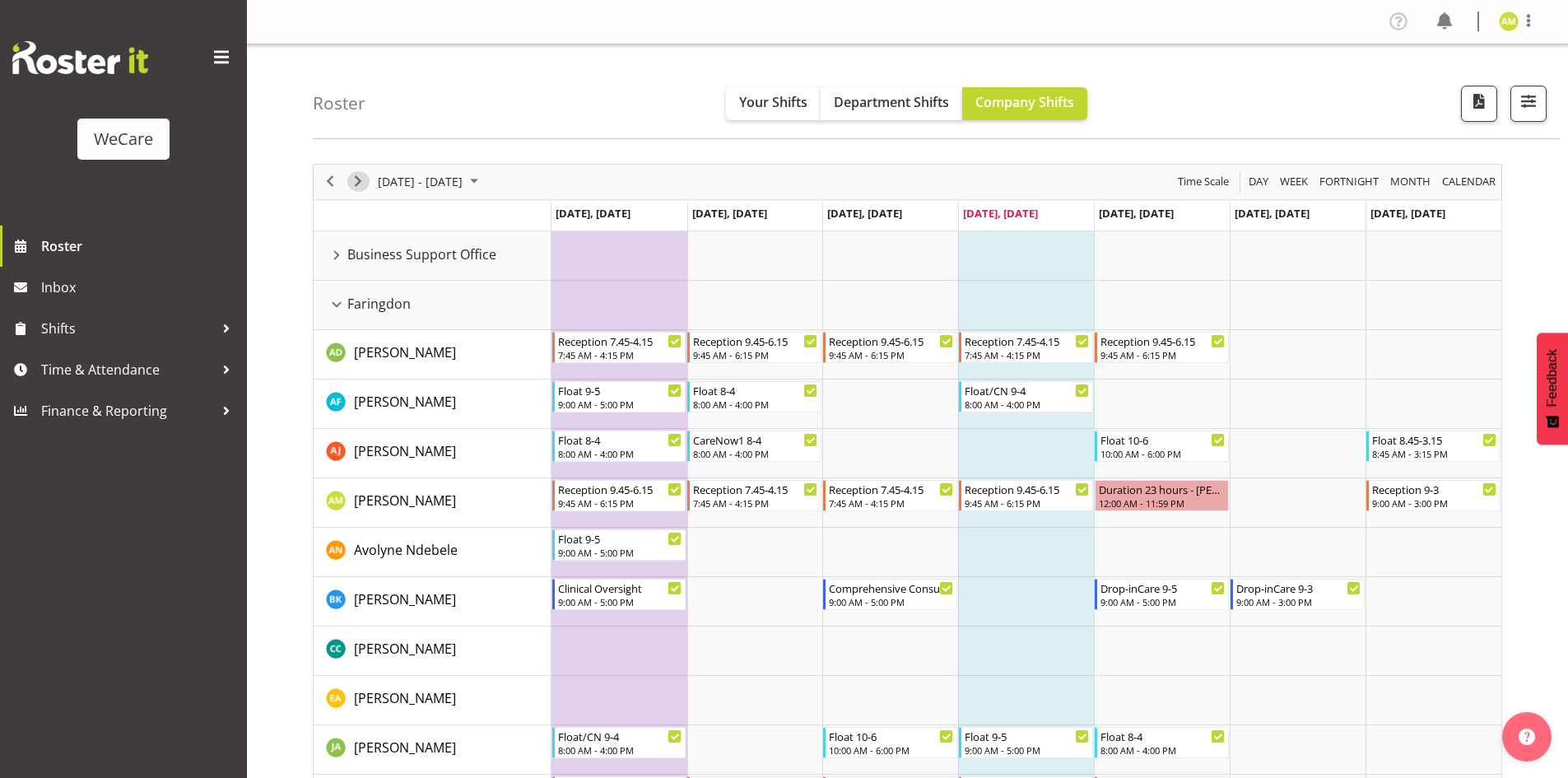
click at [362, 179] on span "Next" at bounding box center [357, 182] width 20 height 21
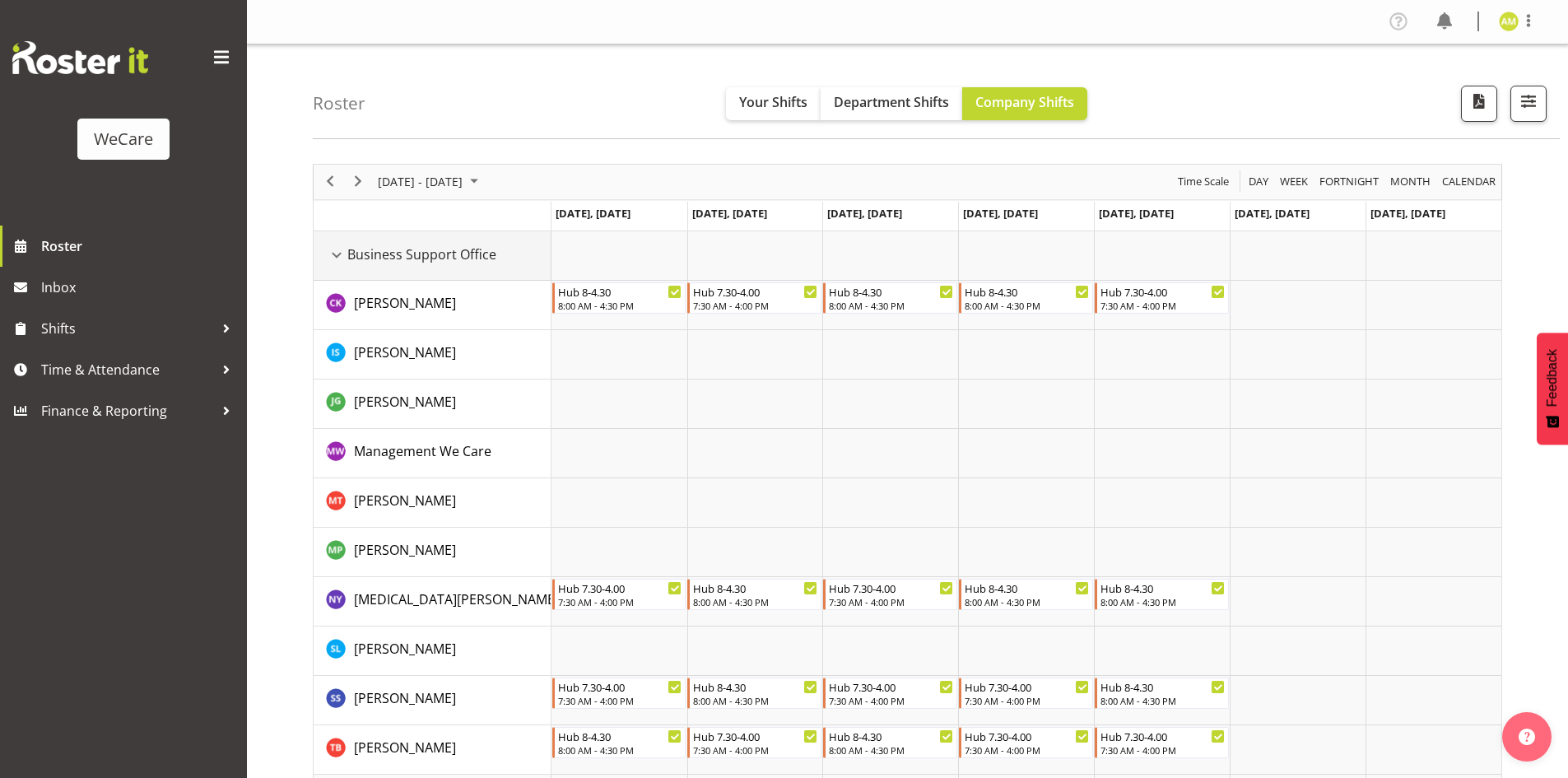
click at [335, 257] on div "Business Support Office resource" at bounding box center [337, 255] width 22 height 22
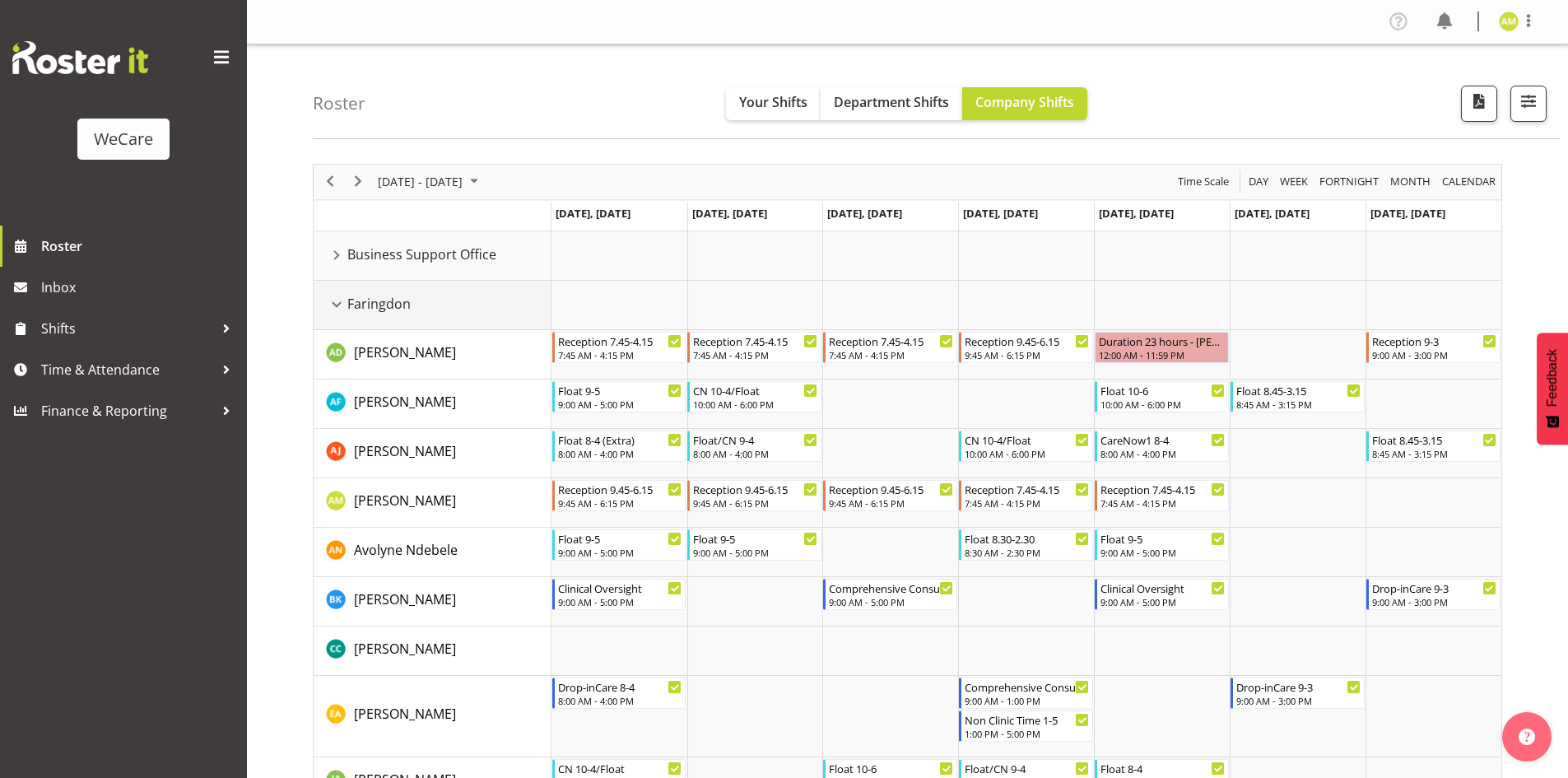
click at [343, 303] on div "Faringdon resource" at bounding box center [337, 305] width 22 height 22
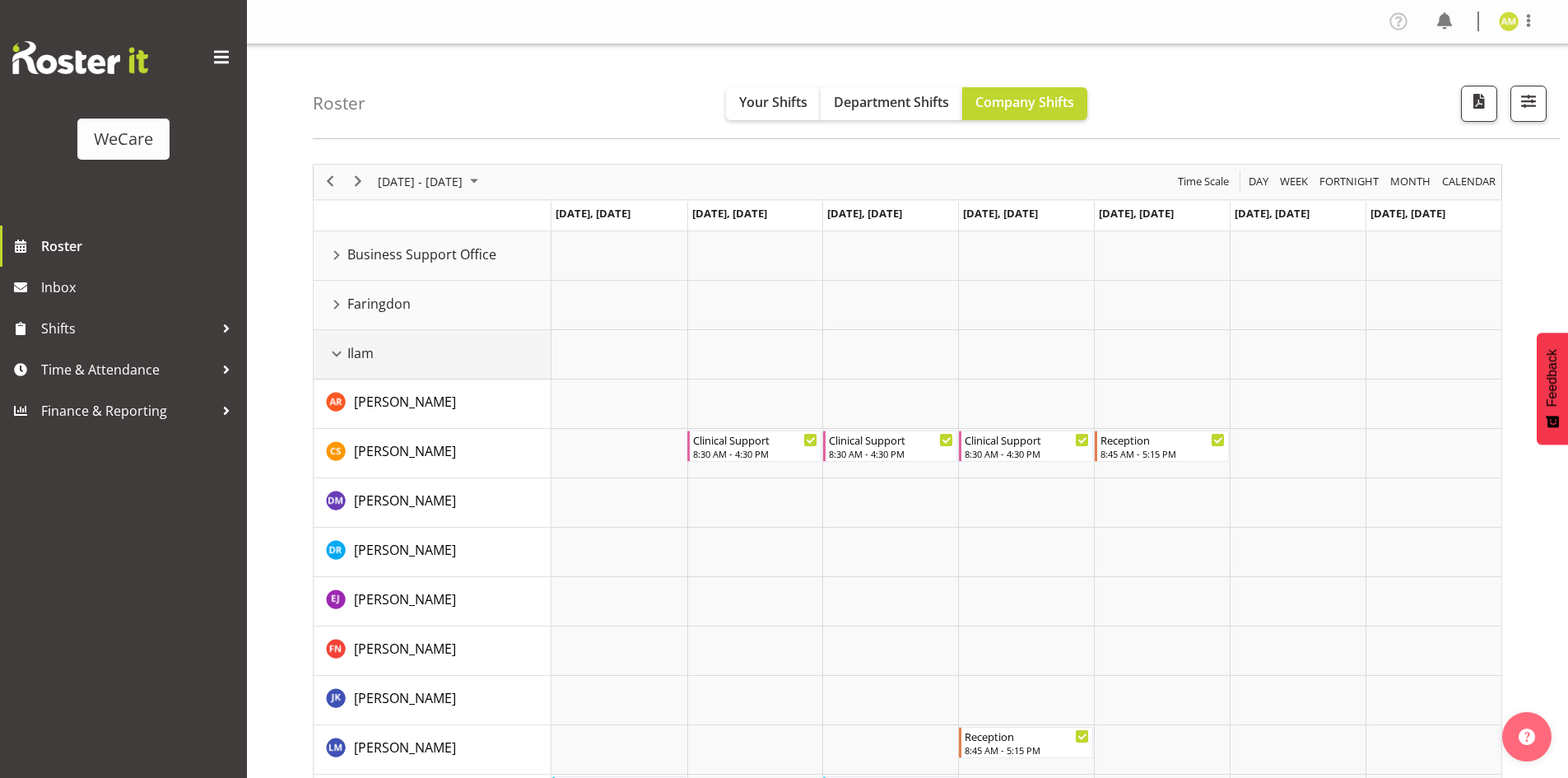
click at [338, 348] on div "Ilam resource" at bounding box center [337, 354] width 22 height 22
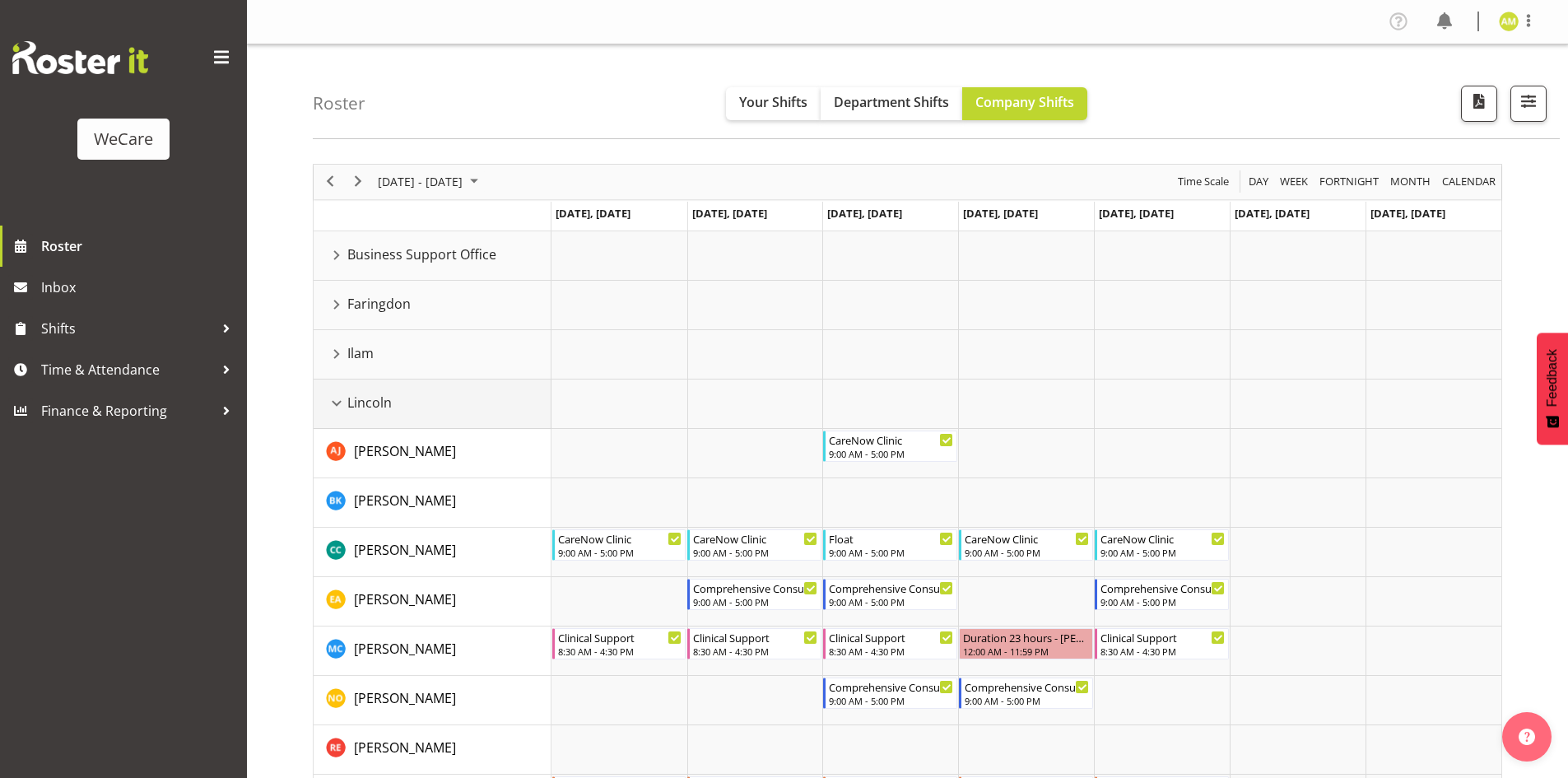
click at [339, 403] on div "Lincoln resource" at bounding box center [337, 403] width 22 height 22
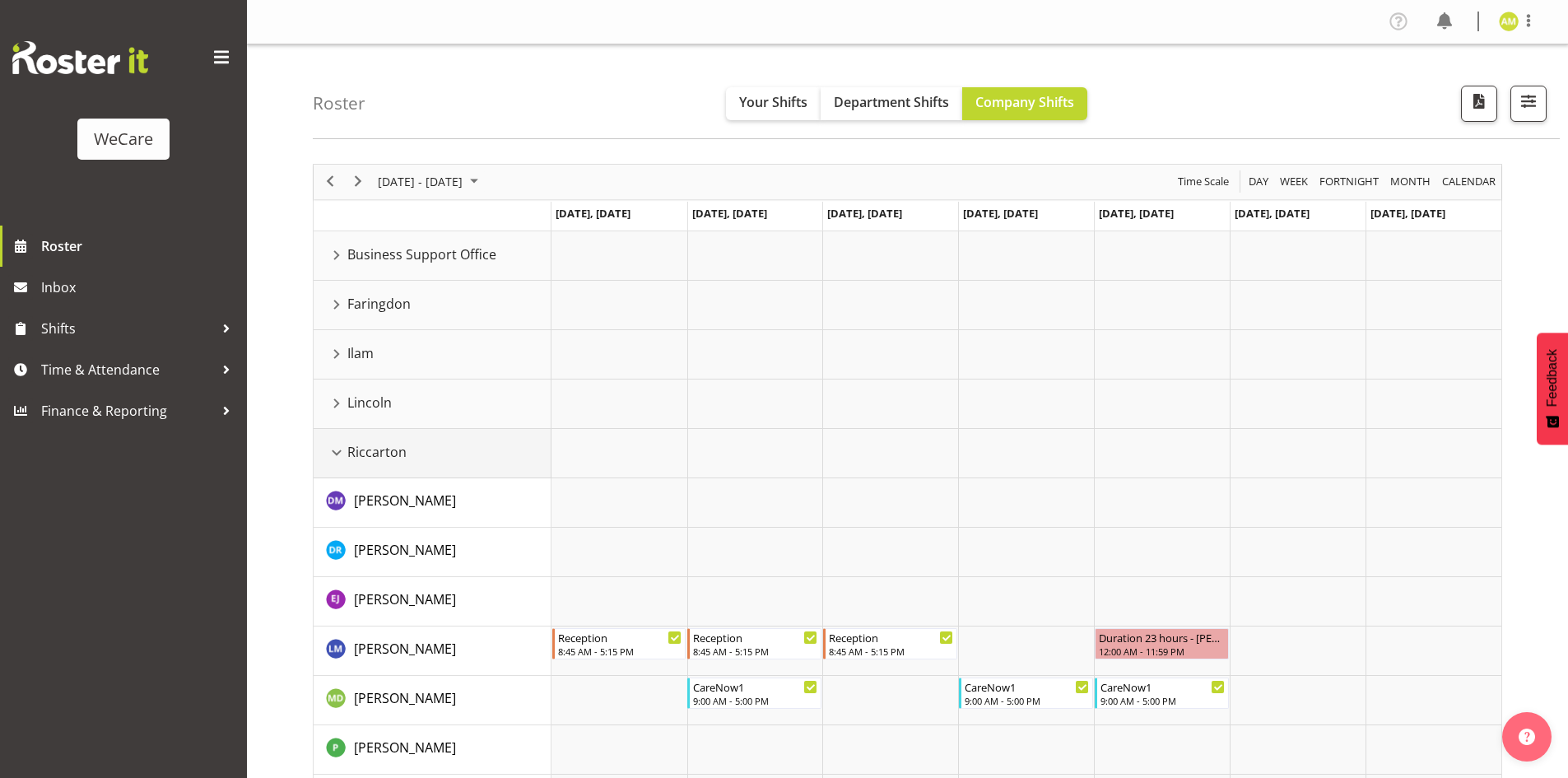
click at [338, 453] on div "Riccarton resource" at bounding box center [337, 453] width 22 height 22
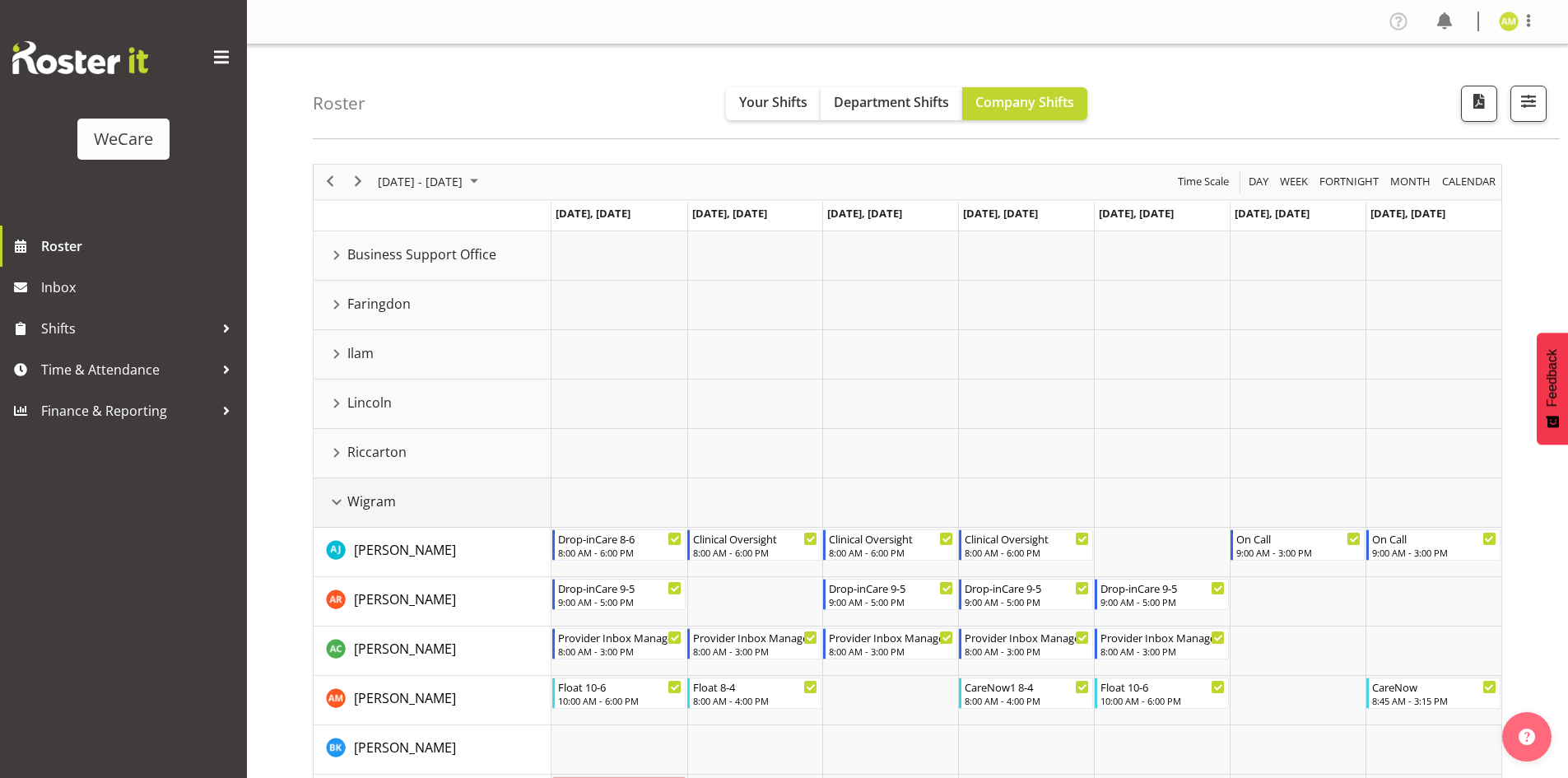
click at [334, 503] on div "Wigram resource" at bounding box center [337, 502] width 22 height 22
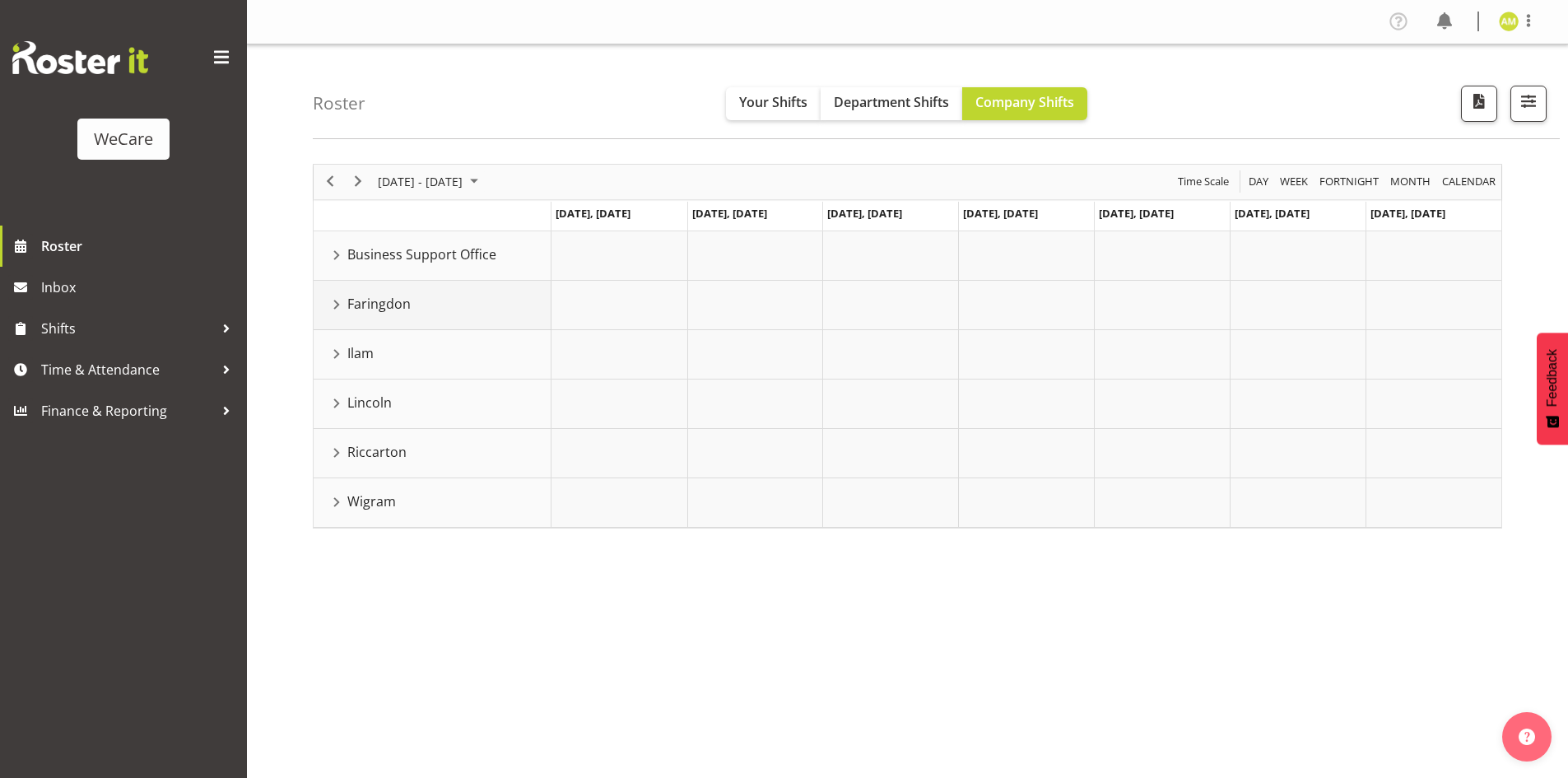
click at [334, 306] on div "Faringdon resource" at bounding box center [337, 305] width 22 height 22
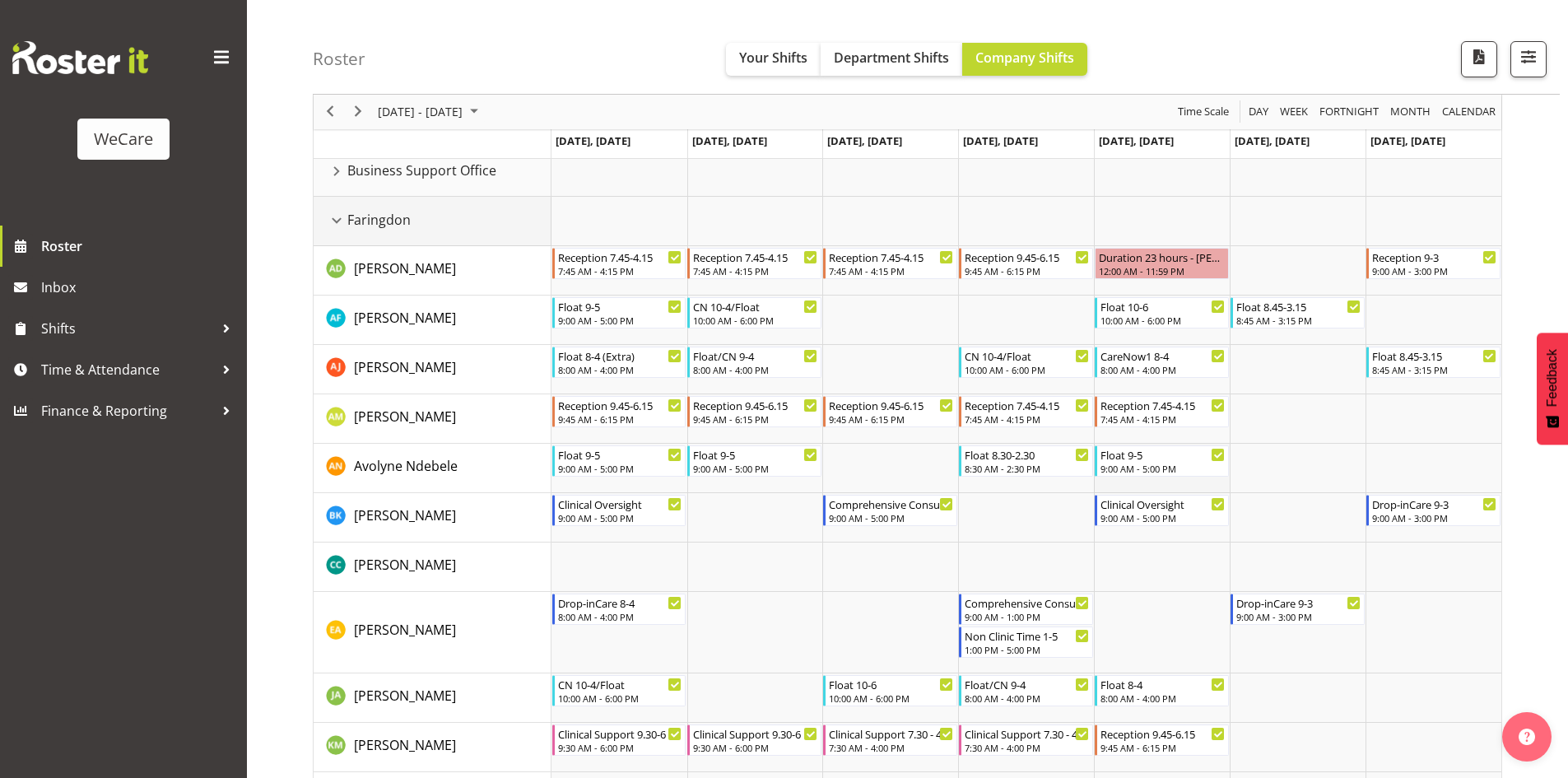
scroll to position [58, 0]
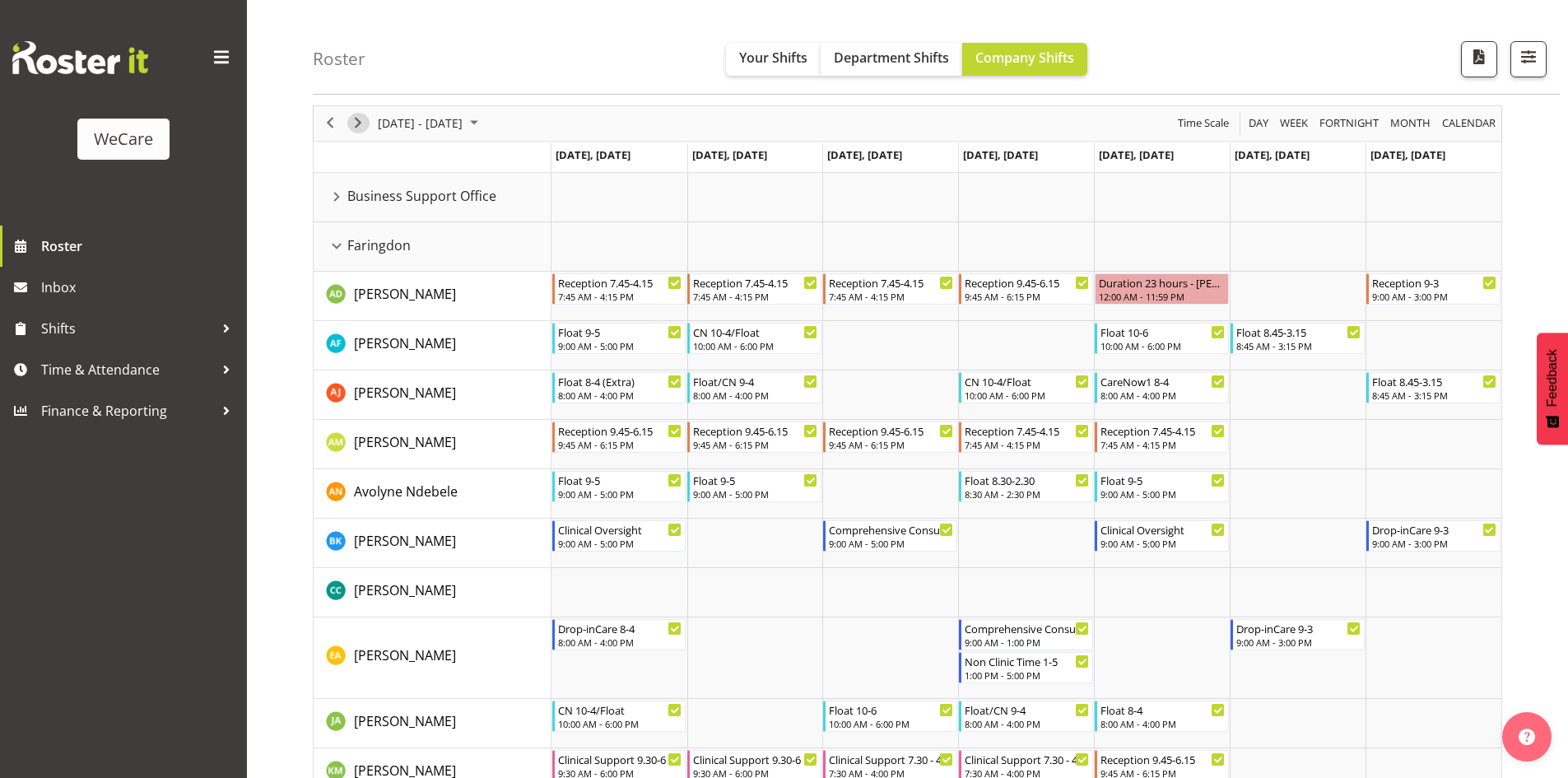
click at [356, 129] on span "Next" at bounding box center [357, 124] width 20 height 21
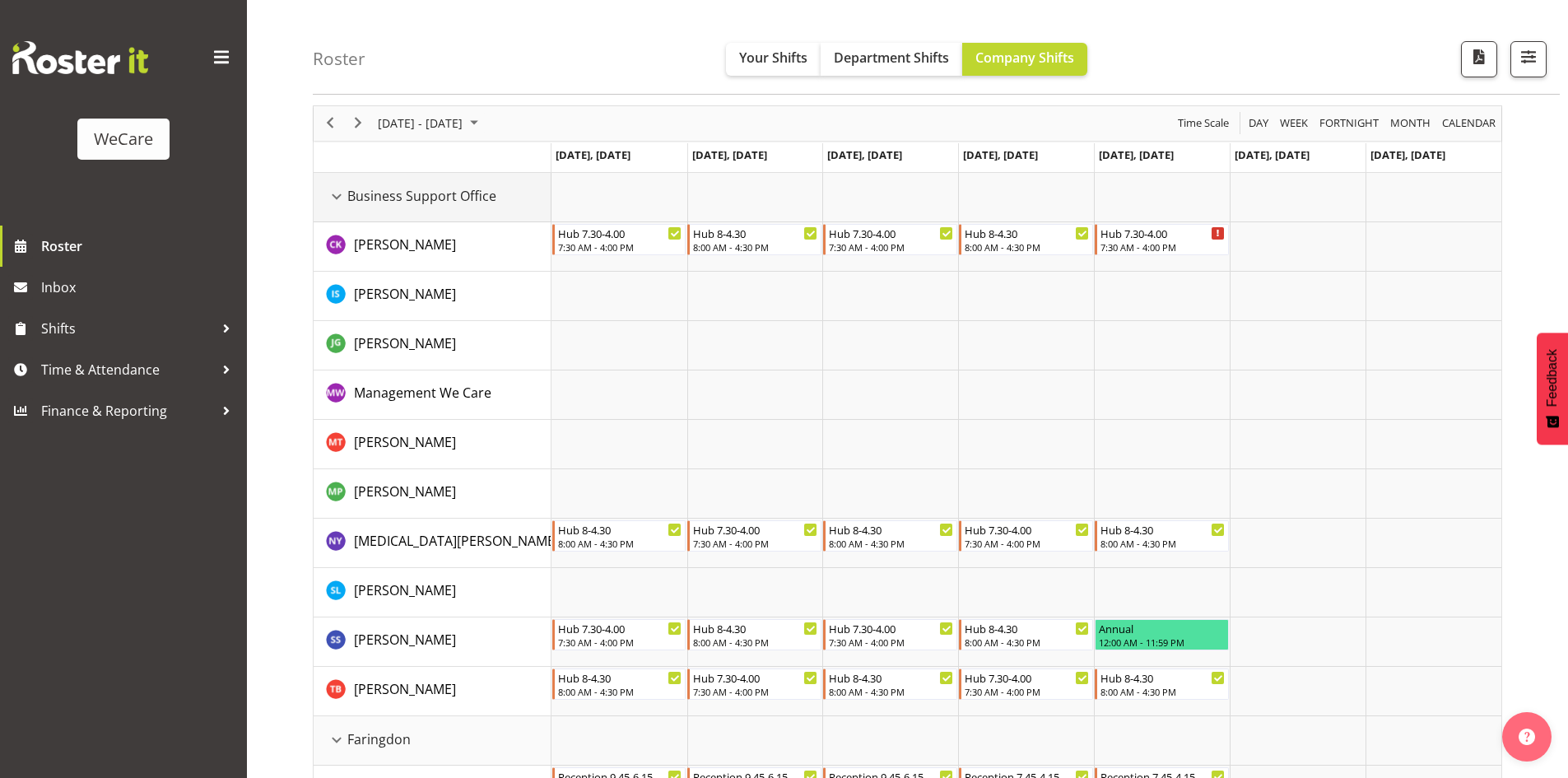
click at [338, 196] on div "Business Support Office resource" at bounding box center [337, 196] width 22 height 22
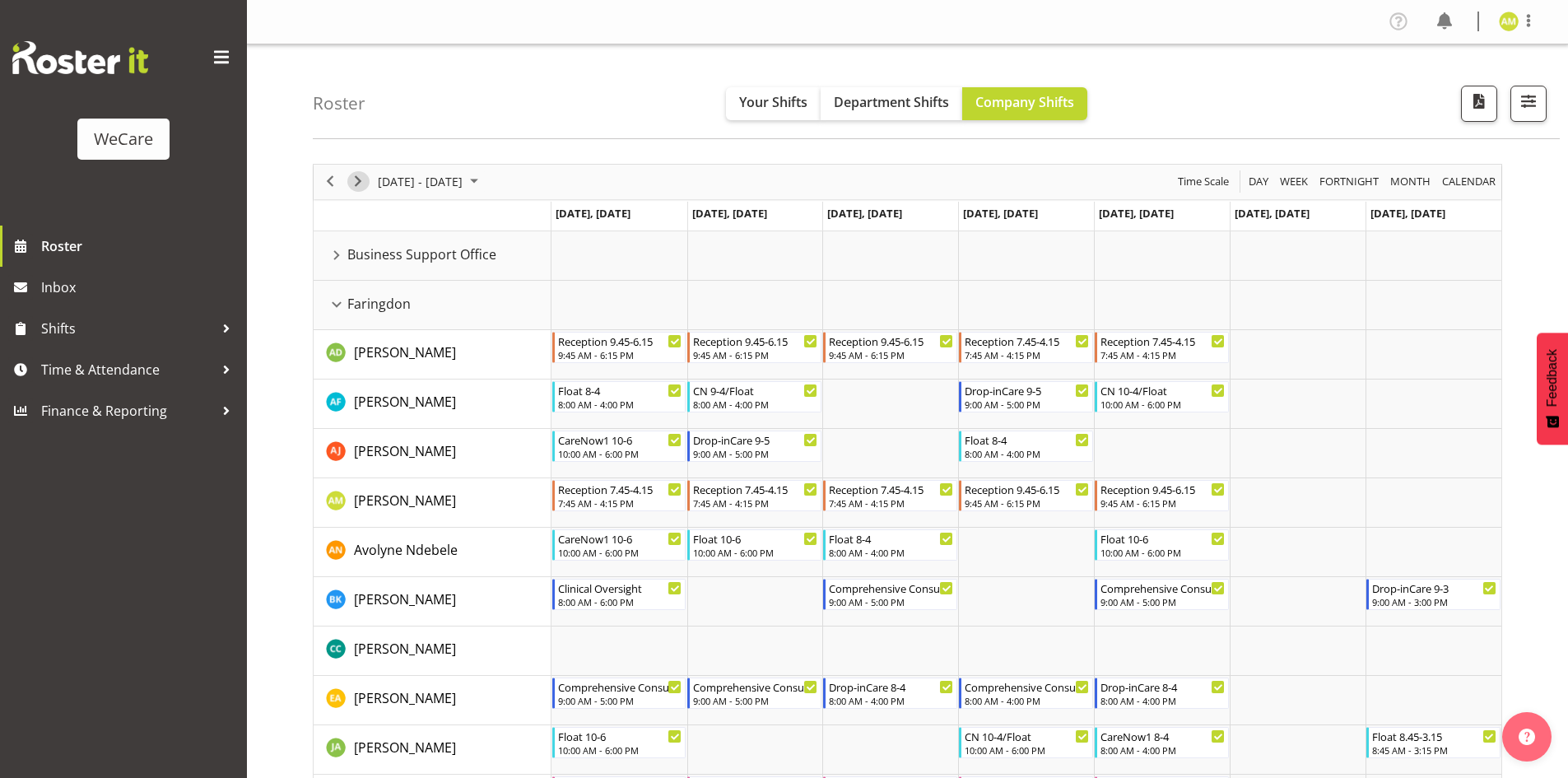
click at [354, 185] on span "Next" at bounding box center [357, 182] width 20 height 21
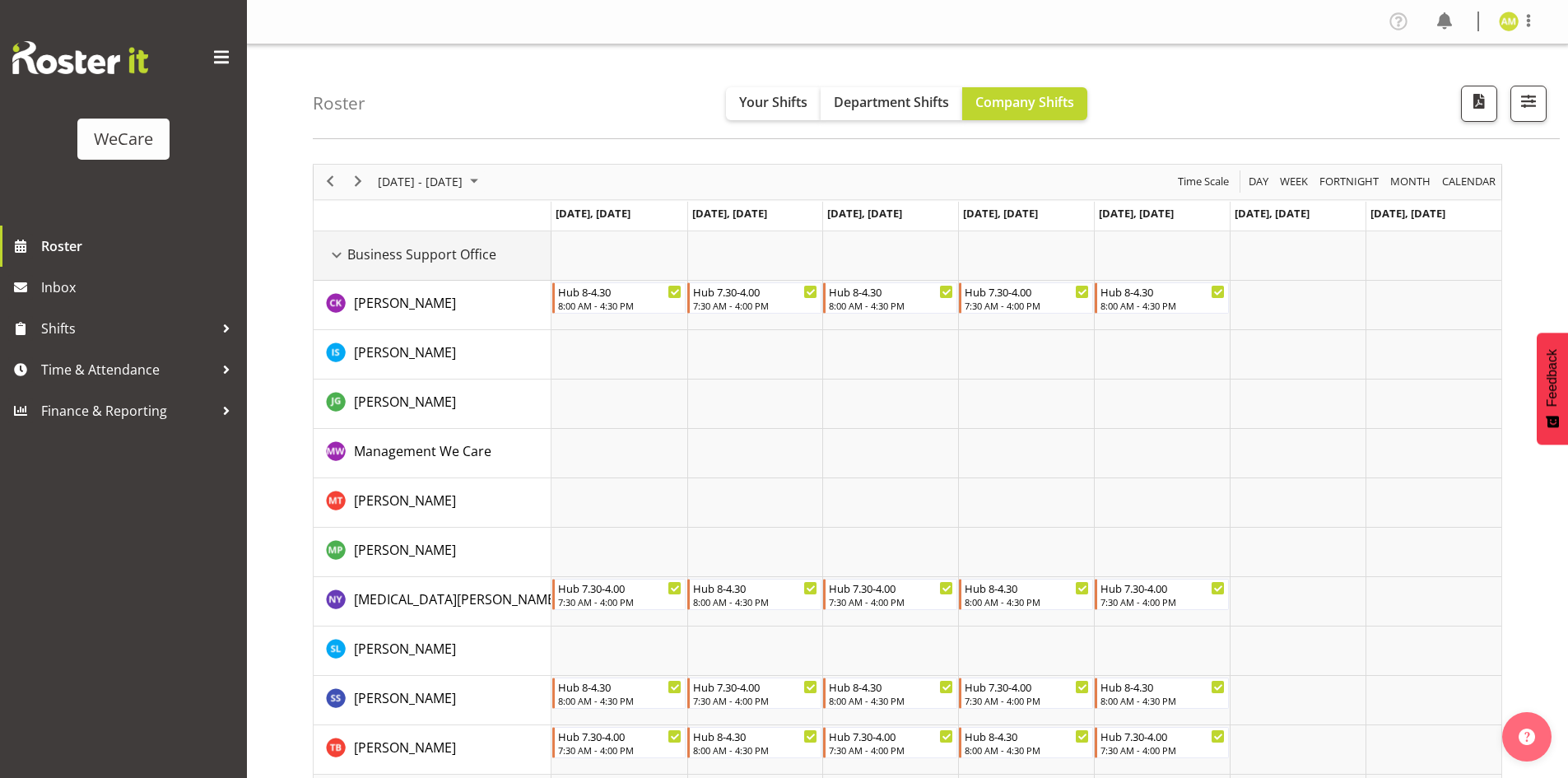
click at [333, 257] on div "Business Support Office resource" at bounding box center [337, 255] width 22 height 22
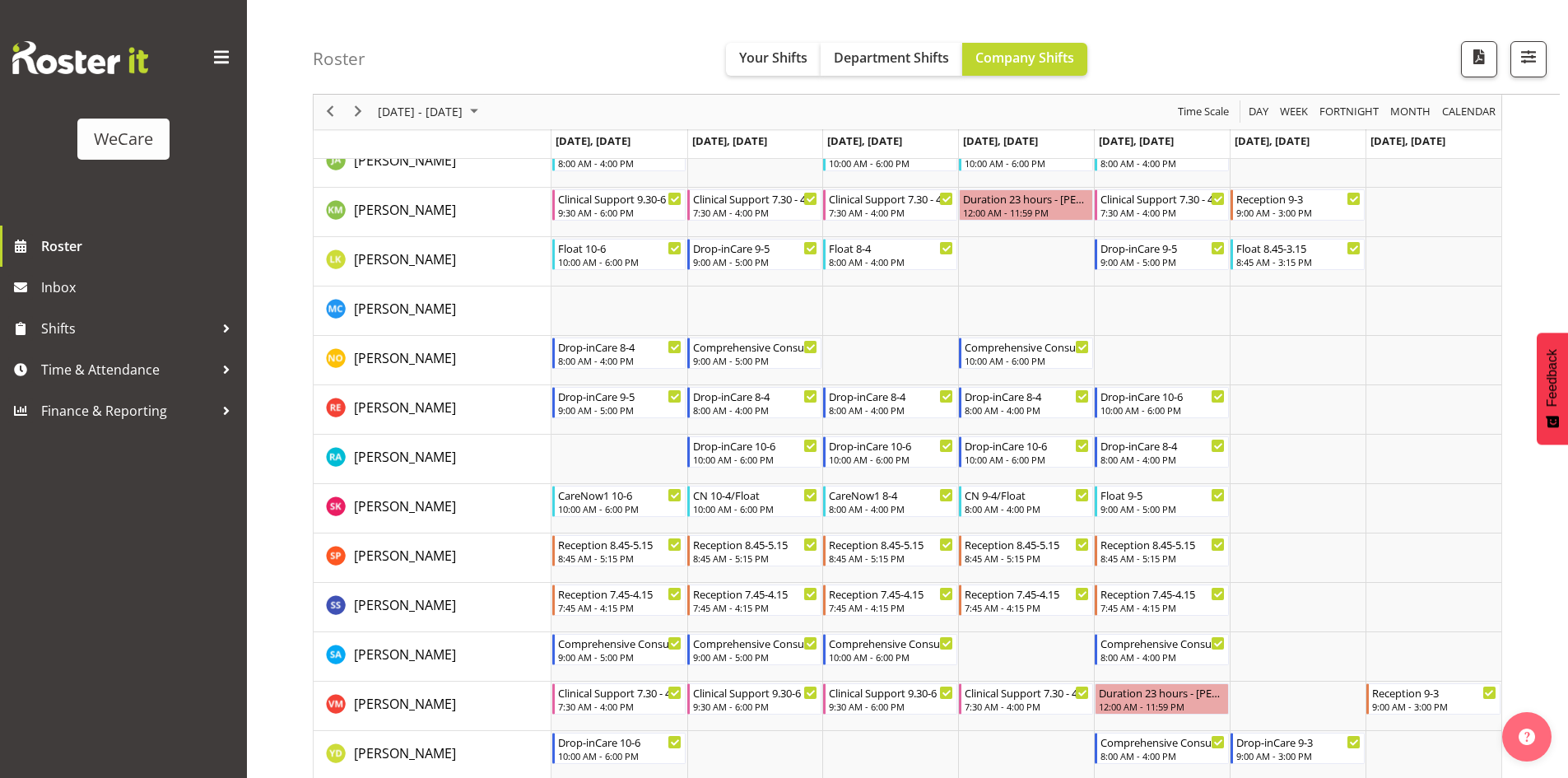
scroll to position [658, 0]
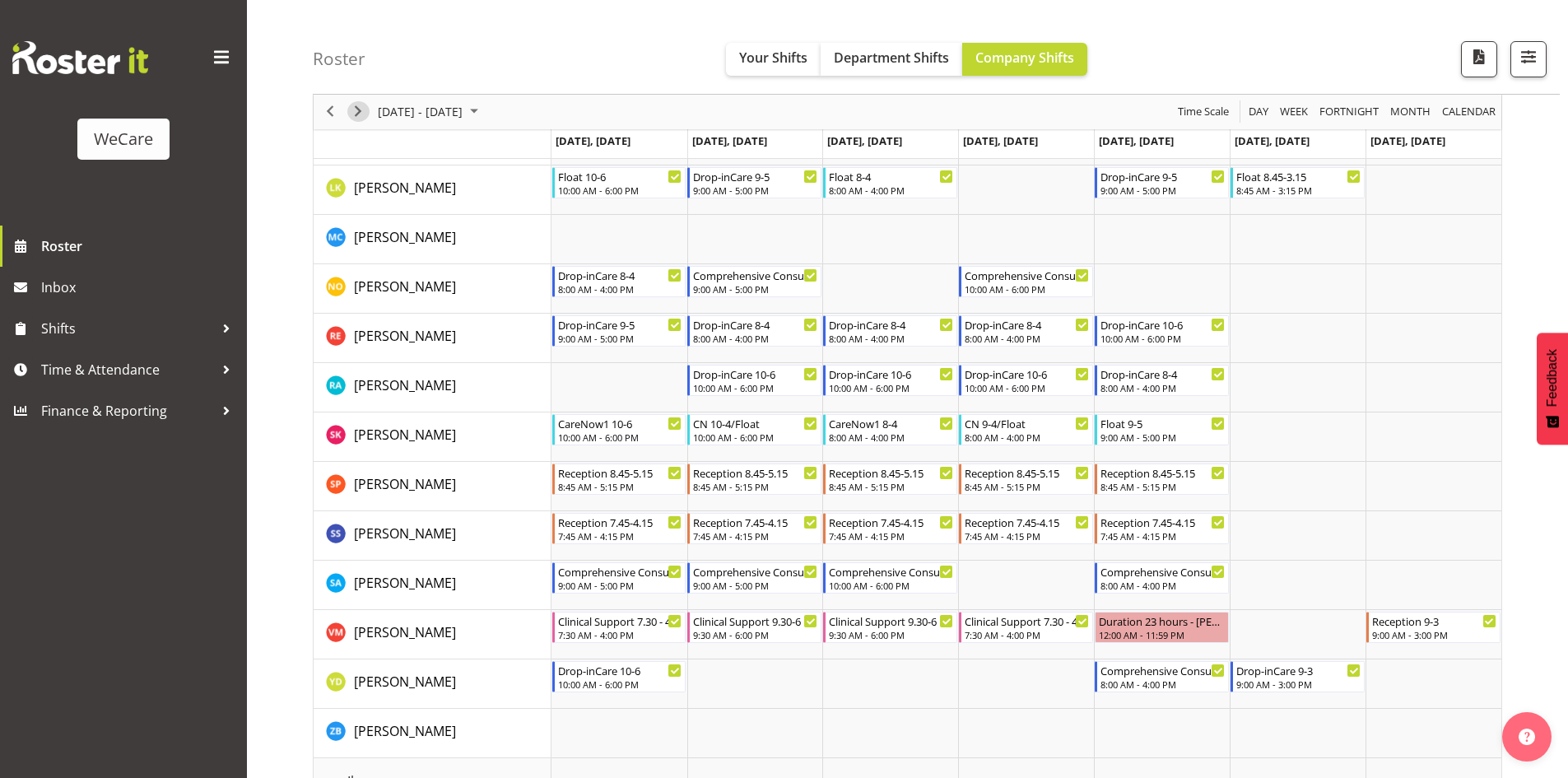
click at [360, 116] on span "Next" at bounding box center [357, 112] width 20 height 21
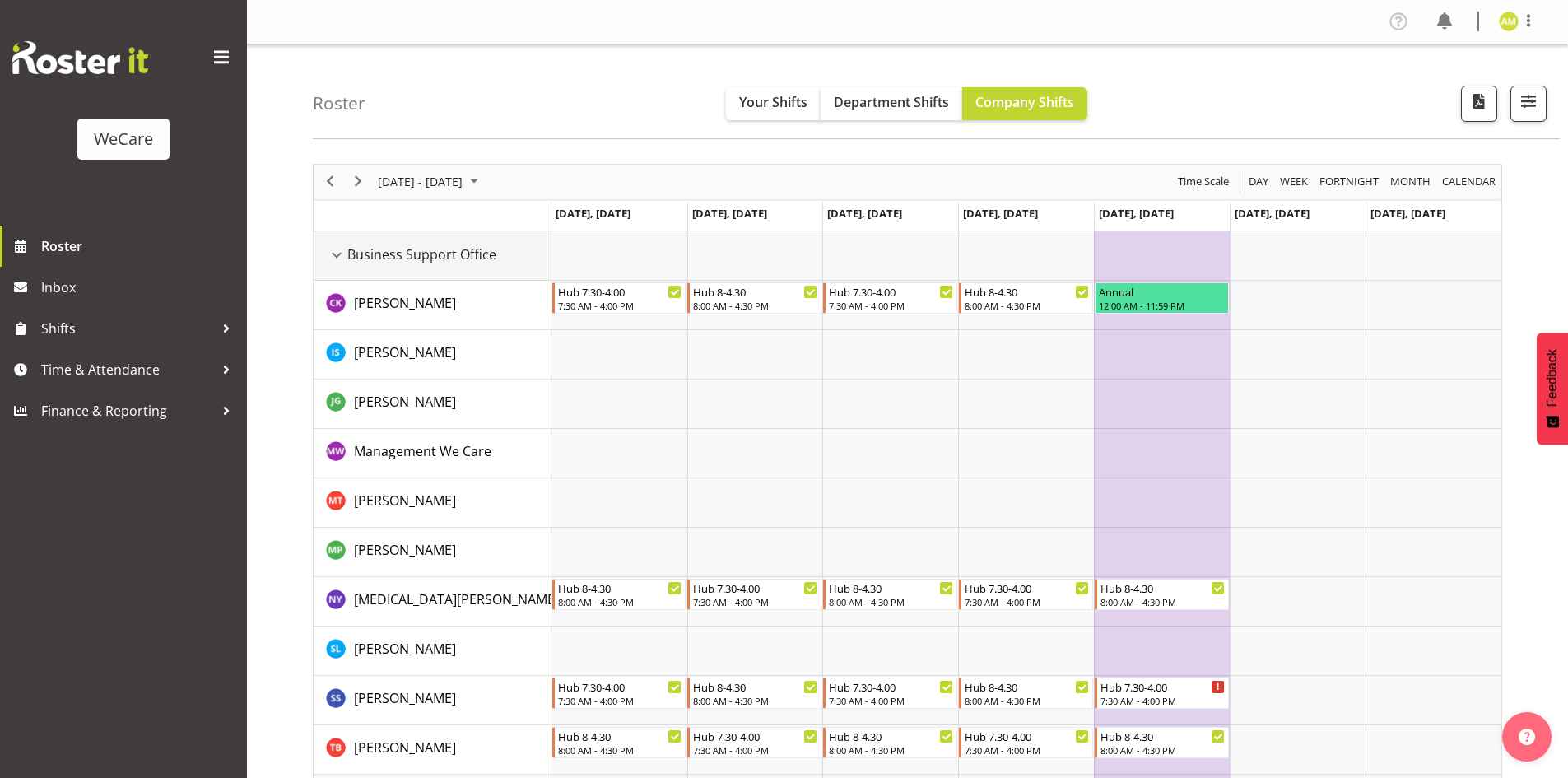
click at [339, 252] on div "Business Support Office resource" at bounding box center [337, 255] width 22 height 22
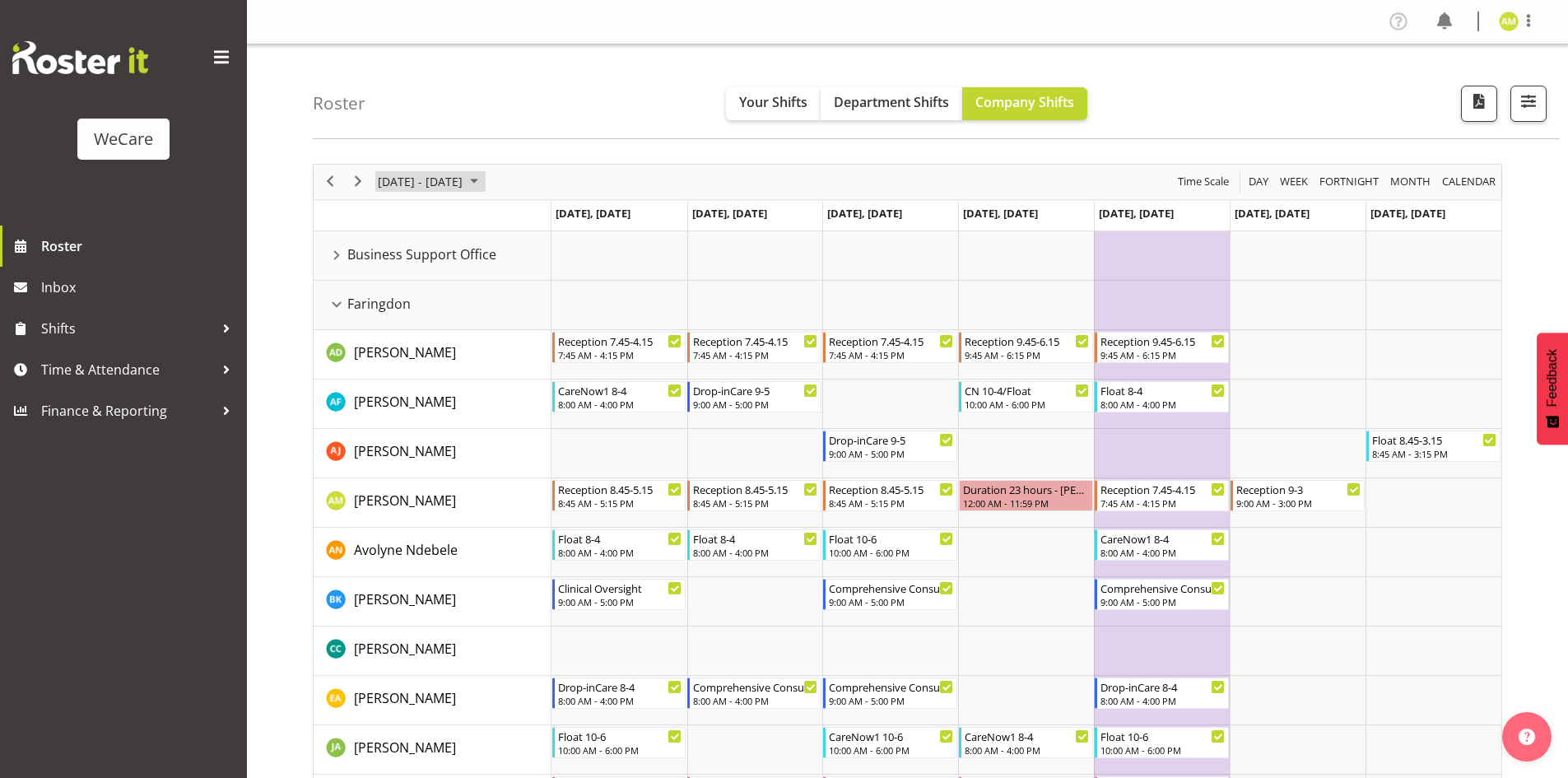
click at [484, 190] on span "October 2025" at bounding box center [473, 182] width 20 height 21
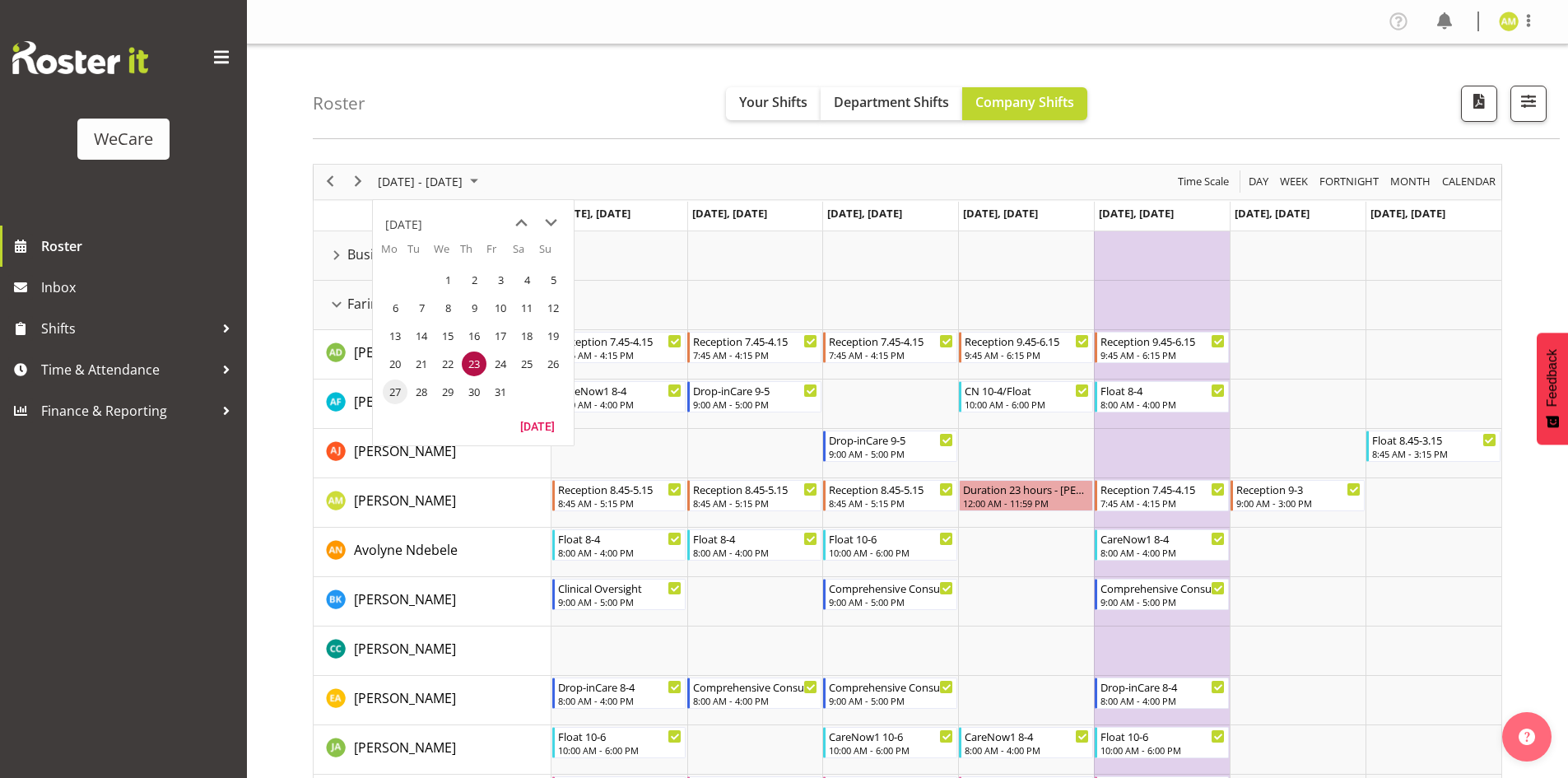
click at [399, 395] on span "27" at bounding box center [395, 391] width 25 height 25
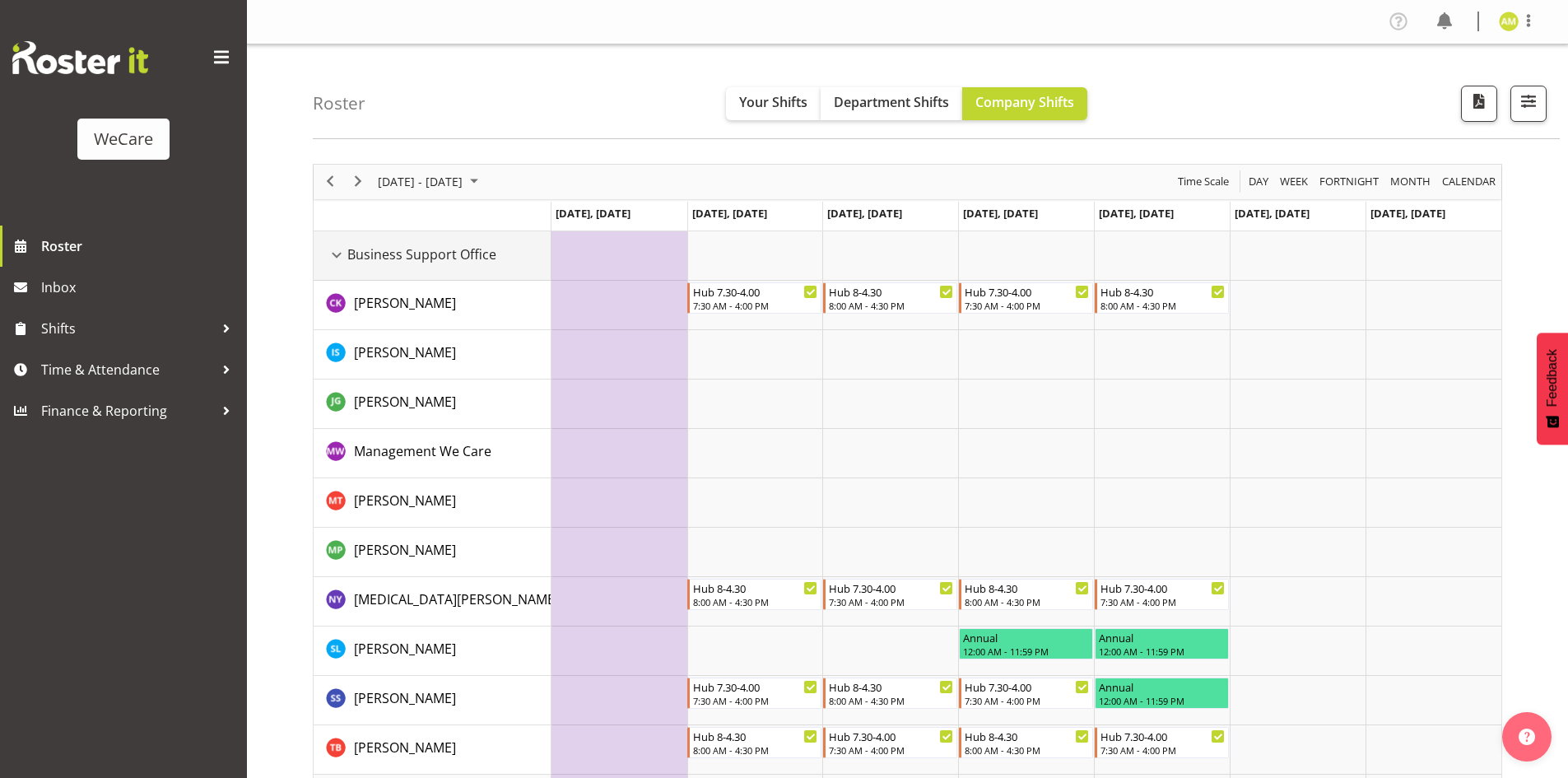
drag, startPoint x: 335, startPoint y: 247, endPoint x: 340, endPoint y: 257, distance: 11.2
click at [335, 247] on div "Business Support Office resource" at bounding box center [337, 255] width 22 height 22
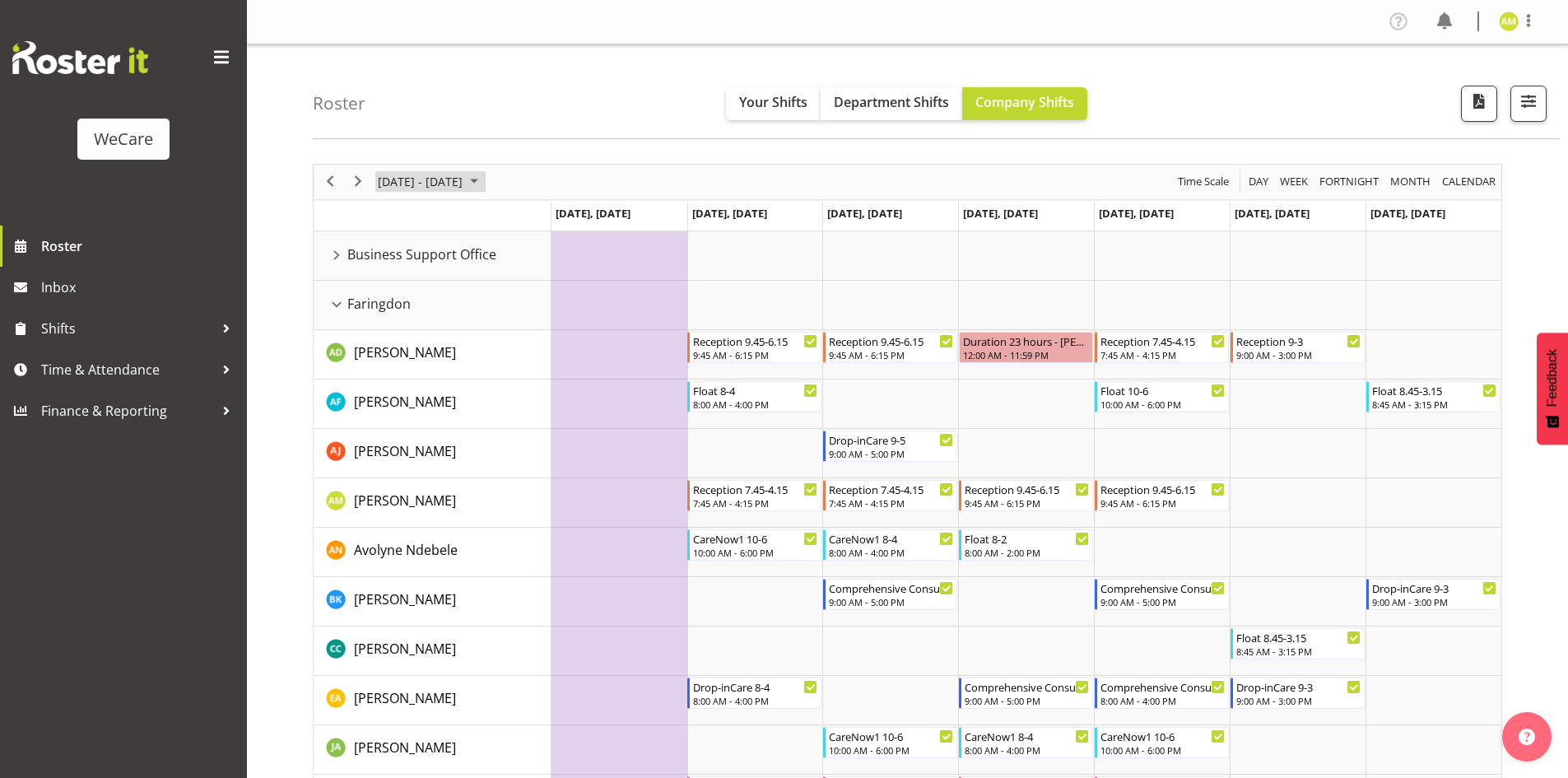
click at [464, 174] on span "[DATE] - [DATE]" at bounding box center [420, 182] width 88 height 21
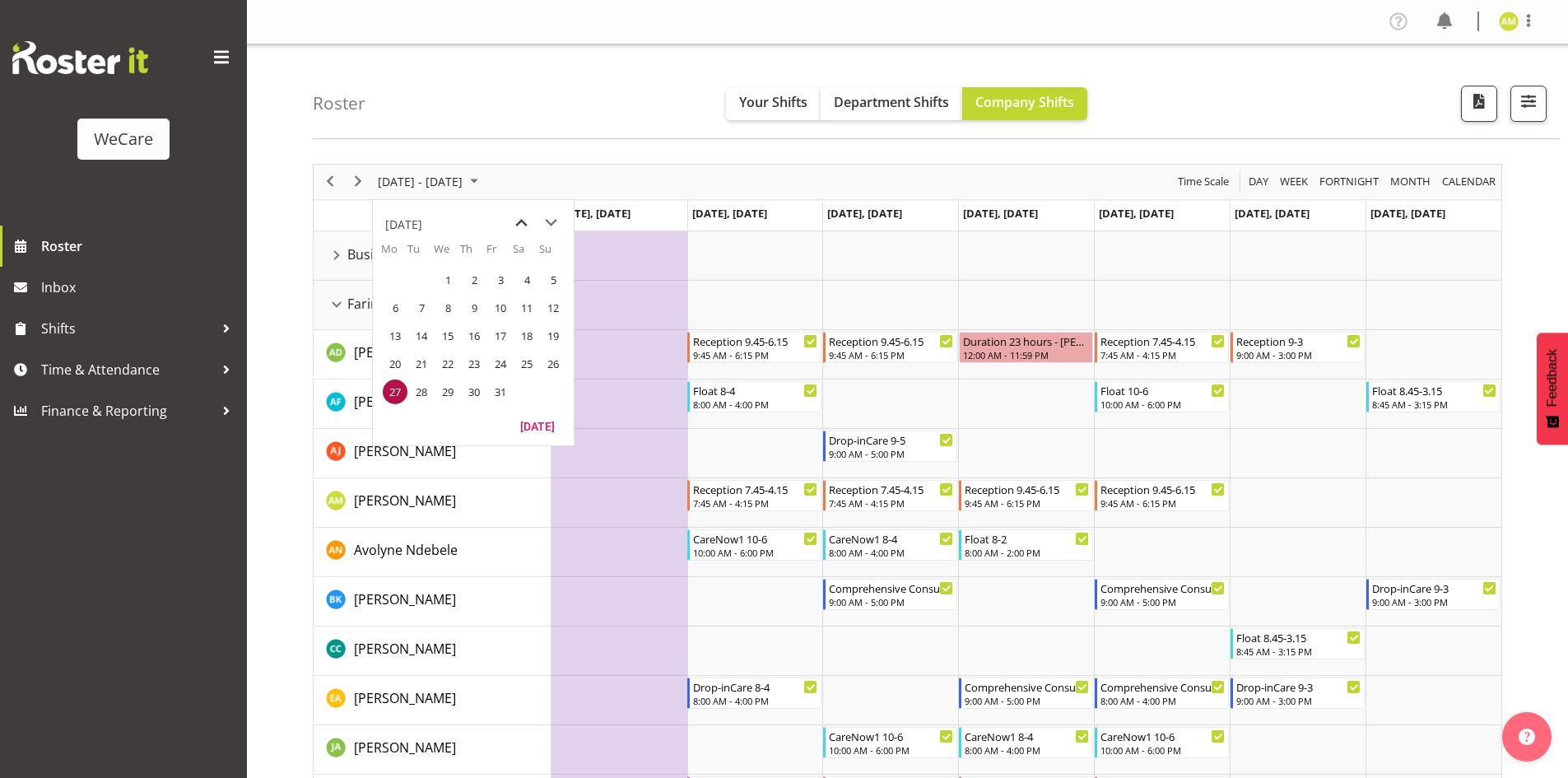
click at [521, 231] on span "previous month" at bounding box center [521, 223] width 29 height 29
click at [477, 364] on span "25" at bounding box center [474, 364] width 25 height 25
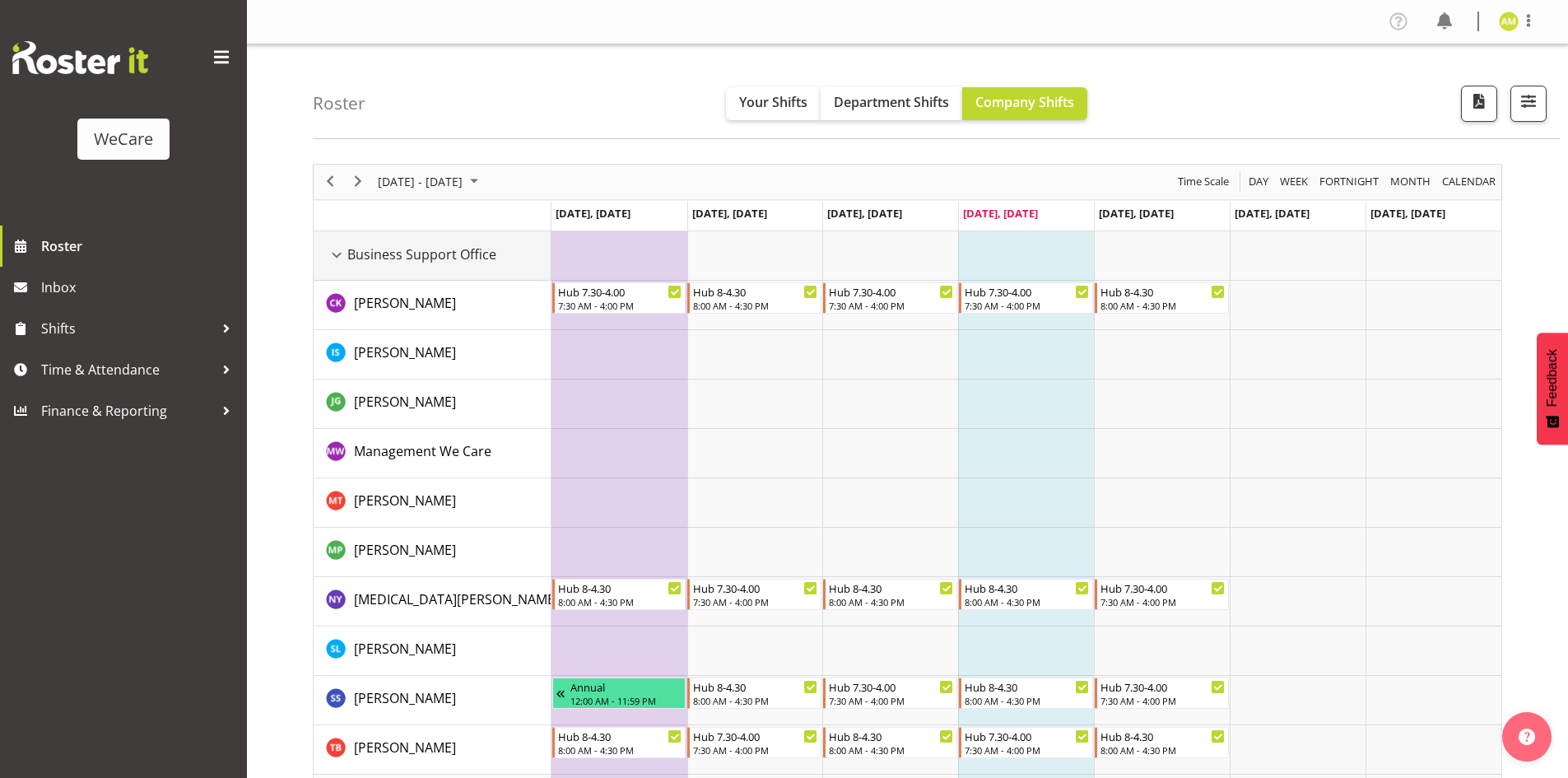
drag, startPoint x: 341, startPoint y: 257, endPoint x: 334, endPoint y: 286, distance: 29.8
click at [340, 257] on div "Business Support Office resource" at bounding box center [337, 255] width 22 height 22
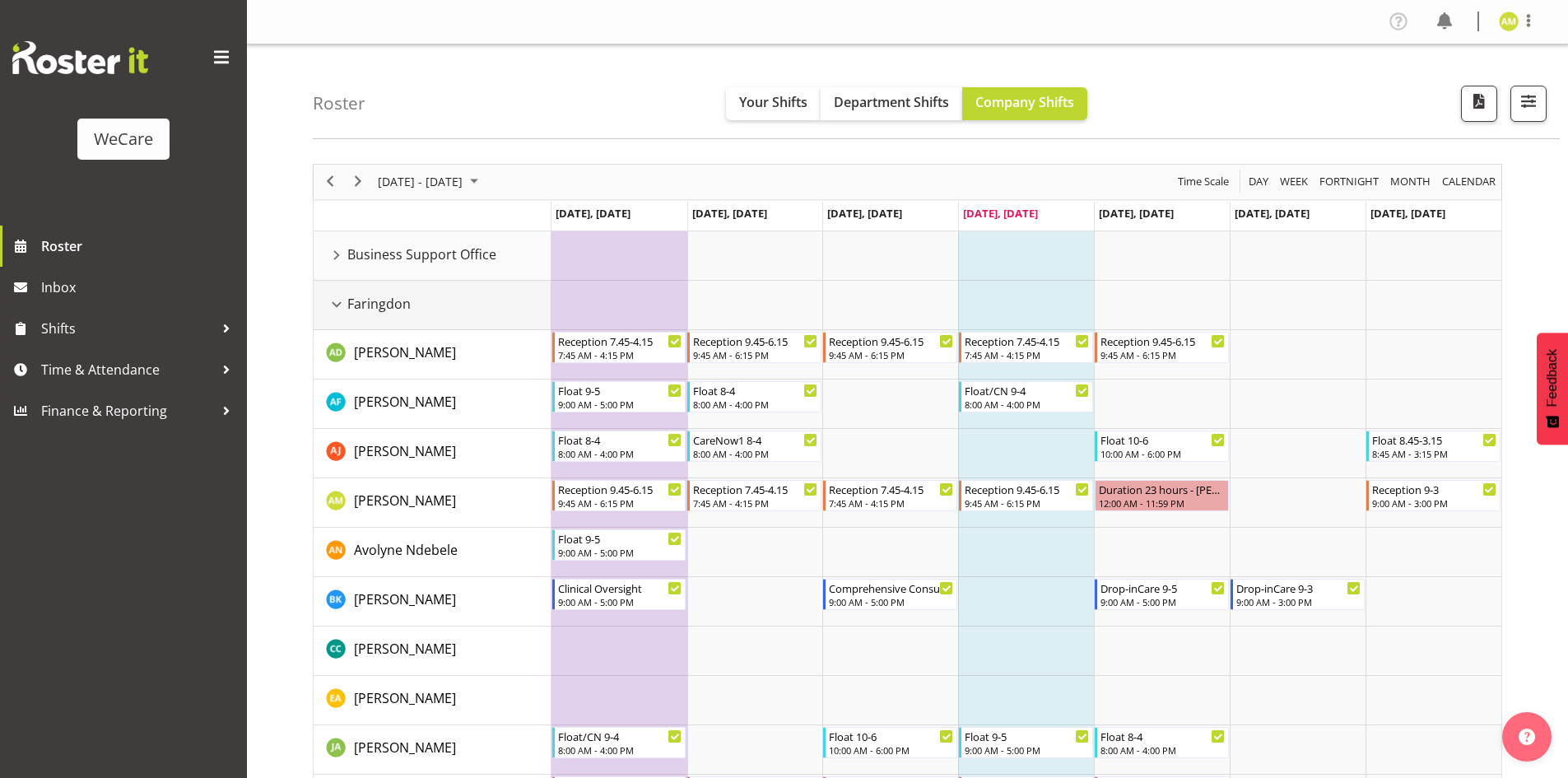
click at [332, 301] on div "Faringdon resource" at bounding box center [337, 305] width 22 height 22
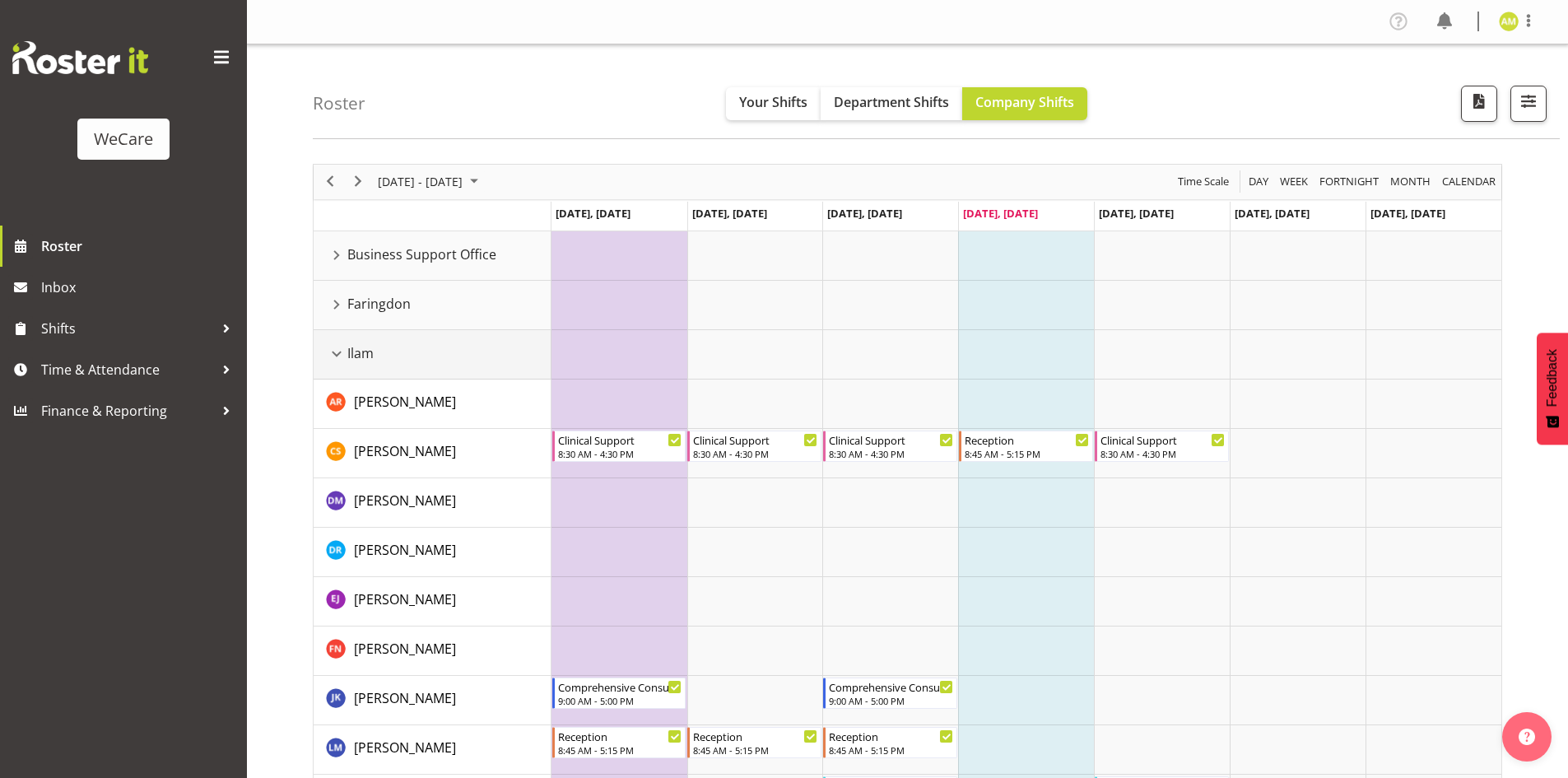
click at [334, 348] on div "Ilam resource" at bounding box center [337, 354] width 22 height 22
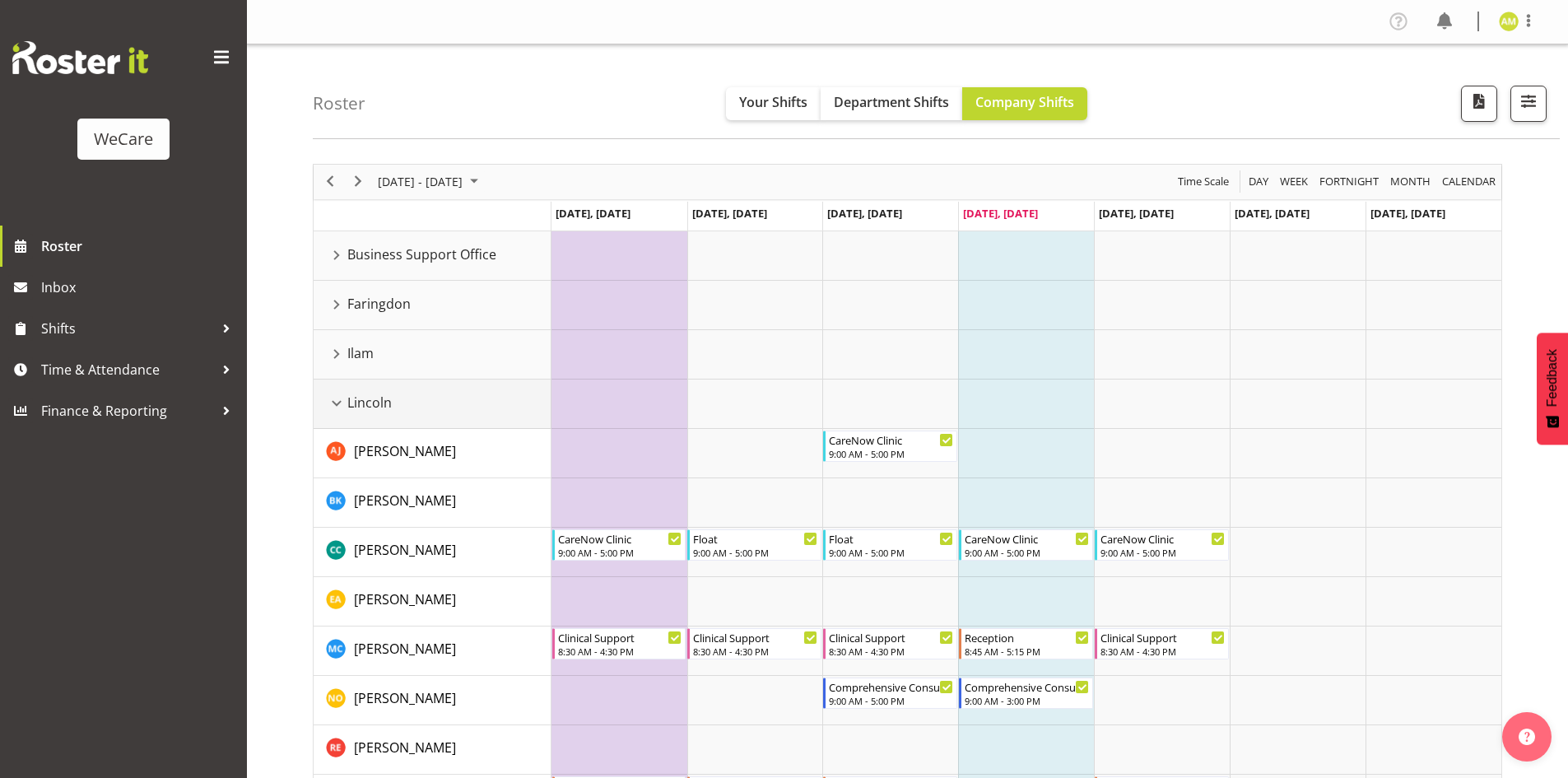
click at [332, 397] on div "Lincoln resource" at bounding box center [337, 403] width 22 height 22
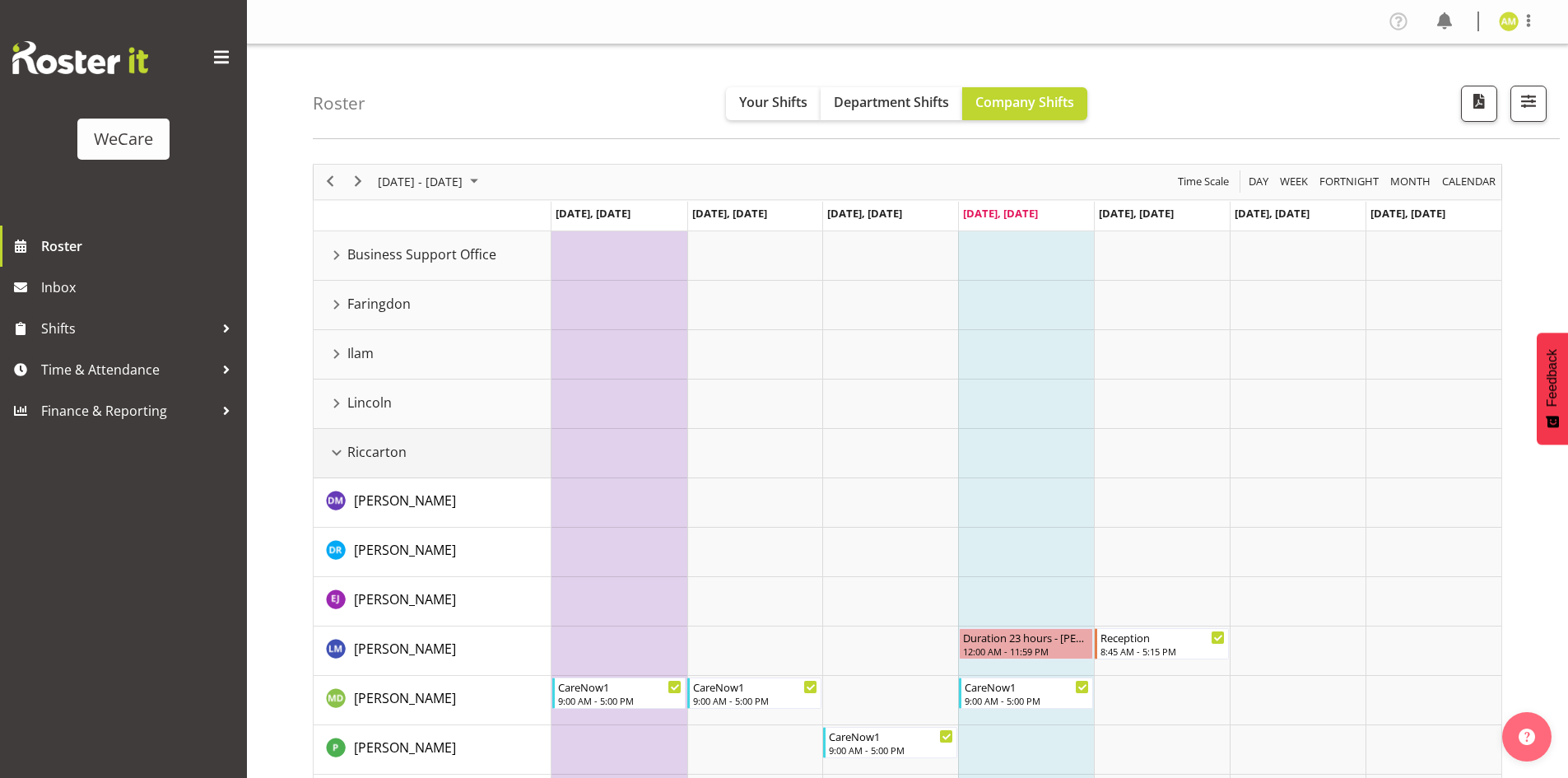
click at [332, 458] on div "Riccarton resource" at bounding box center [337, 453] width 22 height 22
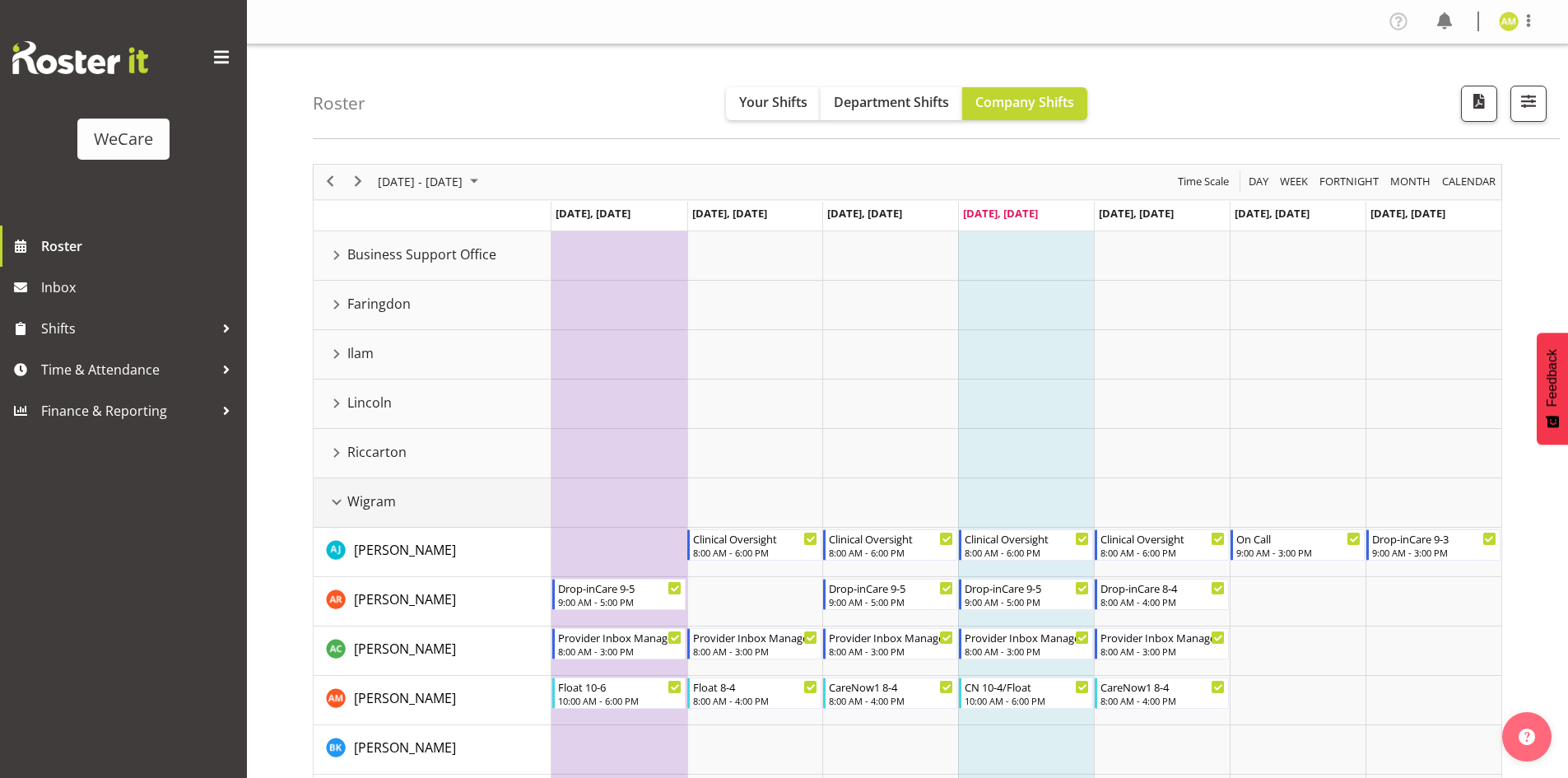
click at [334, 491] on div "Wigram resource" at bounding box center [337, 502] width 22 height 22
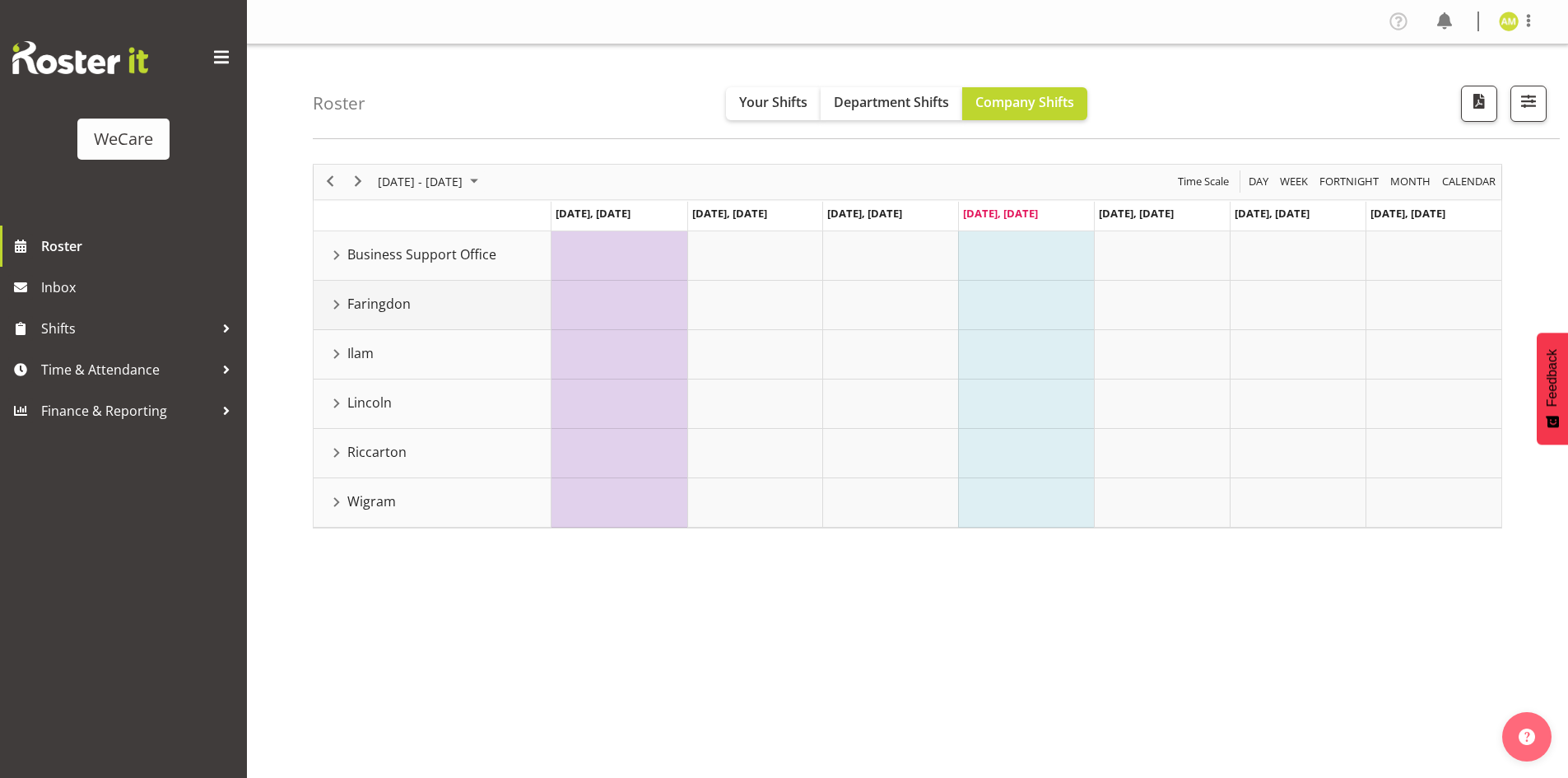
click at [338, 306] on div "Faringdon resource" at bounding box center [337, 305] width 22 height 22
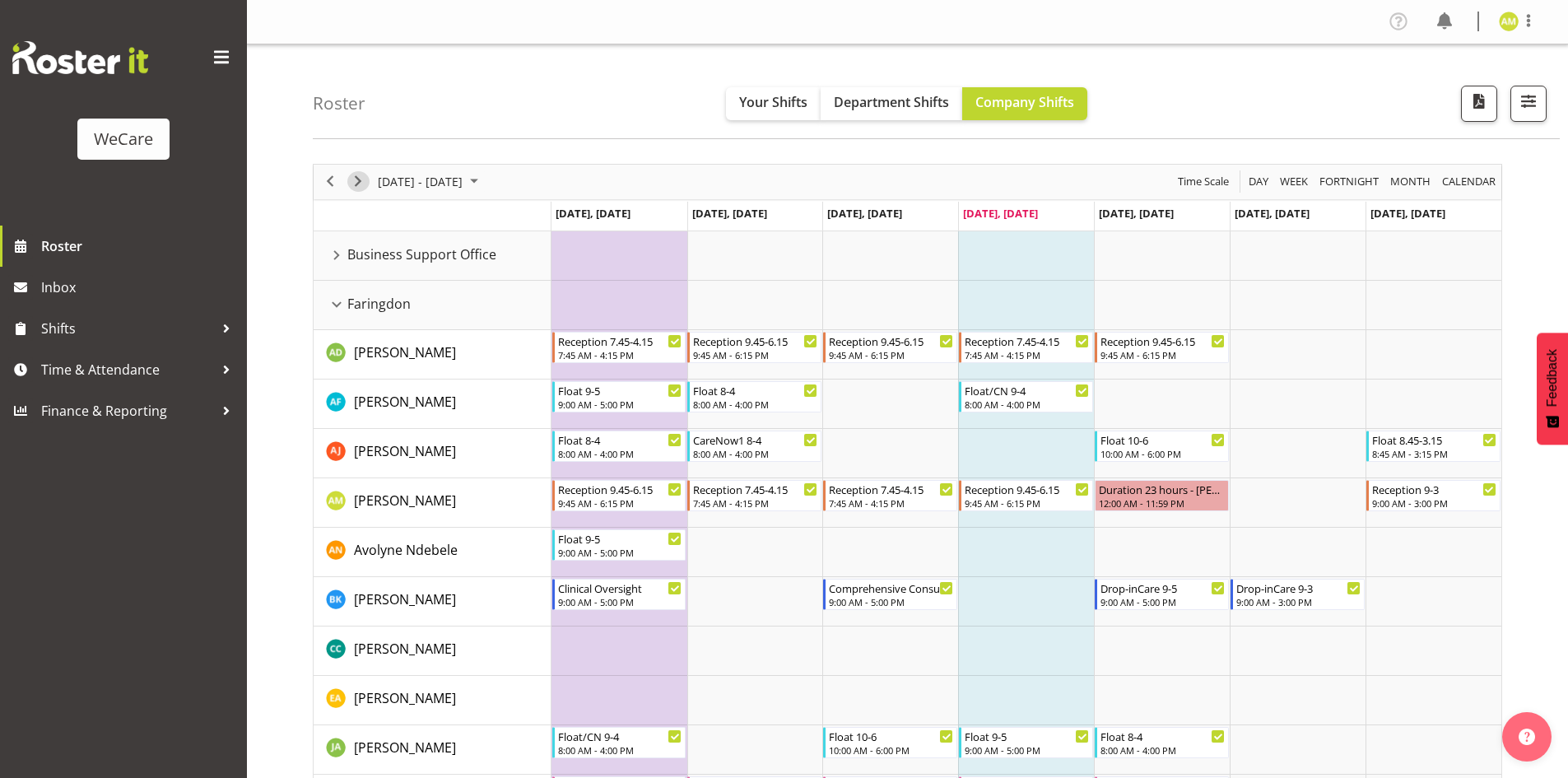
click at [369, 184] on button "Next" at bounding box center [358, 182] width 23 height 21
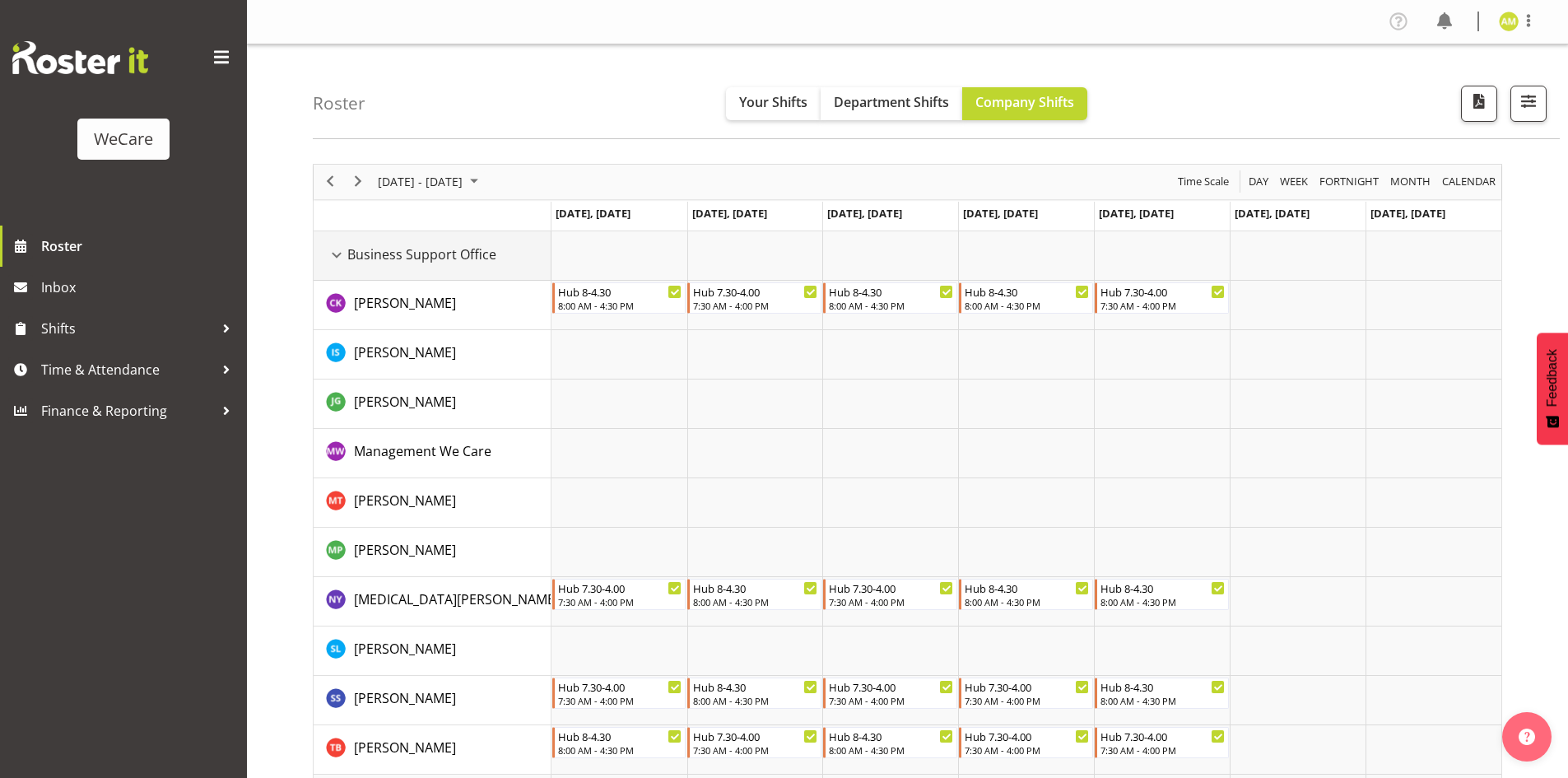
click at [336, 255] on div "Business Support Office resource" at bounding box center [337, 255] width 22 height 22
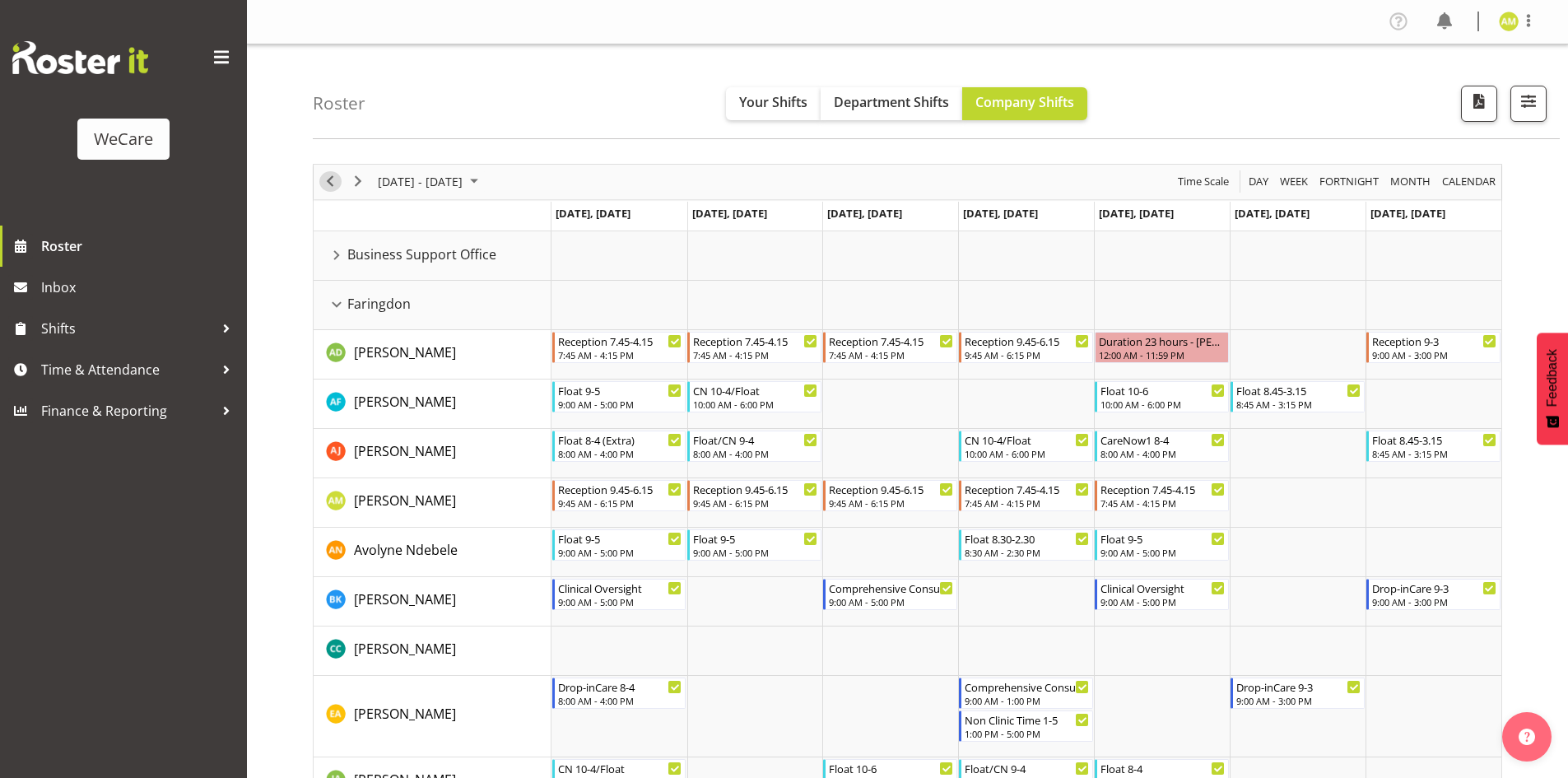
click at [327, 187] on span "Previous" at bounding box center [330, 182] width 20 height 21
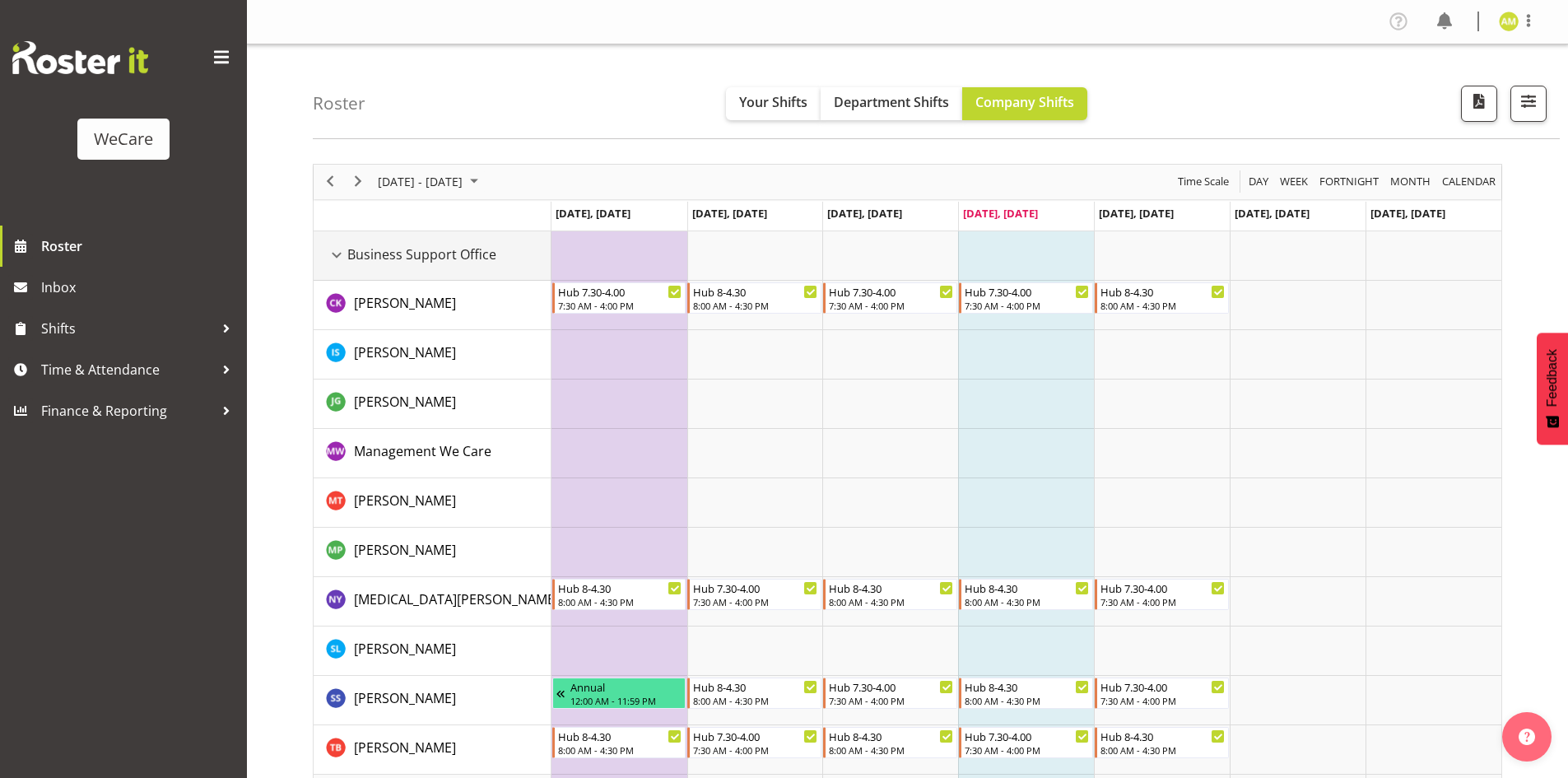
drag, startPoint x: 338, startPoint y: 257, endPoint x: 338, endPoint y: 277, distance: 20.0
click at [338, 257] on div "Business Support Office resource" at bounding box center [337, 255] width 22 height 22
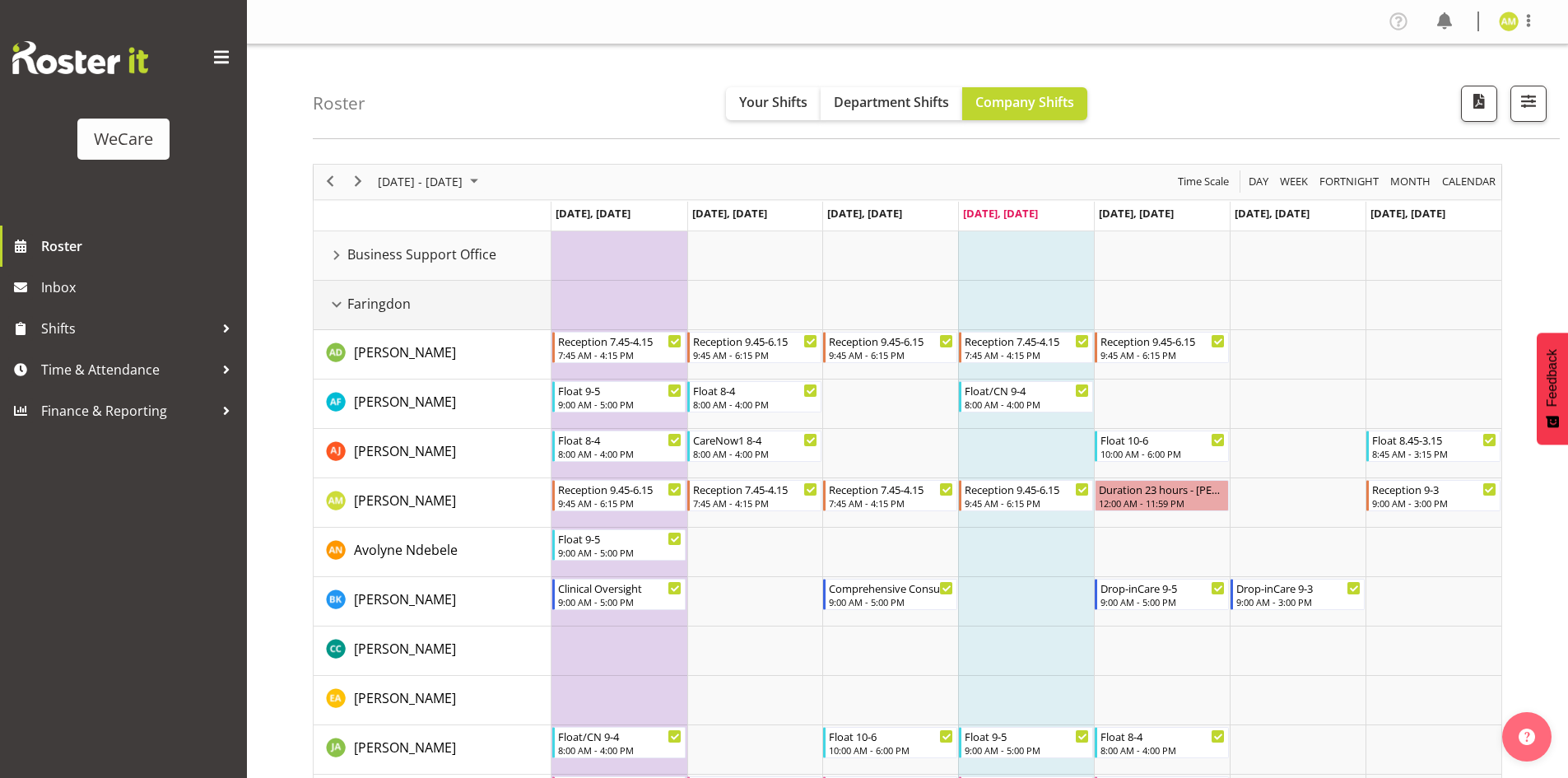
click at [338, 302] on div "Faringdon resource" at bounding box center [337, 305] width 22 height 22
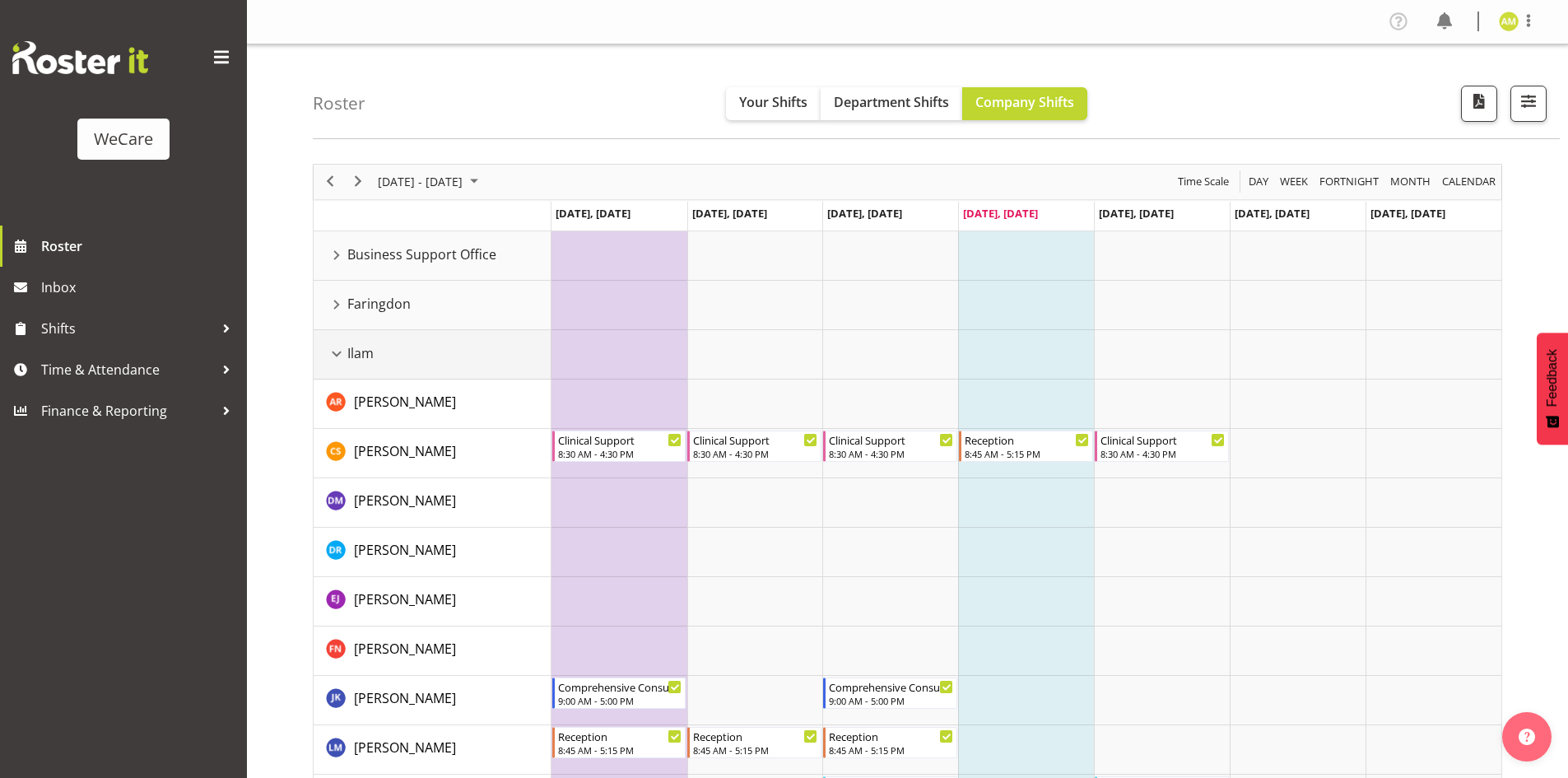
click at [335, 347] on div "Ilam resource" at bounding box center [337, 354] width 22 height 22
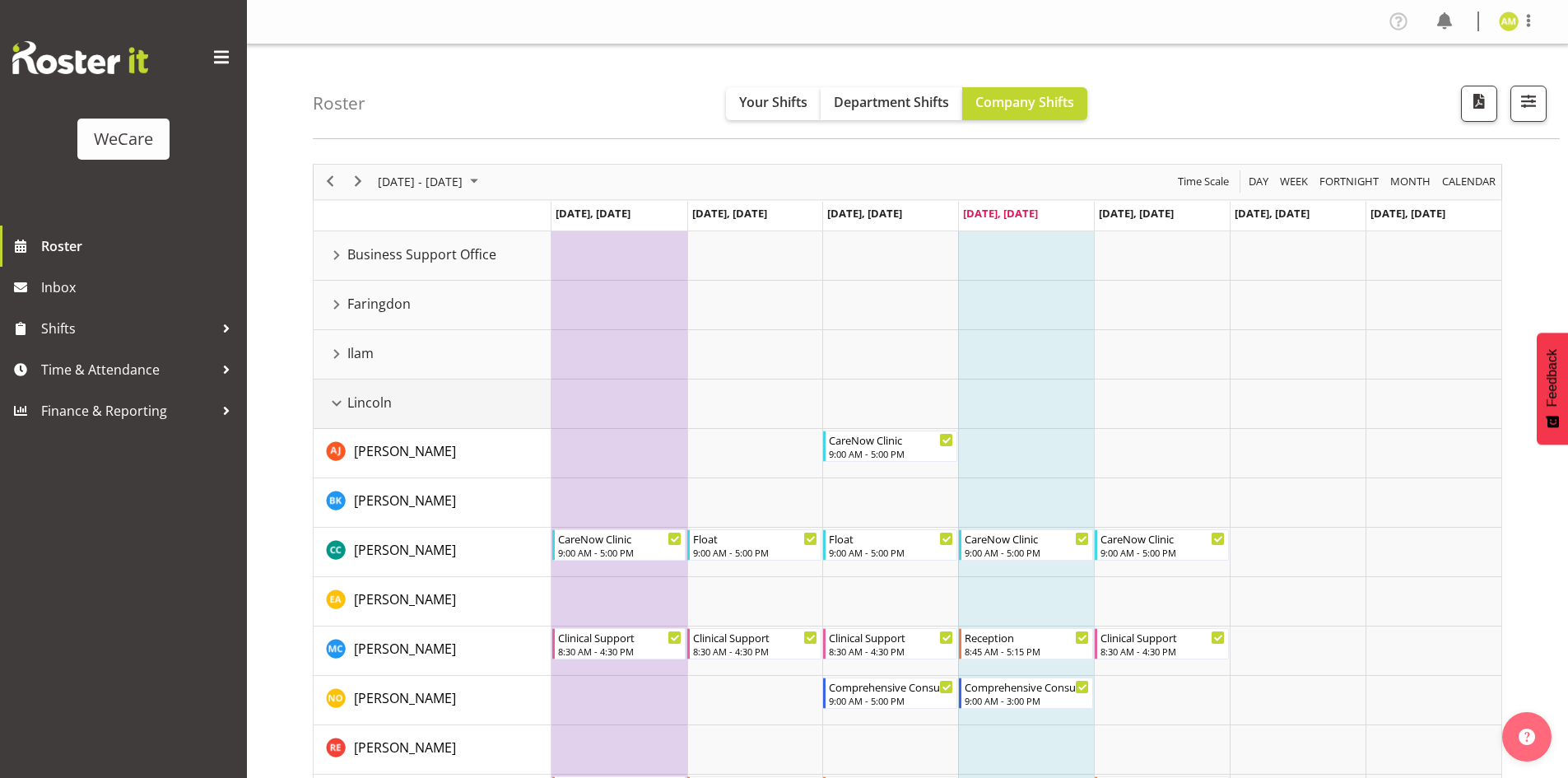
click at [334, 402] on div "Lincoln resource" at bounding box center [337, 403] width 22 height 22
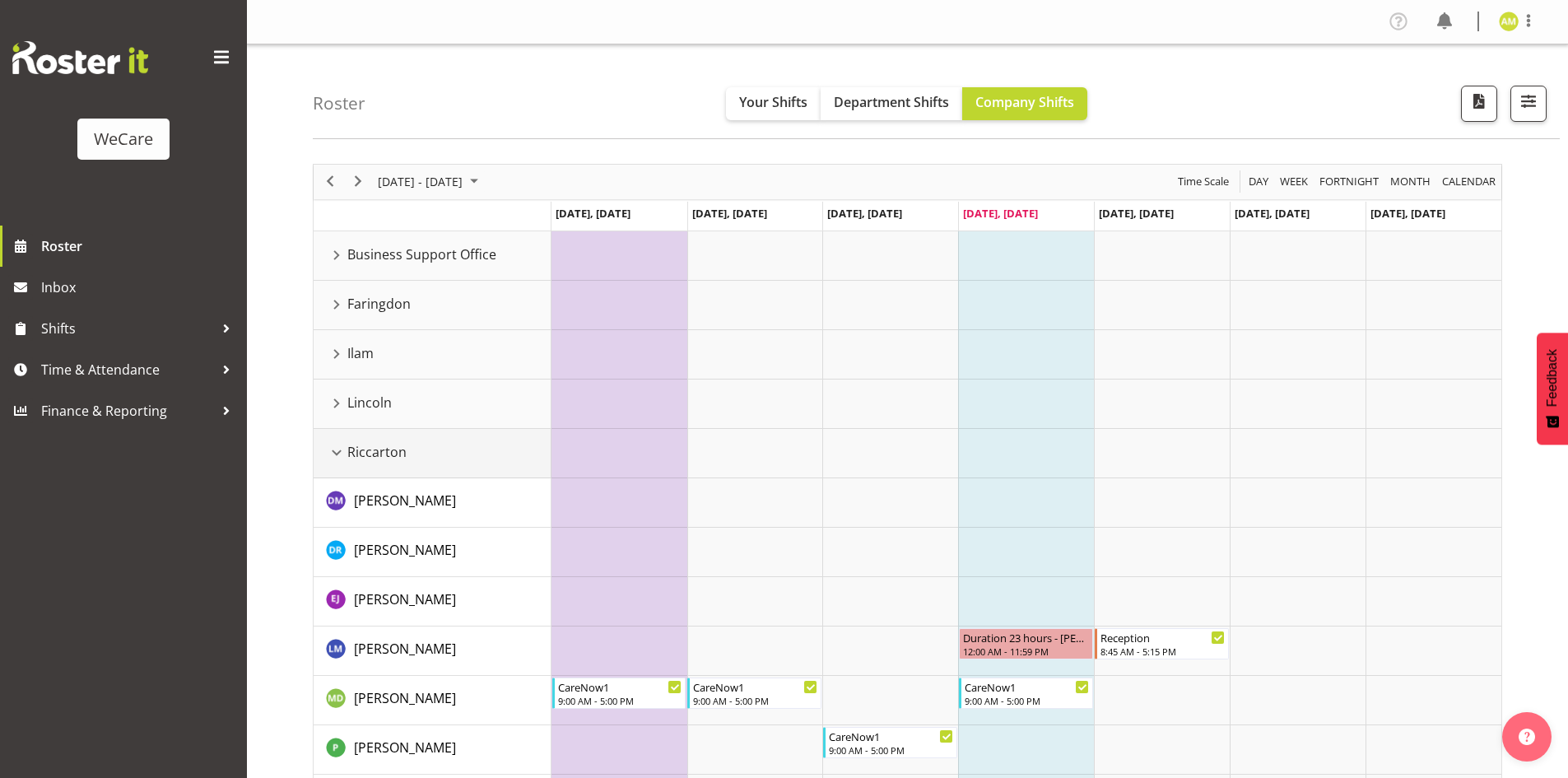
click at [338, 450] on div "Riccarton resource" at bounding box center [337, 453] width 22 height 22
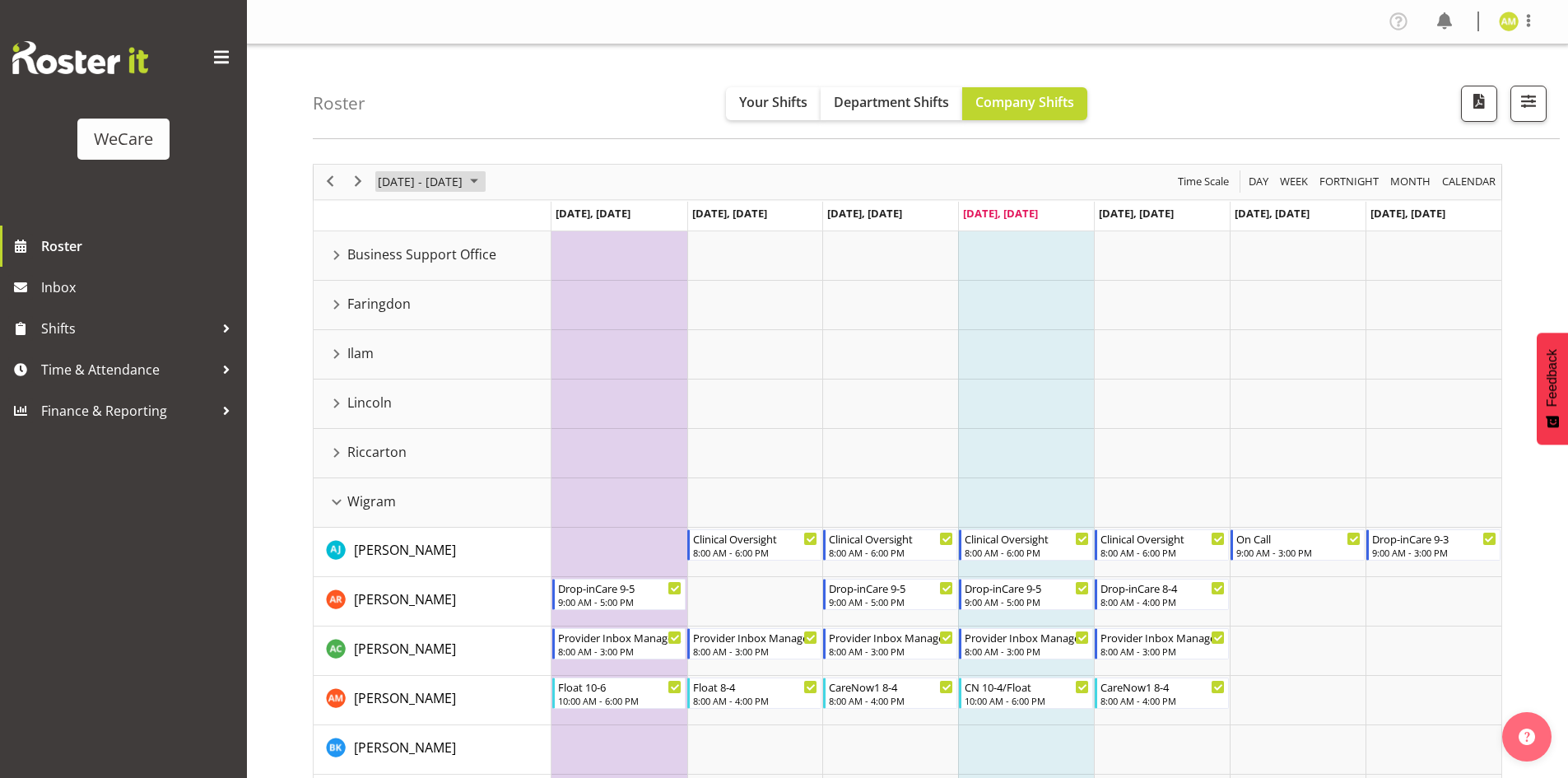
click at [444, 190] on span "[DATE] - [DATE]" at bounding box center [420, 182] width 88 height 21
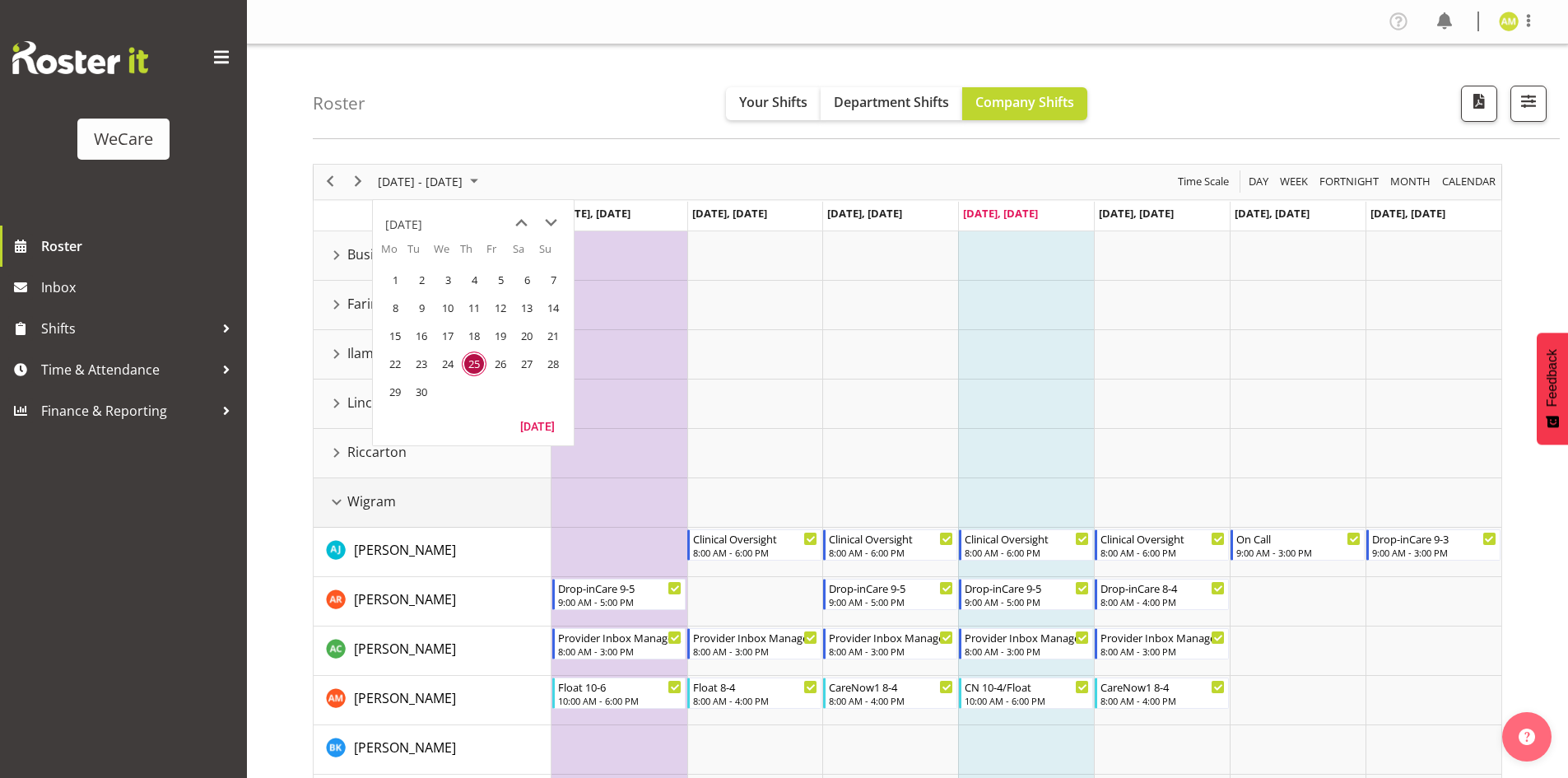
click at [333, 509] on div "Wigram resource" at bounding box center [337, 502] width 22 height 22
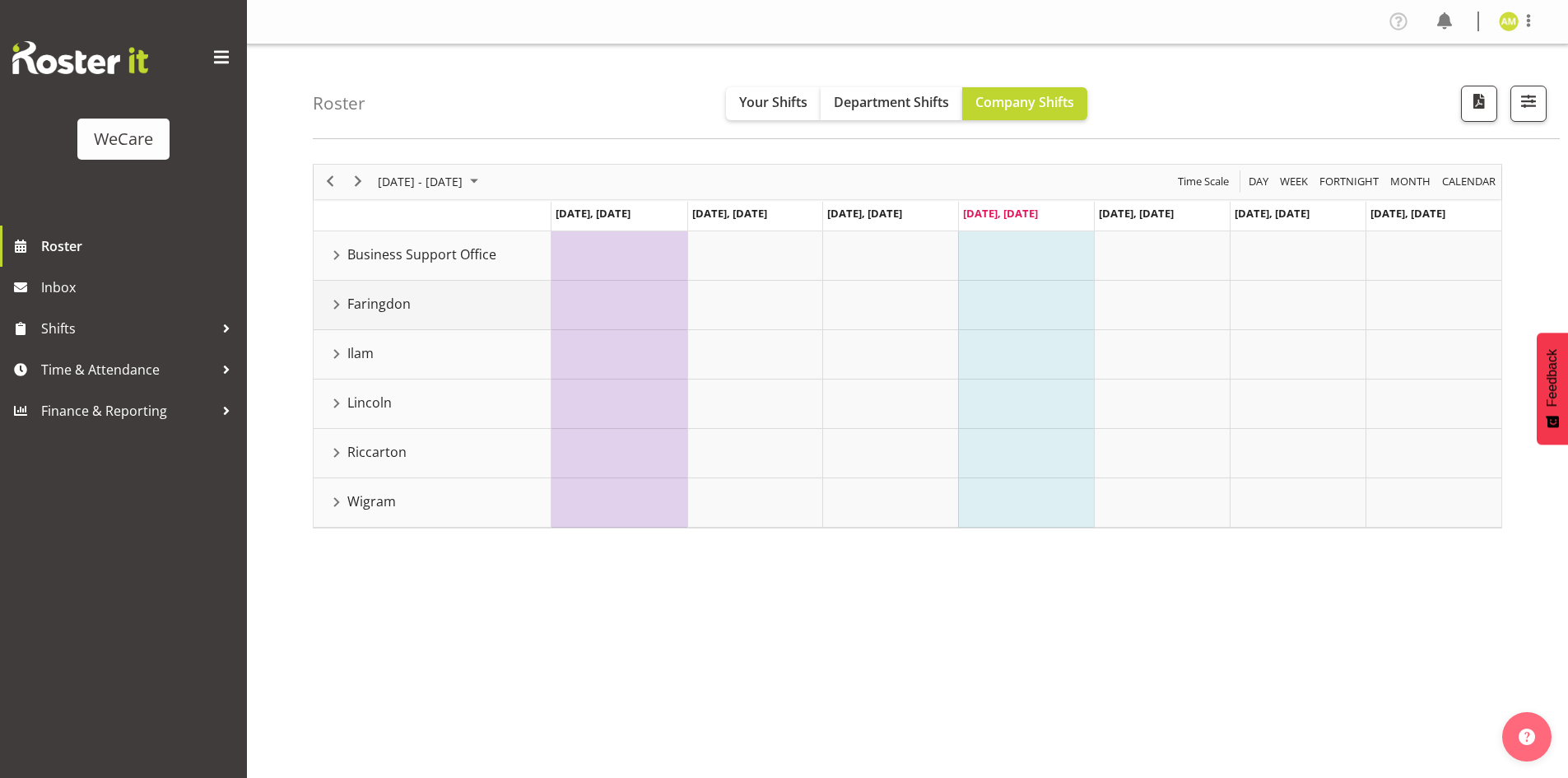
click at [342, 301] on div "Faringdon resource" at bounding box center [337, 305] width 22 height 22
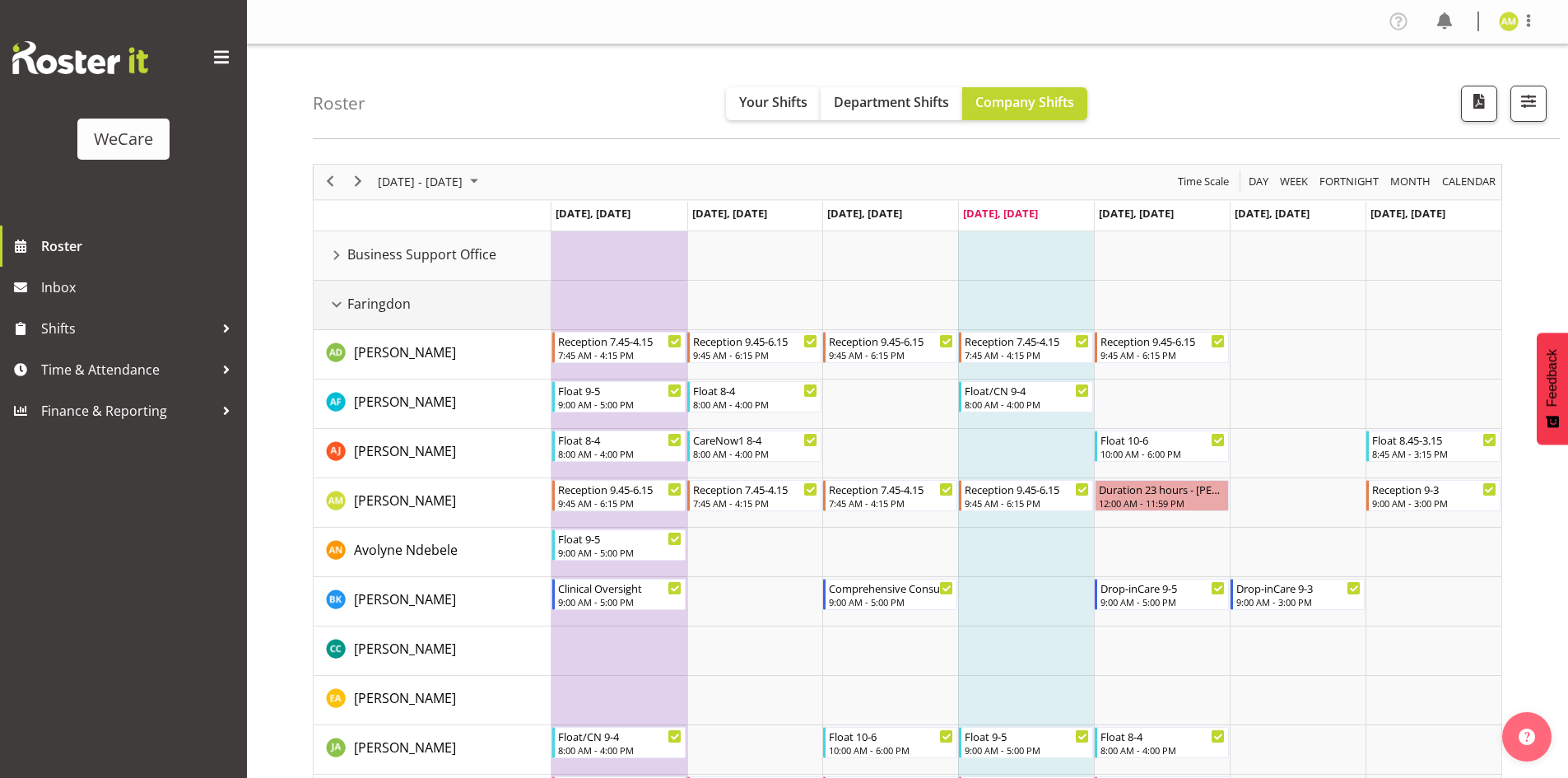
click at [341, 305] on div "Faringdon resource" at bounding box center [337, 305] width 22 height 22
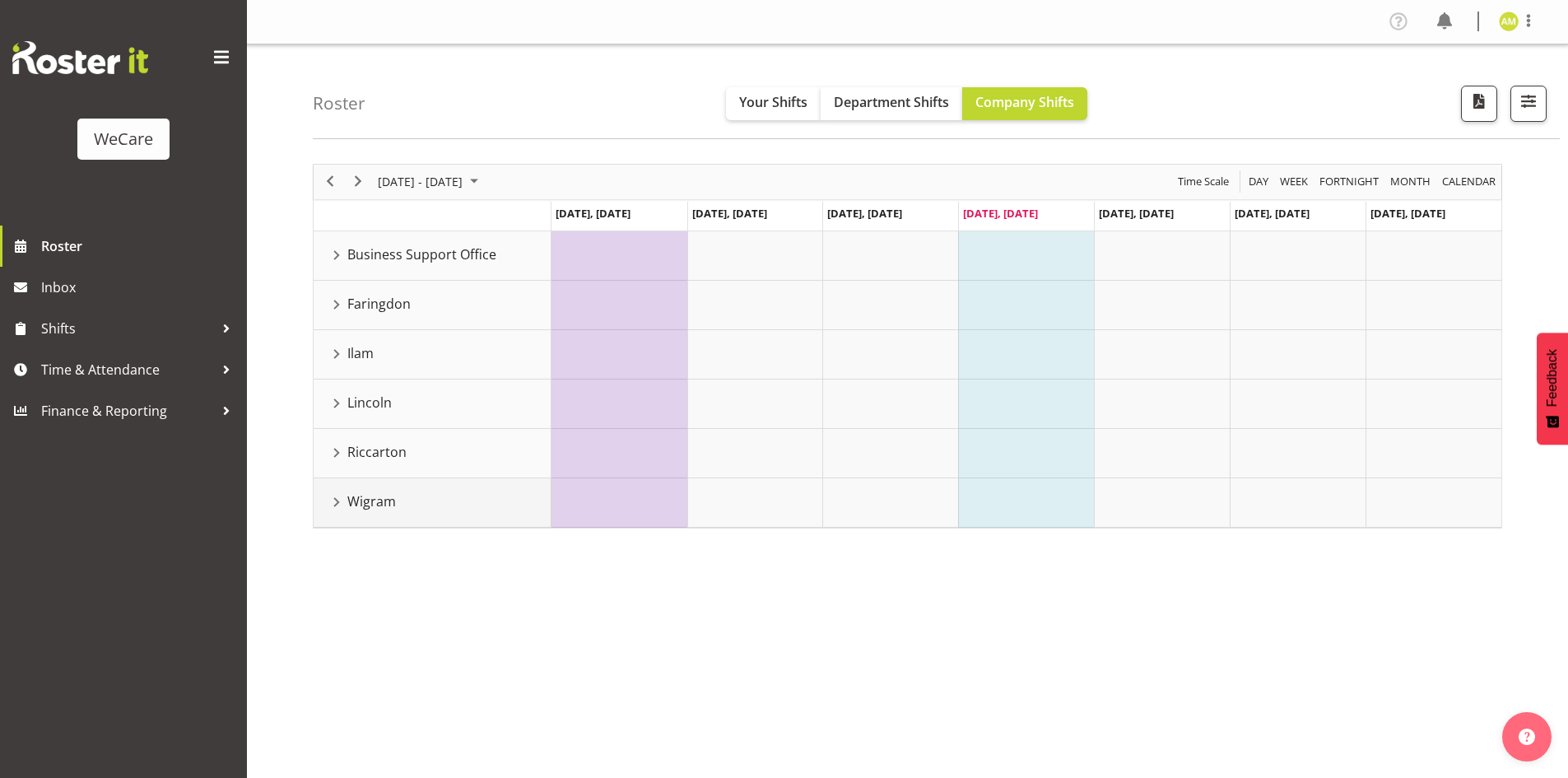
click at [333, 506] on div "Wigram resource" at bounding box center [337, 502] width 22 height 22
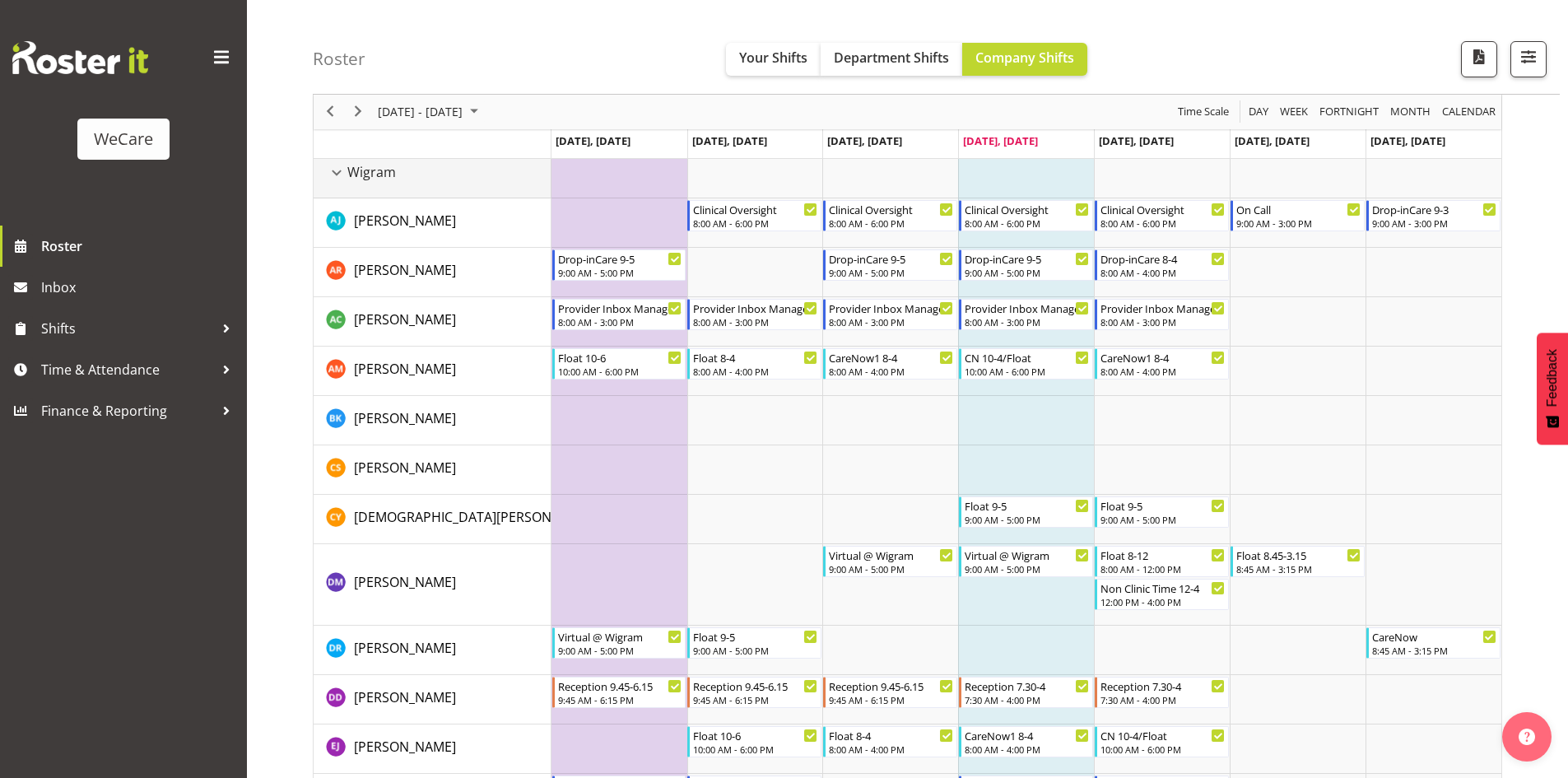
scroll to position [247, 0]
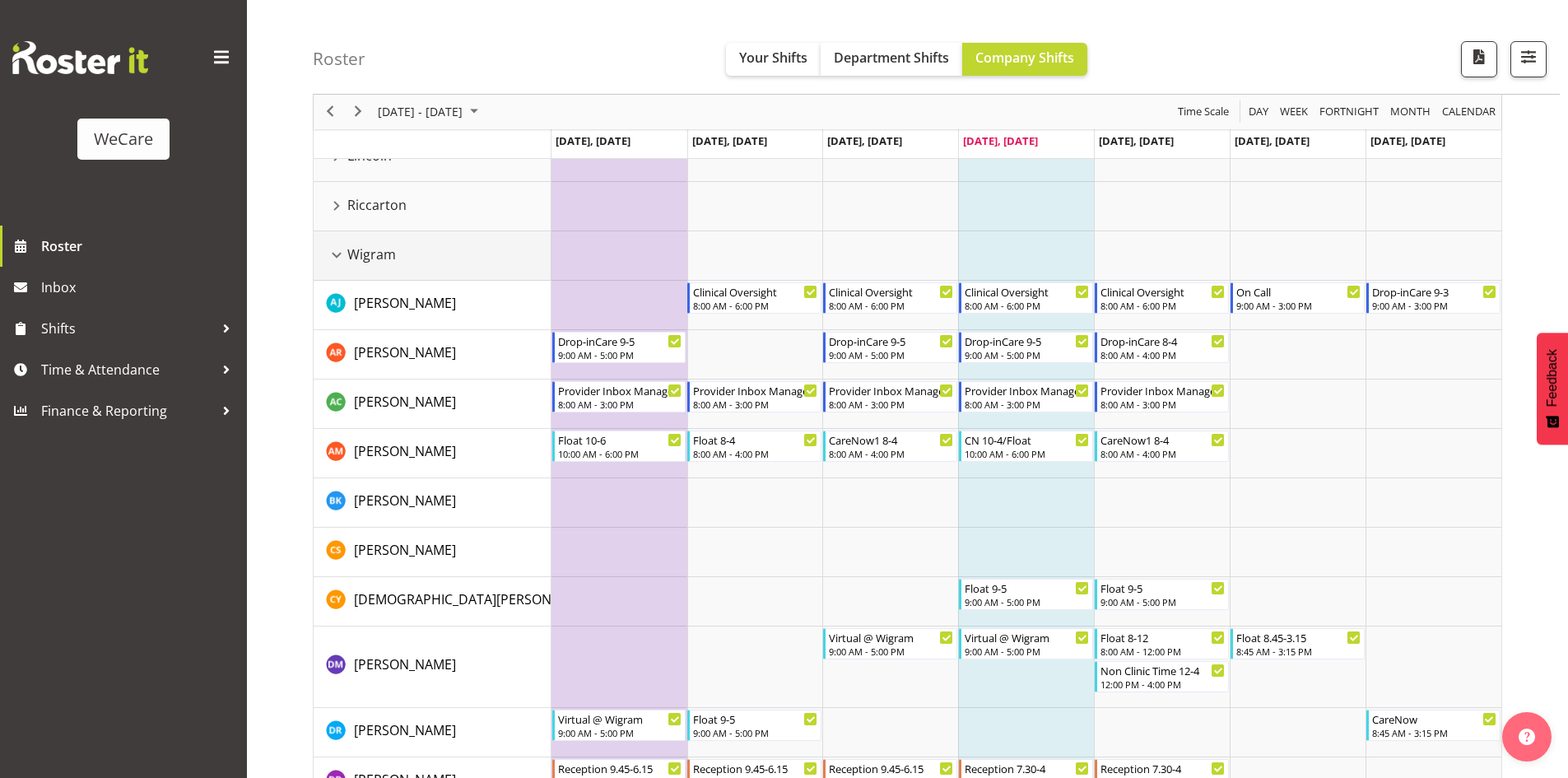
click at [330, 257] on div "Wigram resource" at bounding box center [337, 255] width 22 height 22
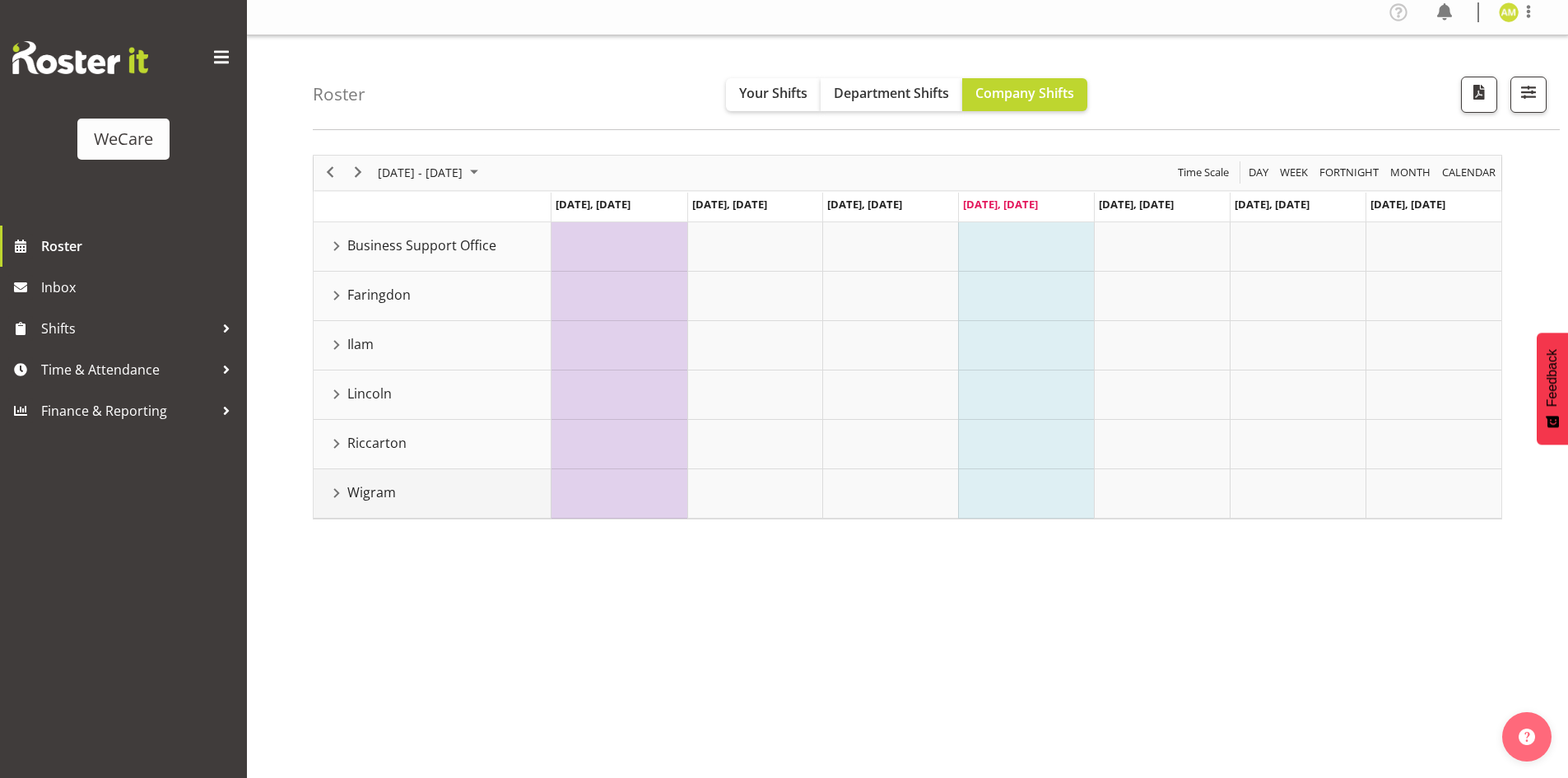
scroll to position [0, 0]
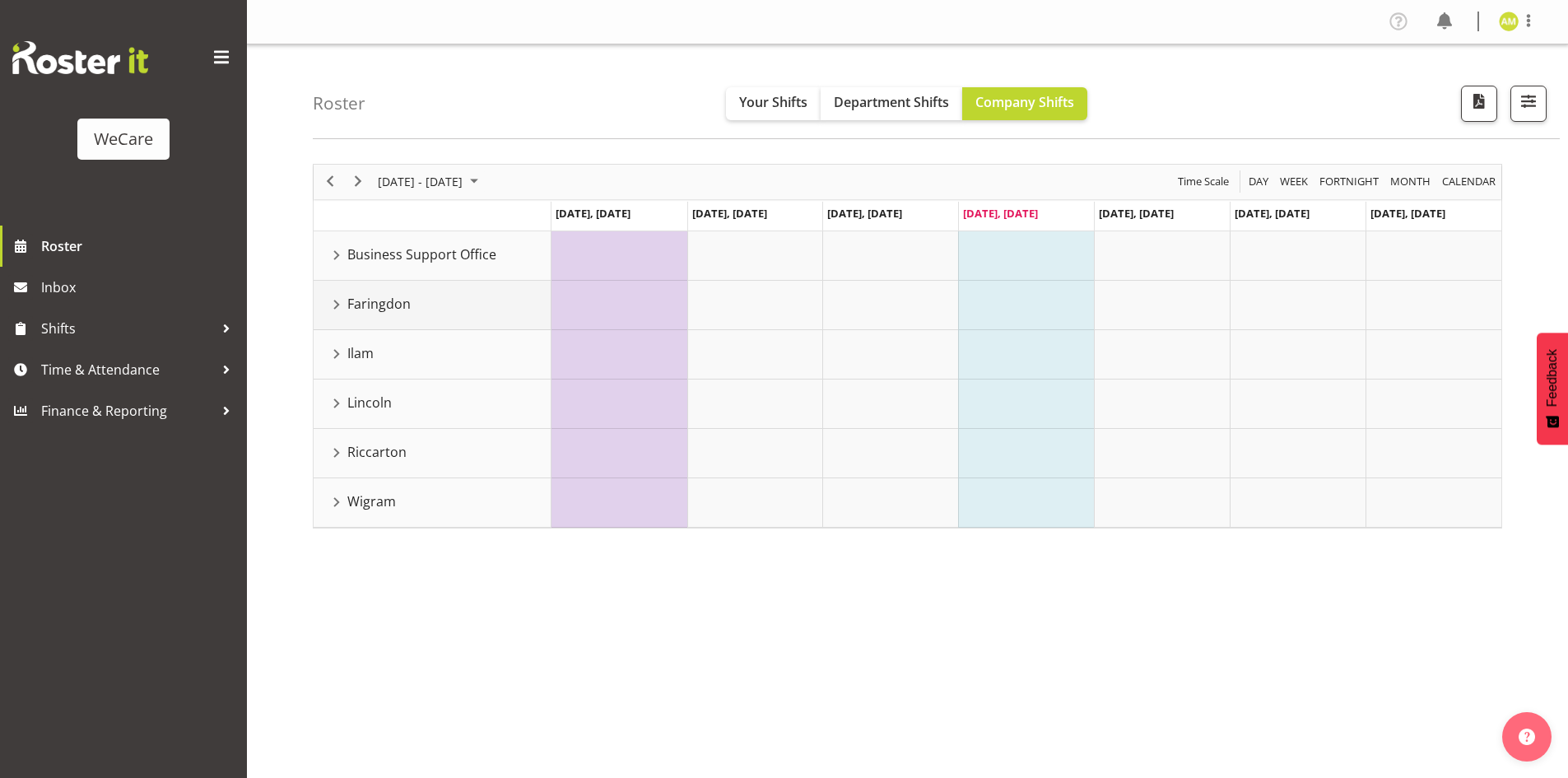
click at [327, 302] on div "Faringdon resource" at bounding box center [337, 305] width 22 height 22
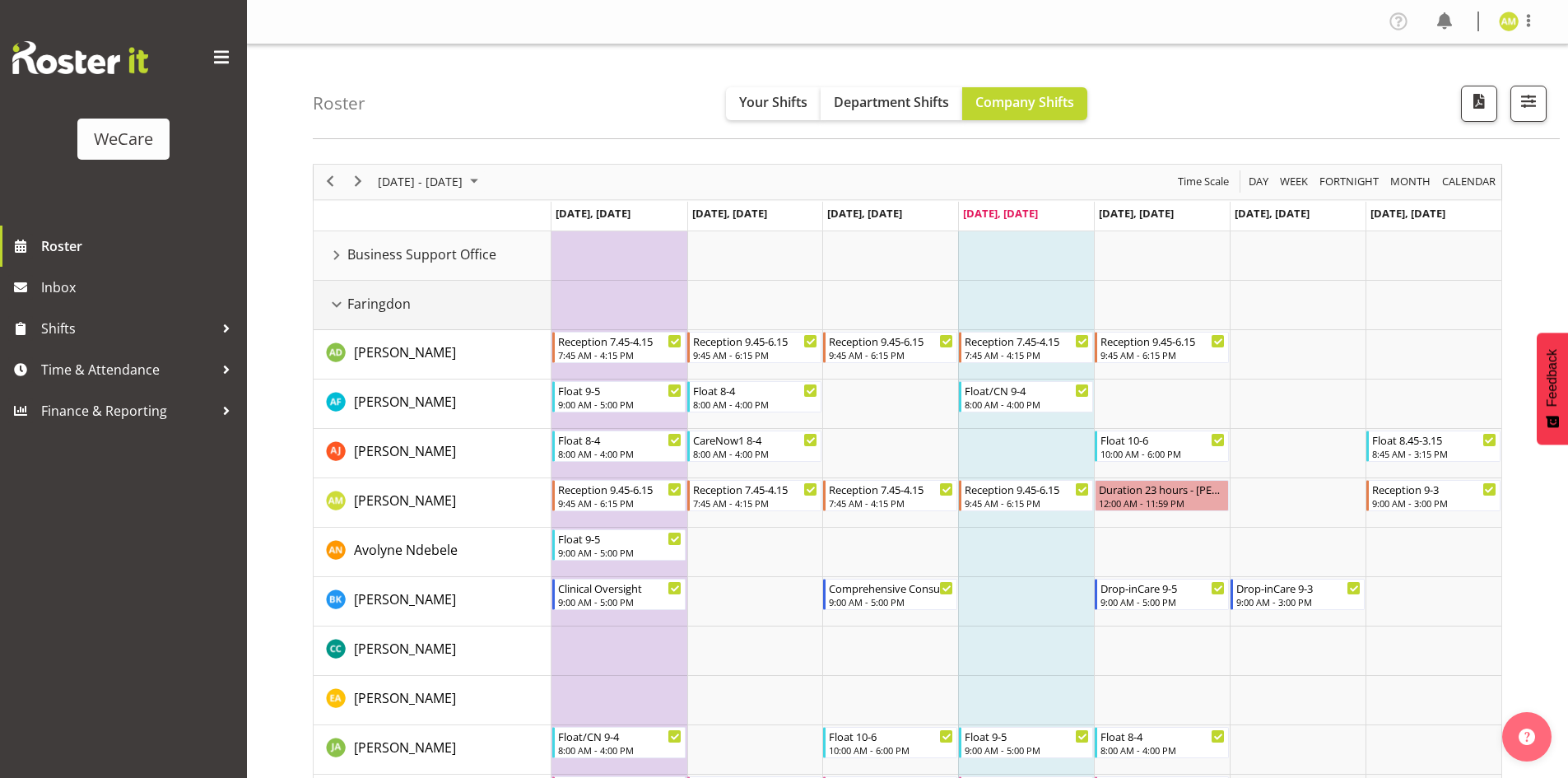
click at [338, 294] on div "Faringdon resource" at bounding box center [337, 305] width 22 height 22
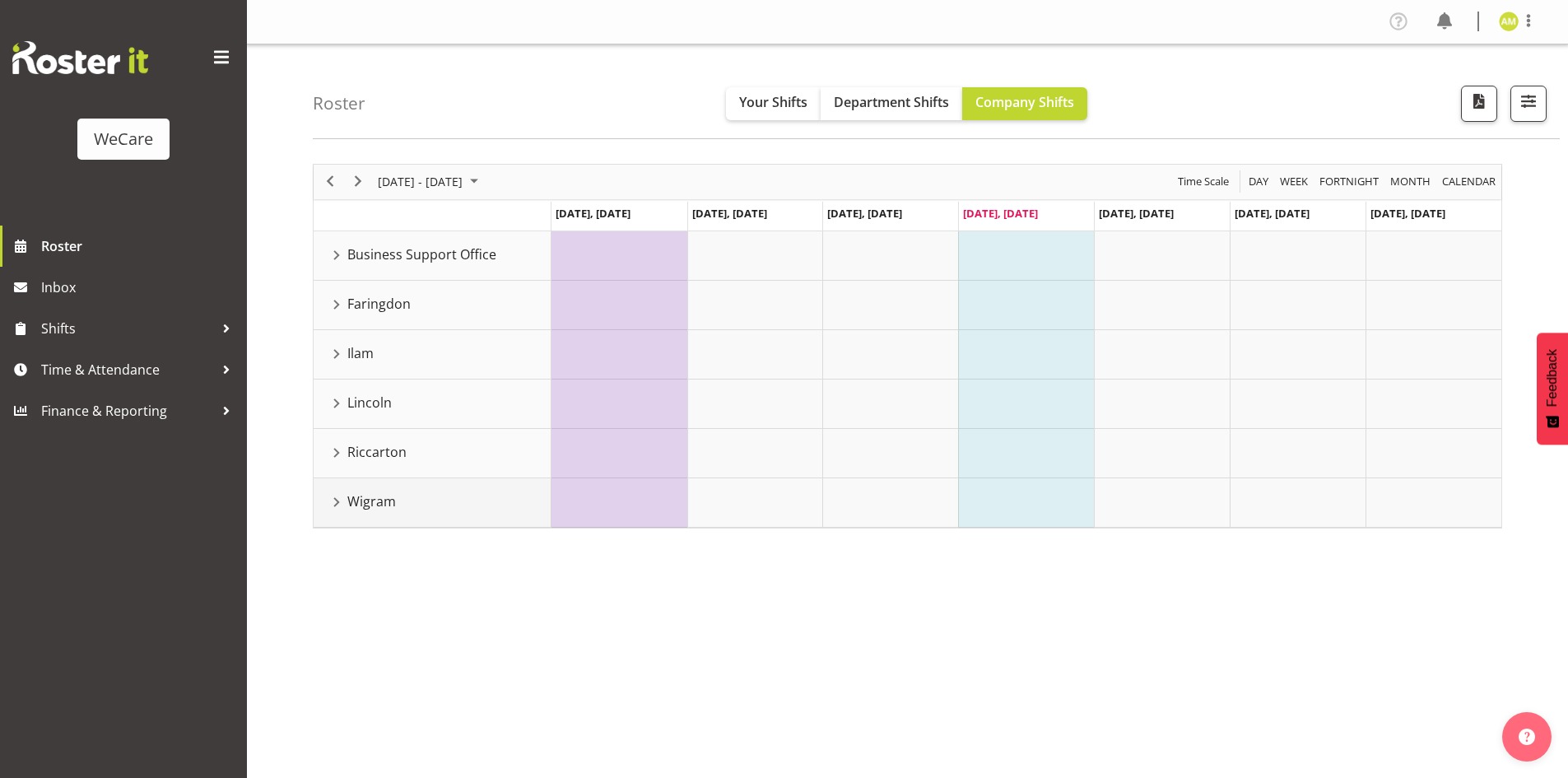
click at [337, 506] on div "Wigram resource" at bounding box center [337, 502] width 22 height 22
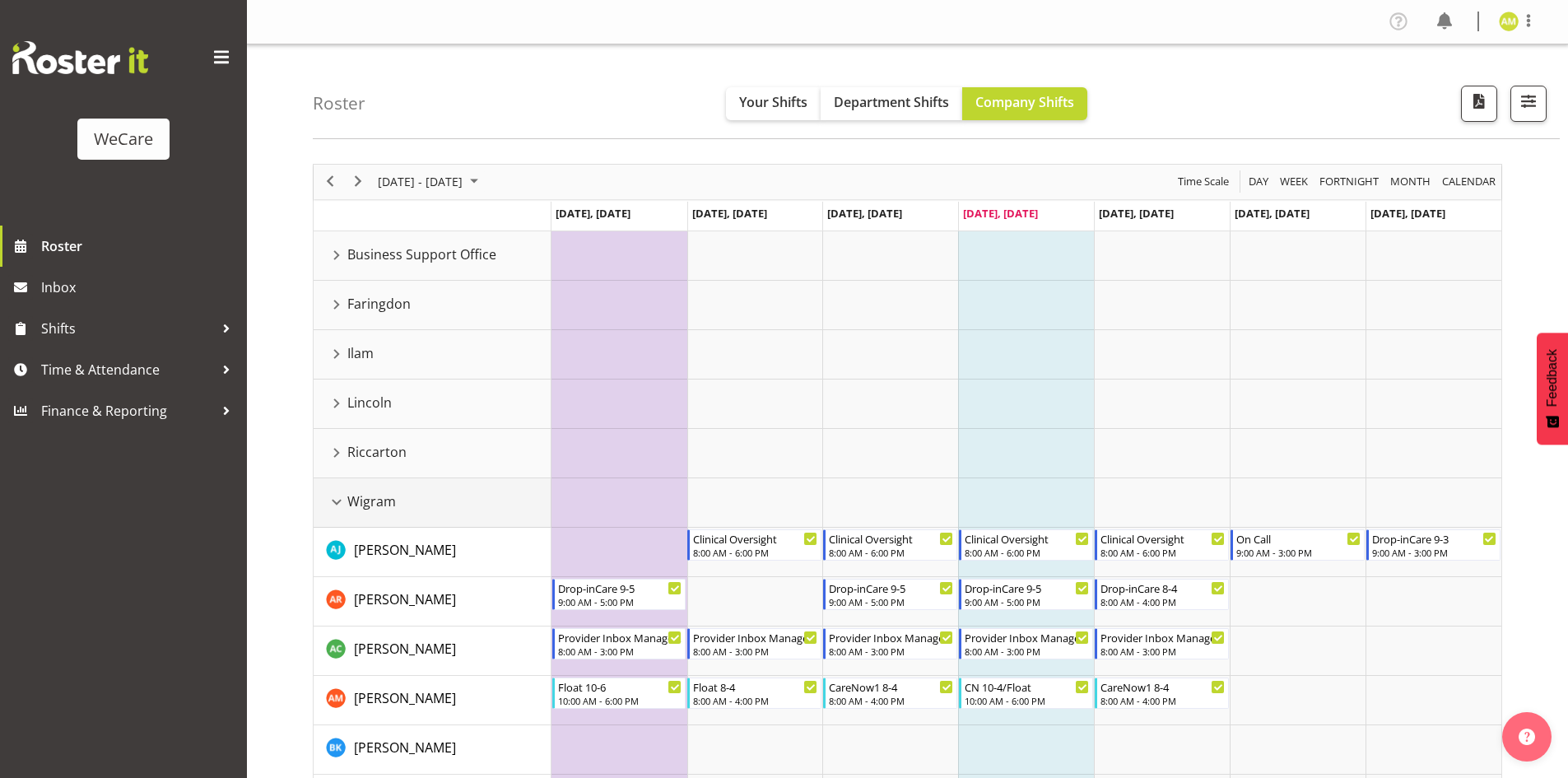
click at [346, 500] on div "Wigram resource" at bounding box center [337, 502] width 22 height 22
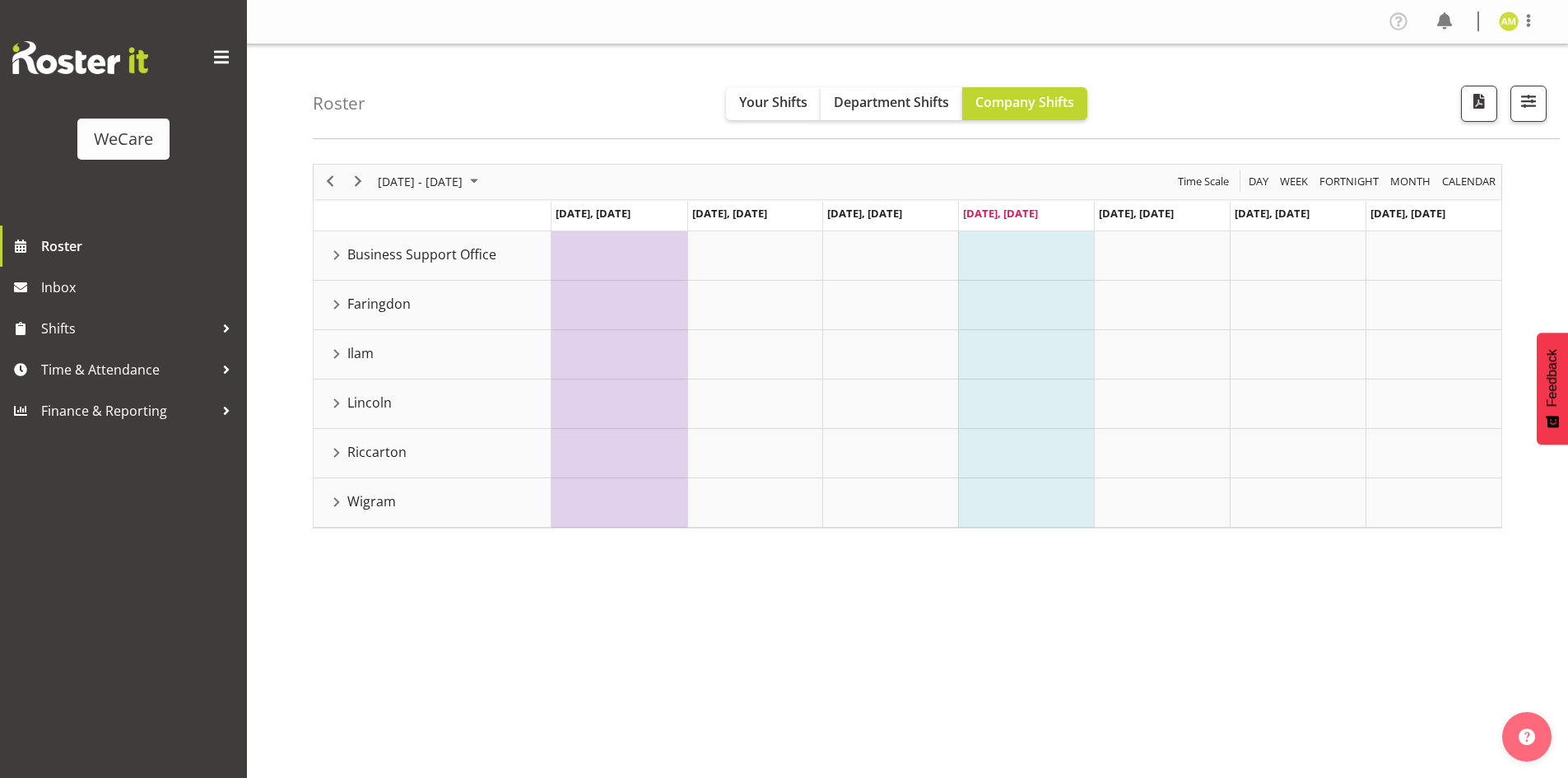
click at [462, 662] on div "[DATE] - [DATE] [DATE] Day Week Fortnight Month calendar Month Agenda Time Scal…" at bounding box center [940, 481] width 1255 height 658
click at [335, 316] on td "Faringdon" at bounding box center [433, 306] width 238 height 49
click at [336, 311] on div "Faringdon resource" at bounding box center [337, 305] width 22 height 22
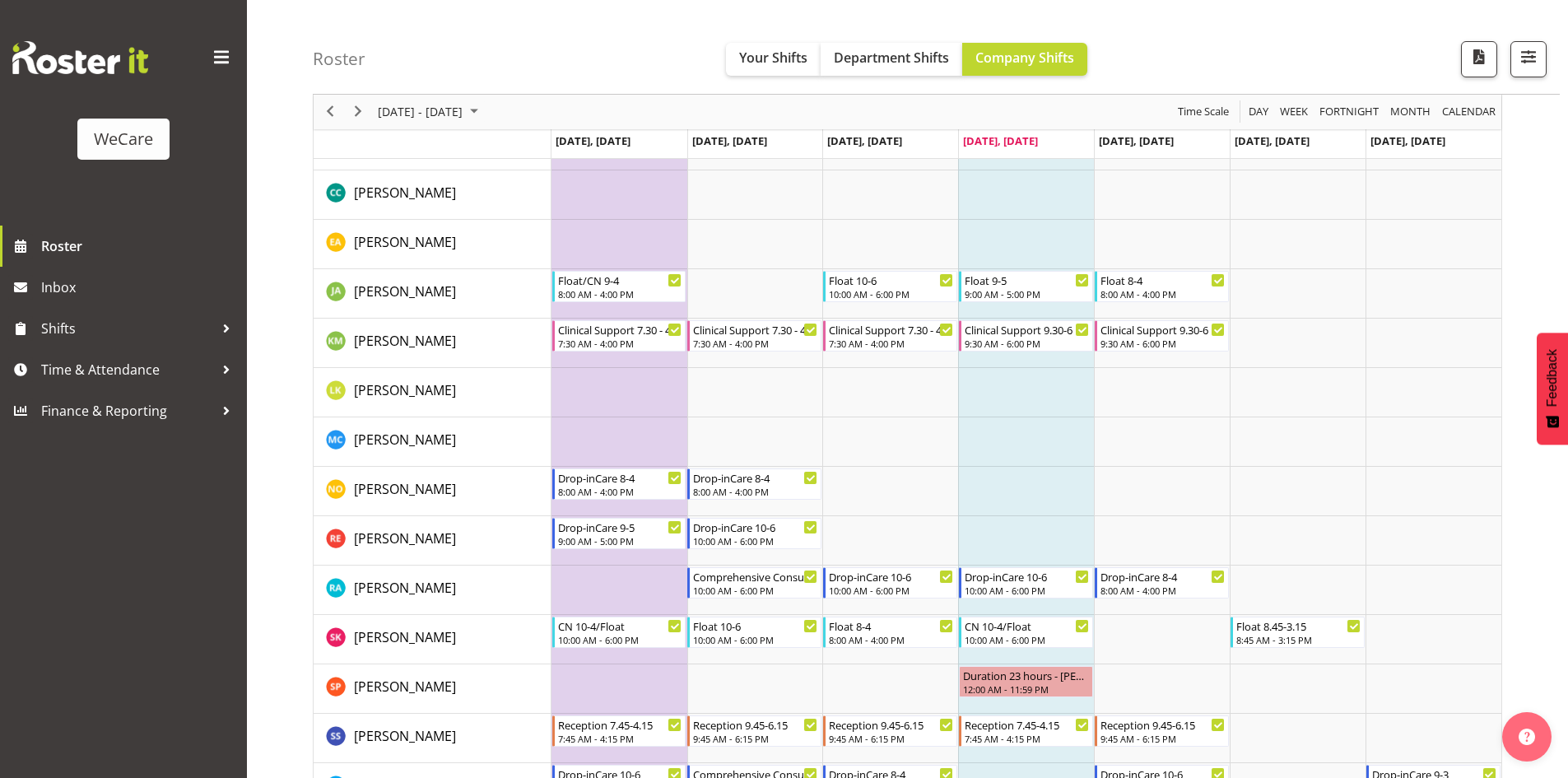
scroll to position [329, 0]
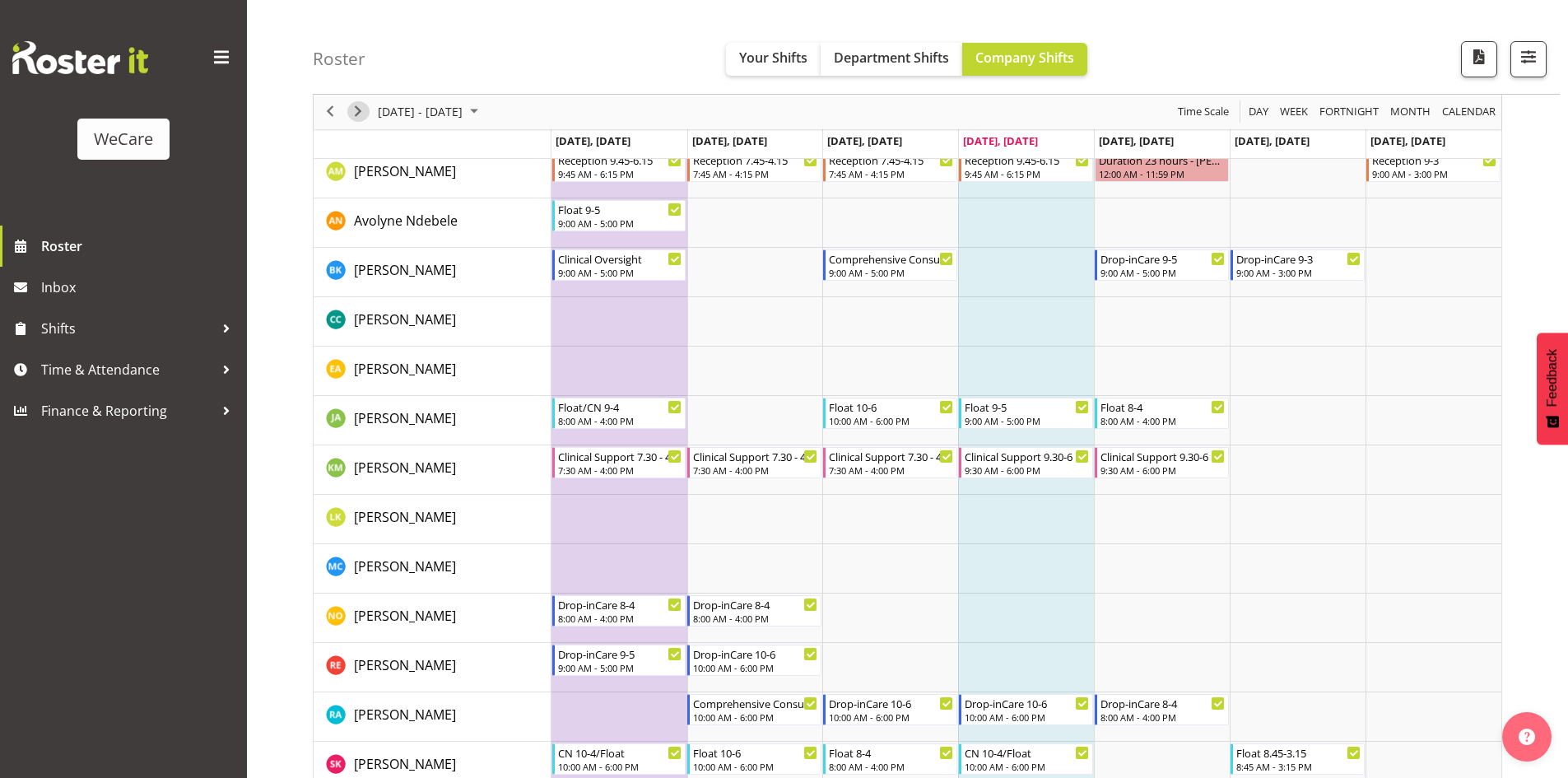
click at [352, 108] on span "Next" at bounding box center [357, 112] width 20 height 21
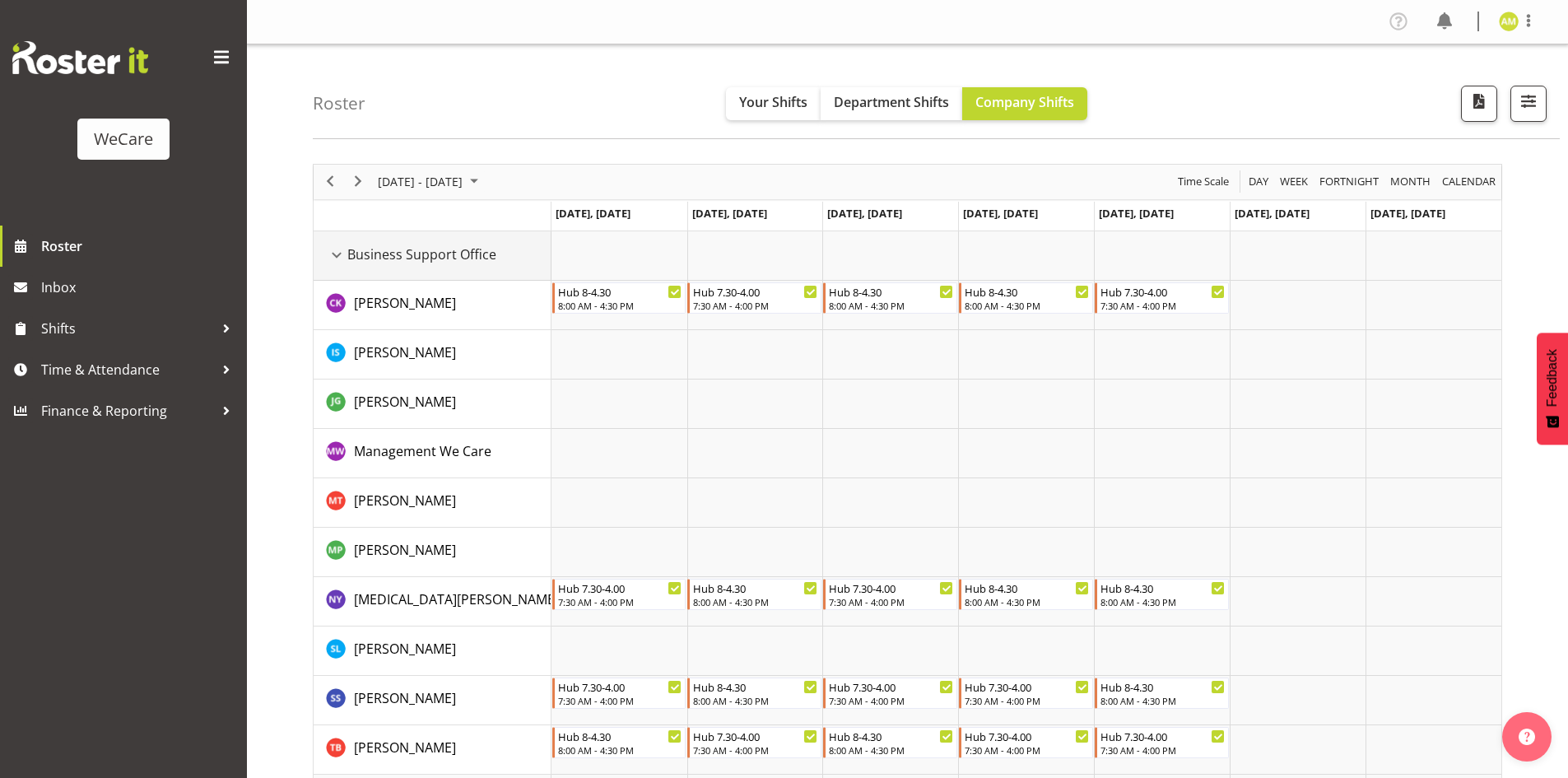
click at [334, 252] on div "Business Support Office resource" at bounding box center [337, 255] width 22 height 22
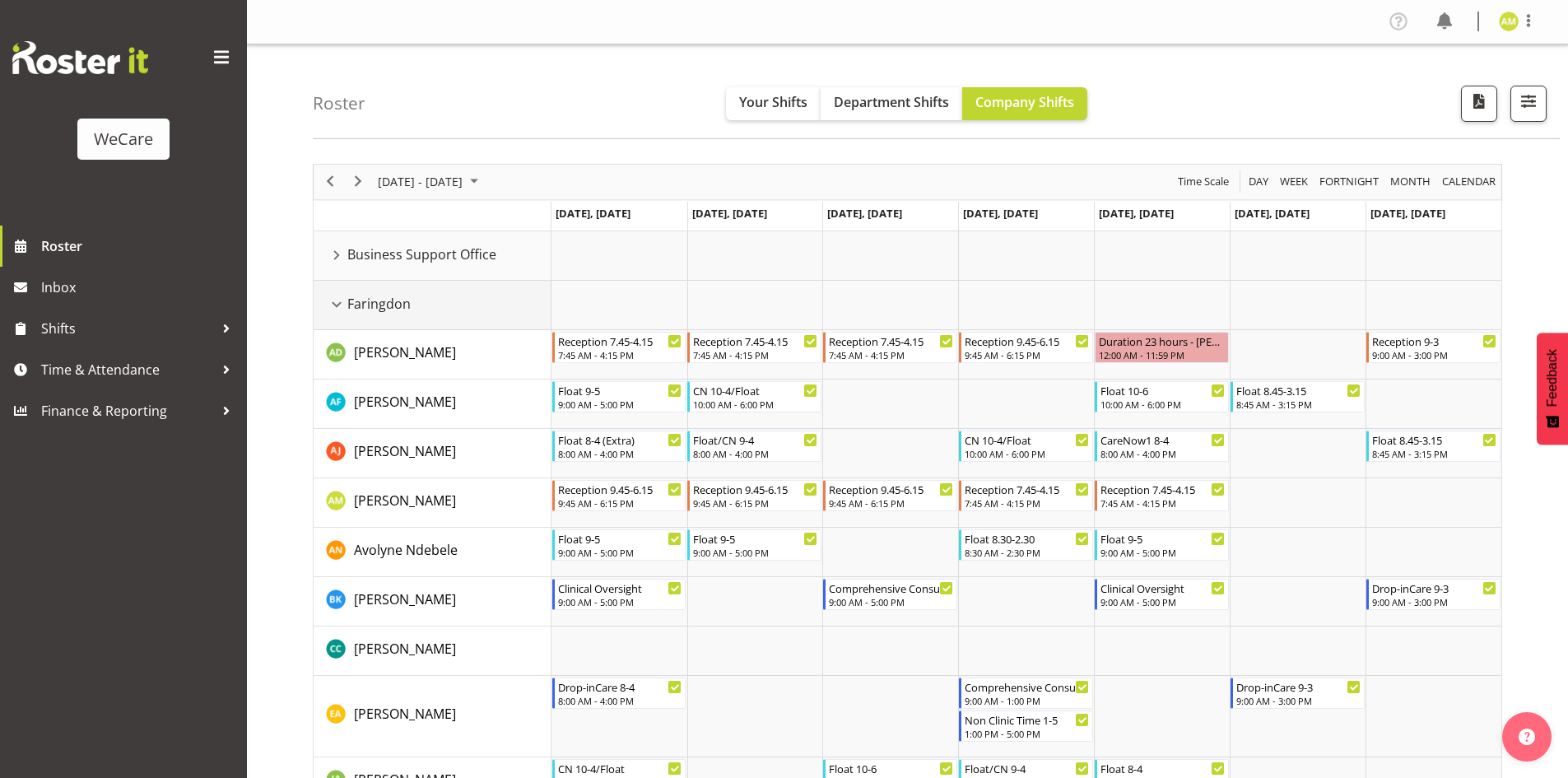
click at [334, 294] on div "Faringdon resource" at bounding box center [337, 305] width 22 height 22
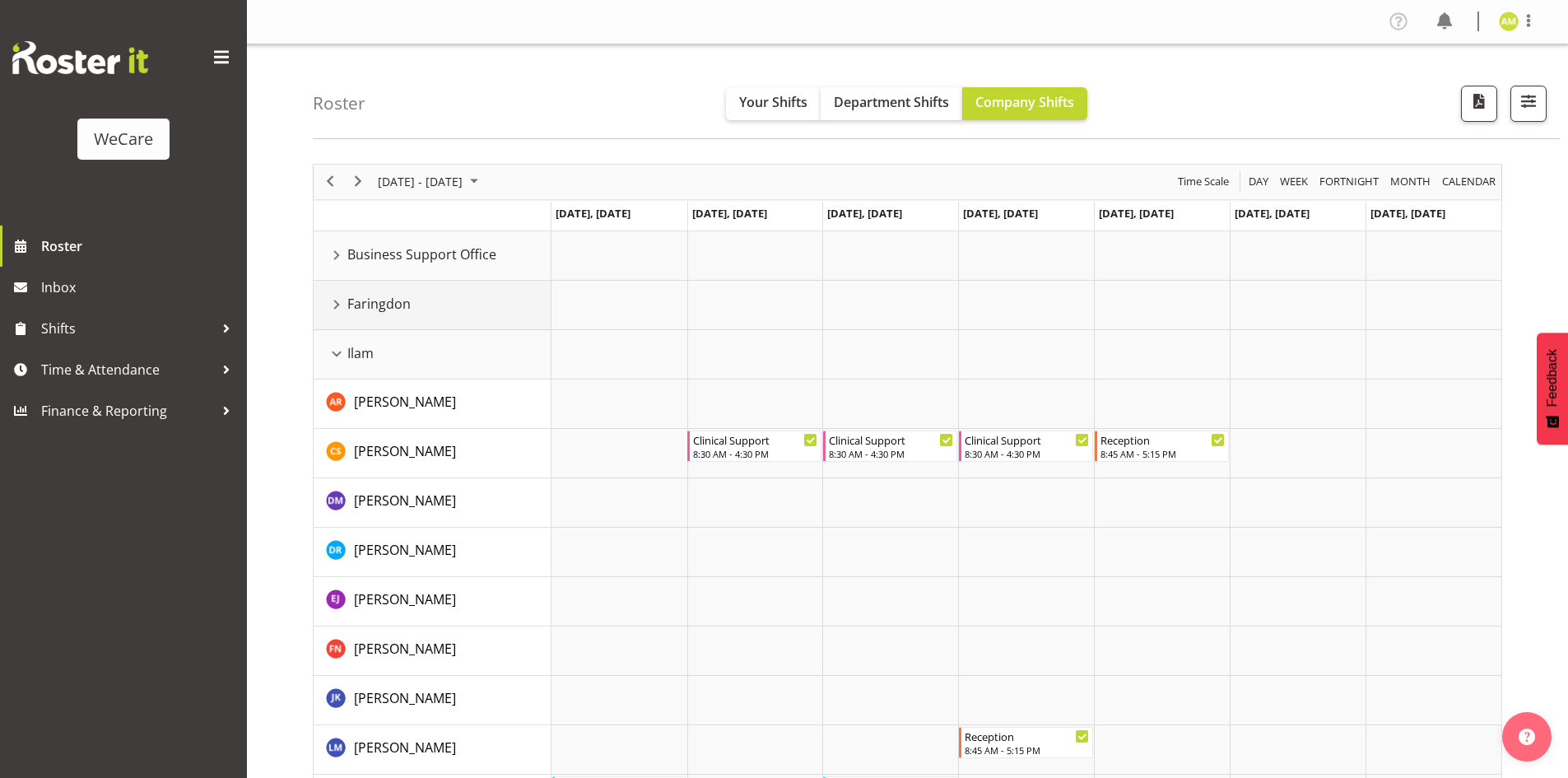
click at [334, 294] on div "Faringdon resource" at bounding box center [337, 305] width 22 height 22
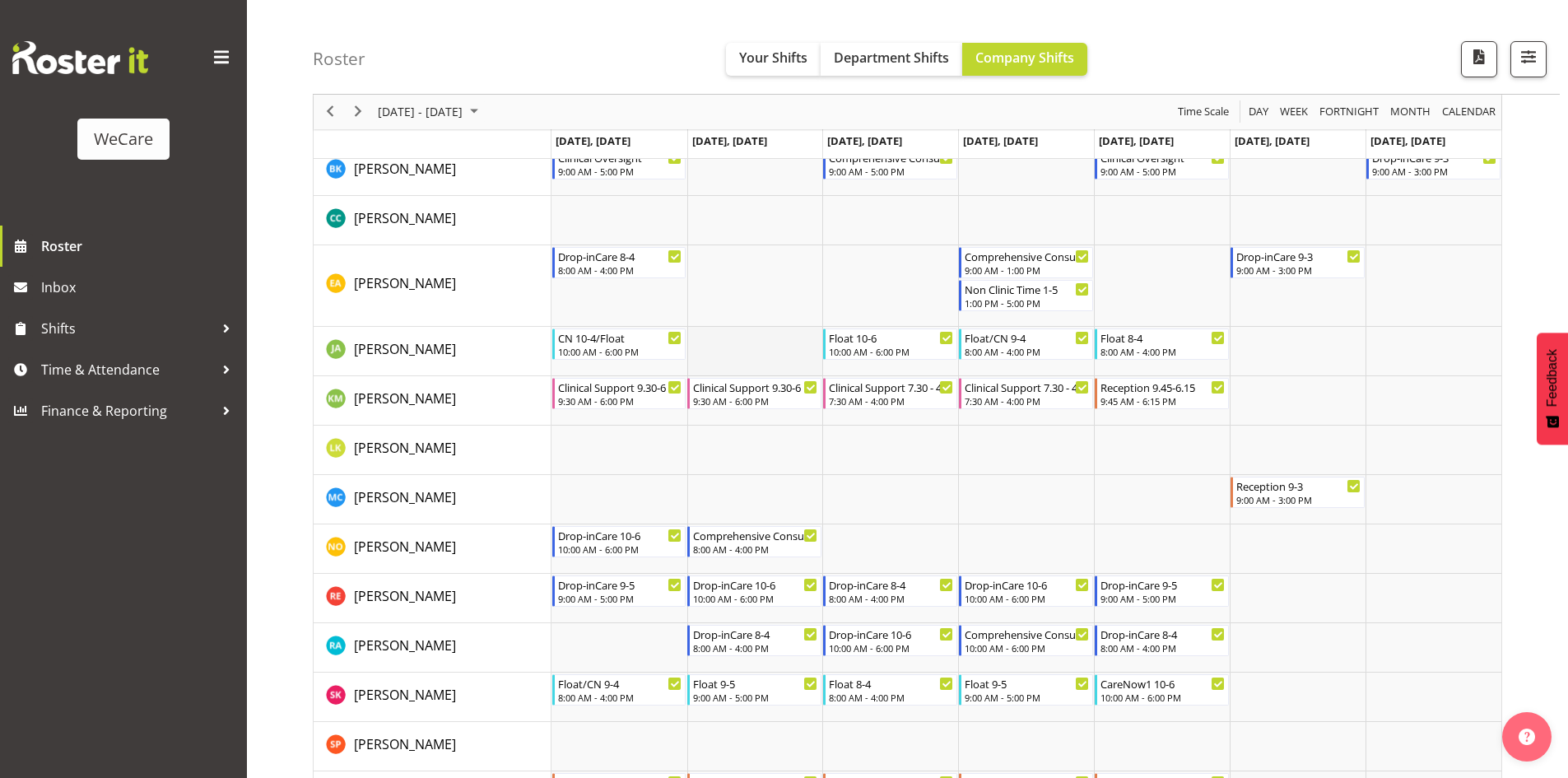
scroll to position [247, 0]
